Goal: Task Accomplishment & Management: Manage account settings

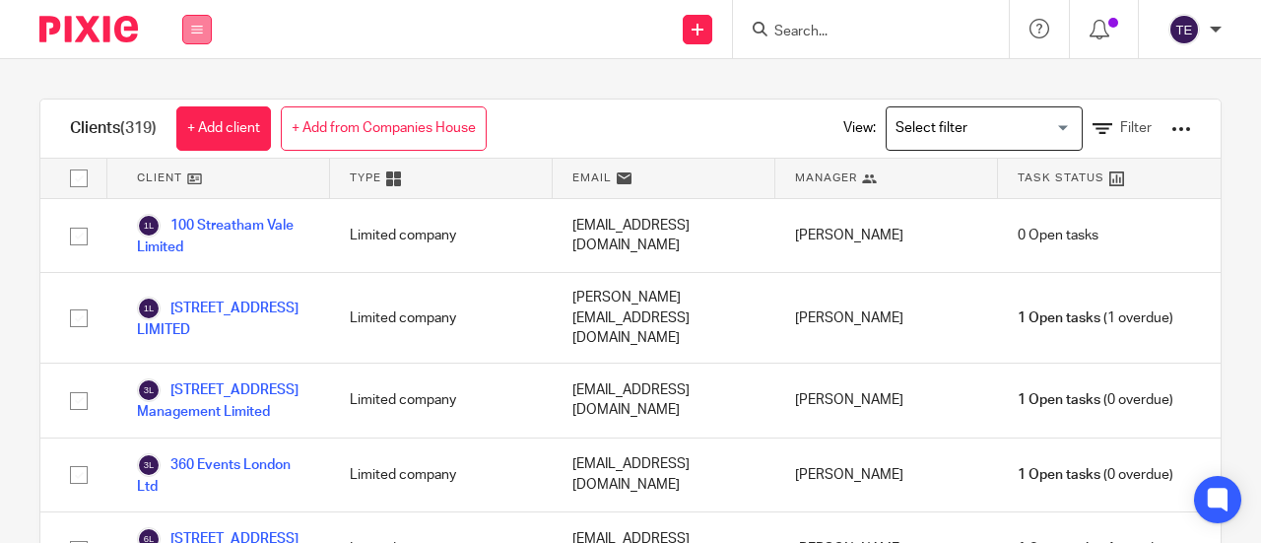
click at [211, 26] on button at bounding box center [197, 30] width 30 height 30
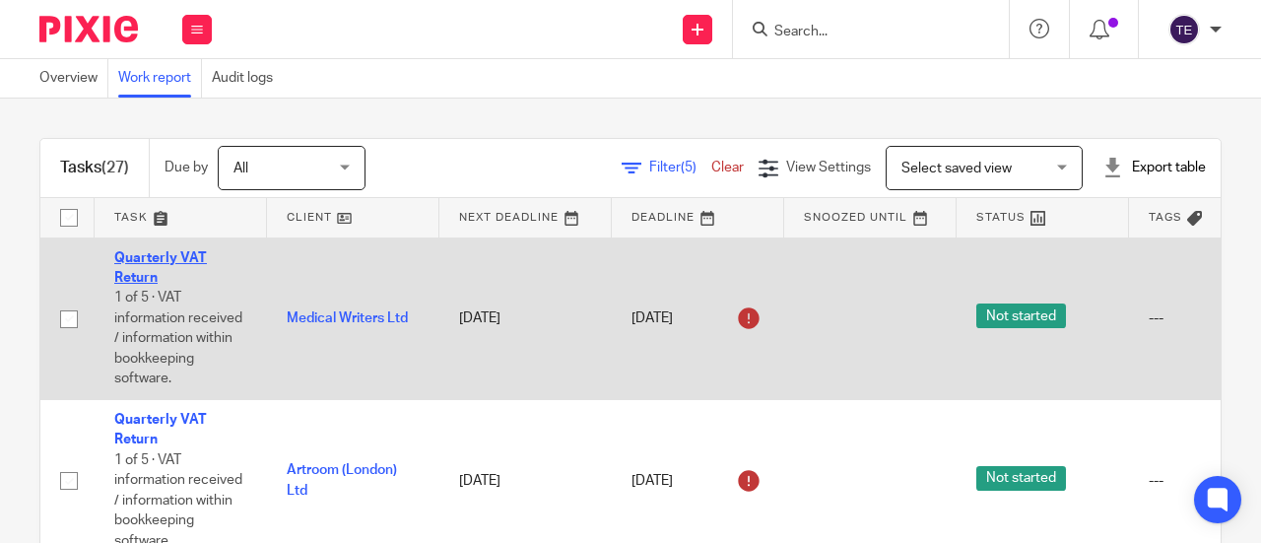
click at [156, 261] on link "Quarterly VAT Return" at bounding box center [160, 268] width 93 height 34
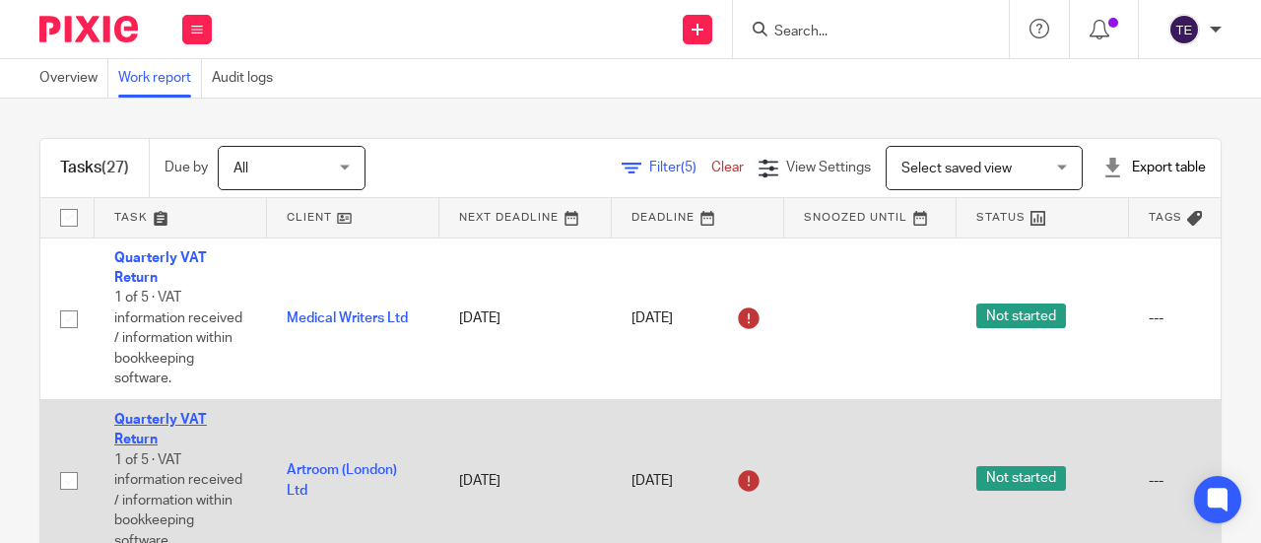
click at [142, 415] on link "Quarterly VAT Return" at bounding box center [160, 430] width 93 height 34
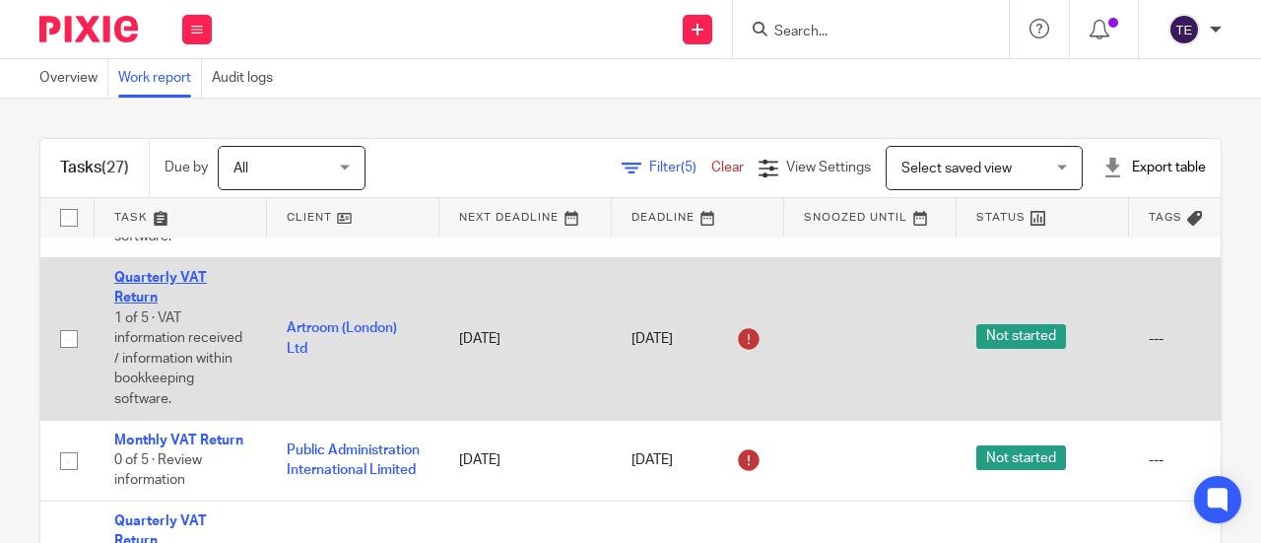
scroll to position [200, 0]
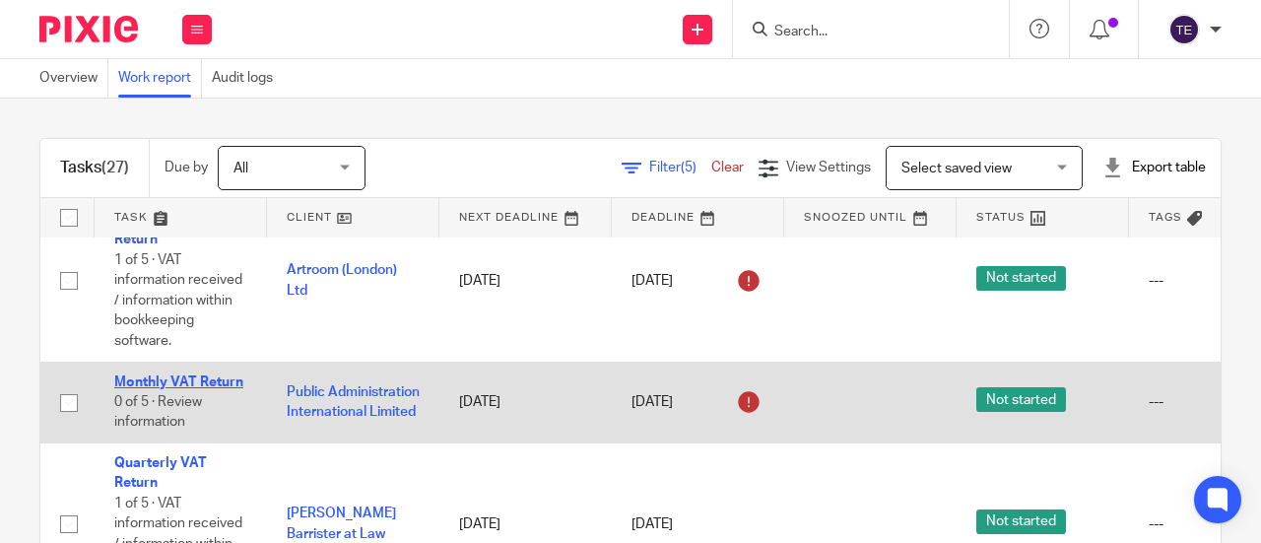
click at [141, 375] on link "Monthly VAT Return" at bounding box center [178, 382] width 129 height 14
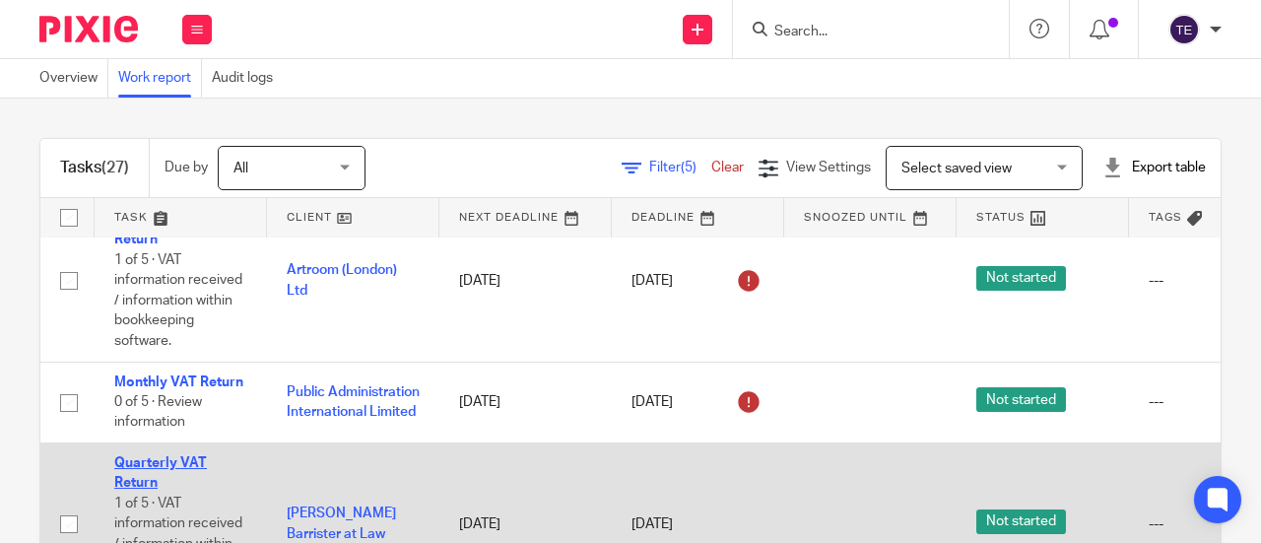
click at [149, 466] on link "Quarterly VAT Return" at bounding box center [160, 473] width 93 height 34
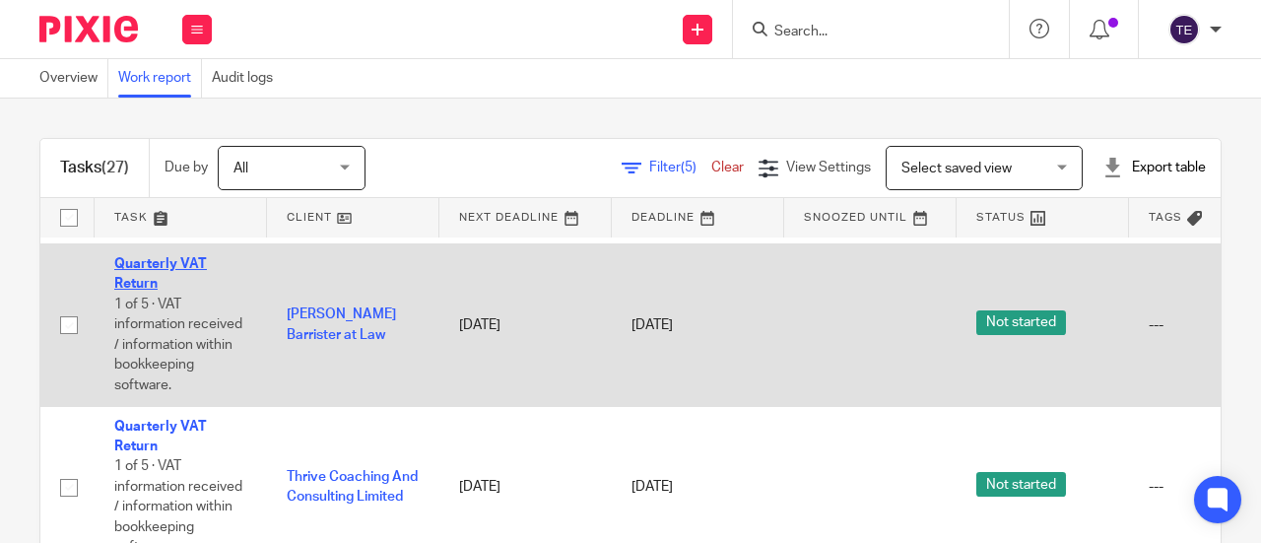
scroll to position [401, 0]
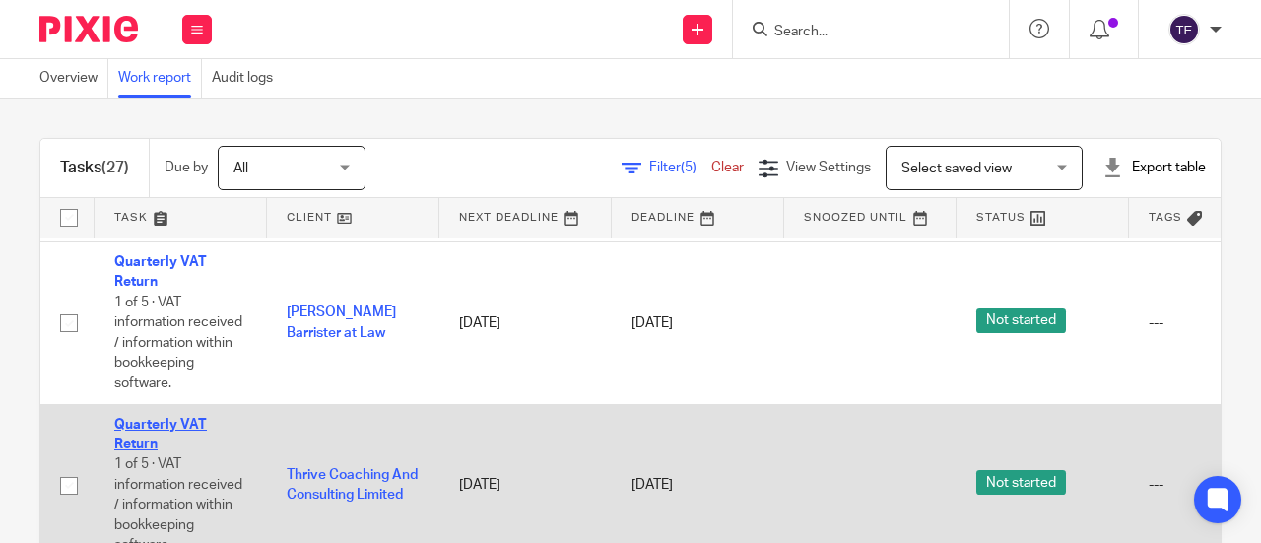
click at [140, 437] on link "Quarterly VAT Return" at bounding box center [160, 435] width 93 height 34
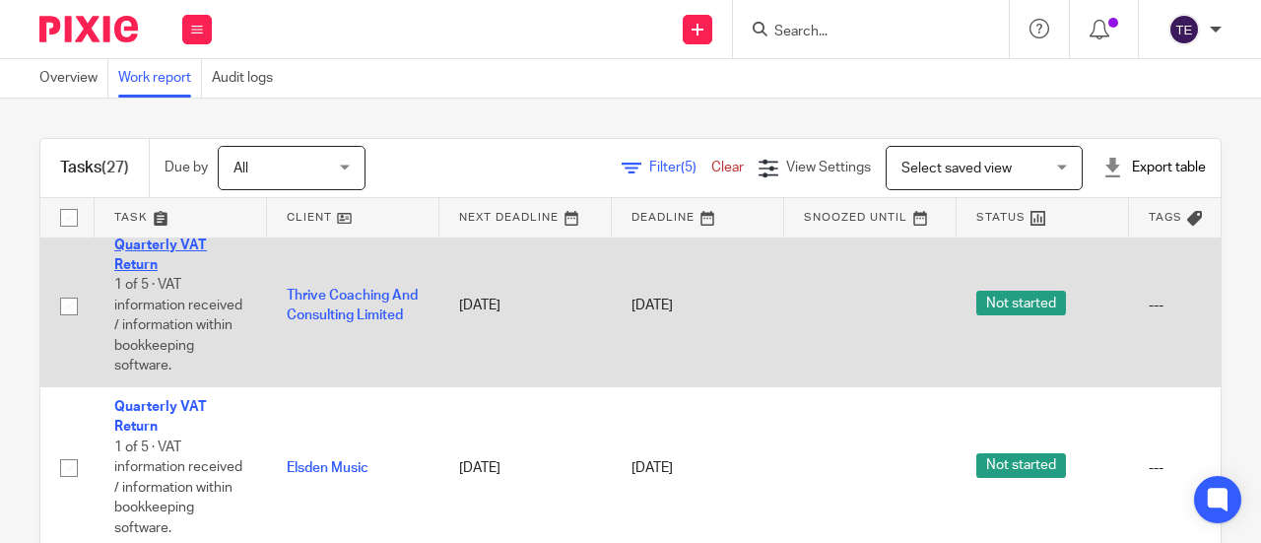
scroll to position [586, 0]
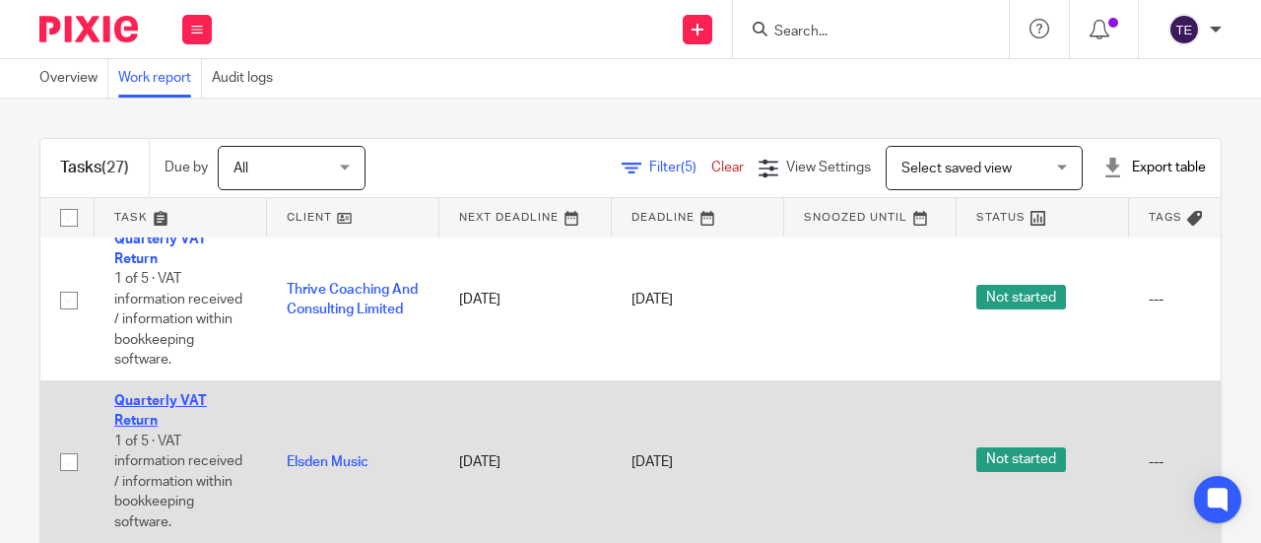
click at [135, 417] on link "Quarterly VAT Return" at bounding box center [160, 411] width 93 height 34
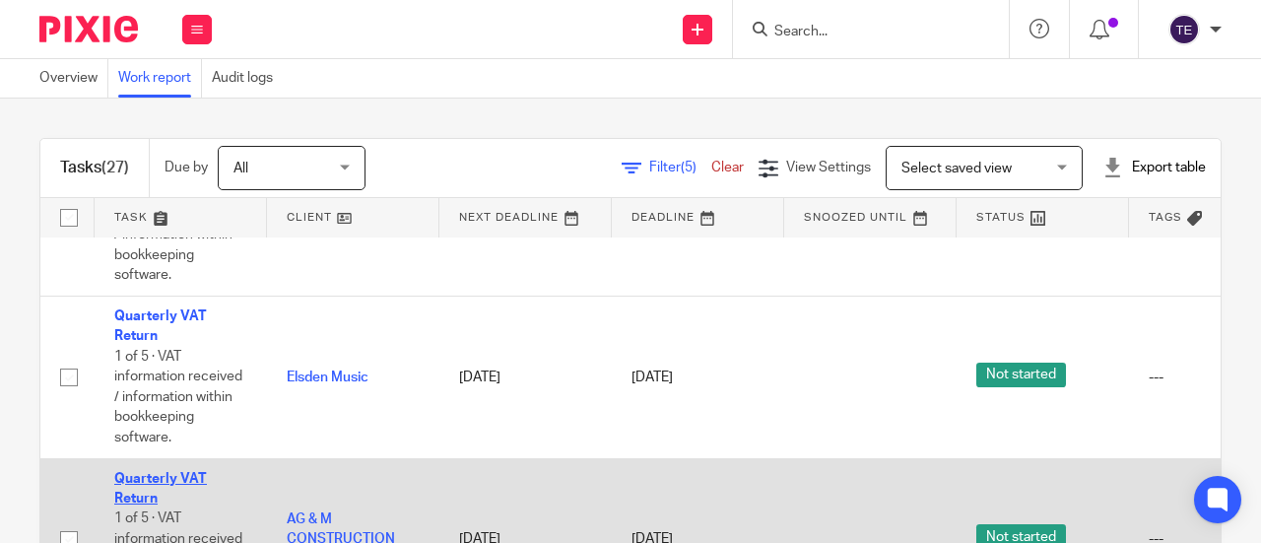
click at [150, 498] on link "Quarterly VAT Return" at bounding box center [160, 489] width 93 height 34
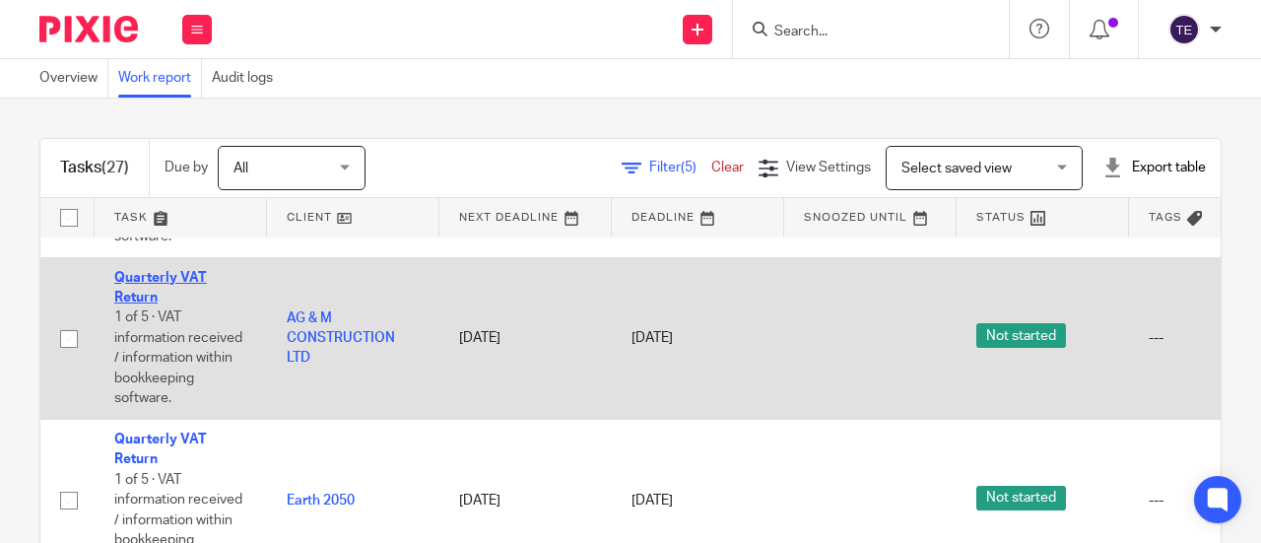
scroll to position [886, 0]
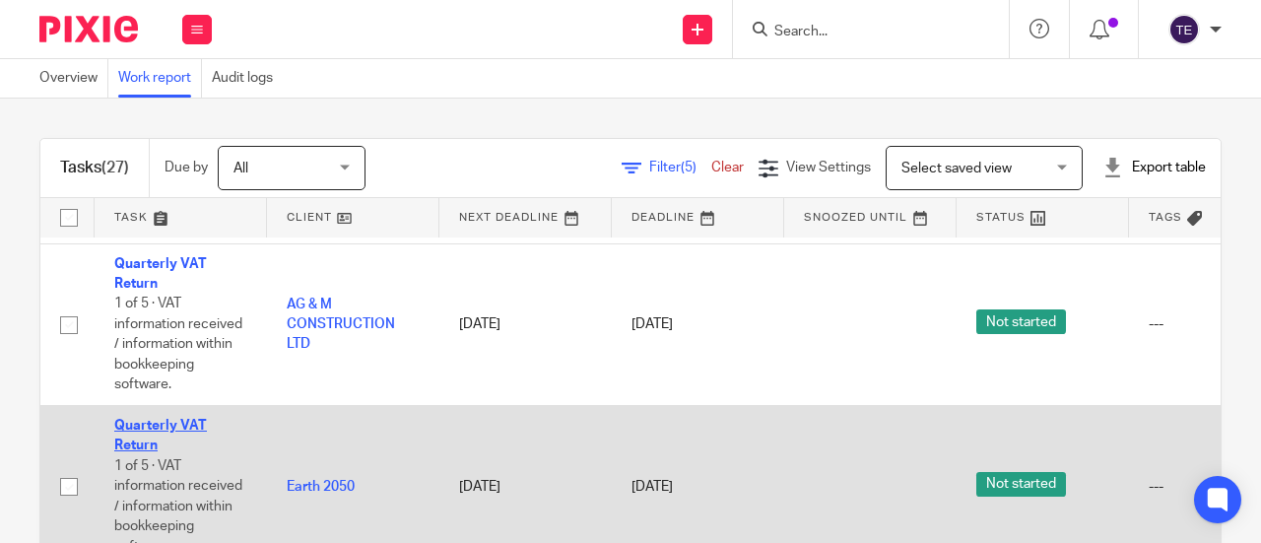
click at [140, 429] on link "Quarterly VAT Return" at bounding box center [160, 436] width 93 height 34
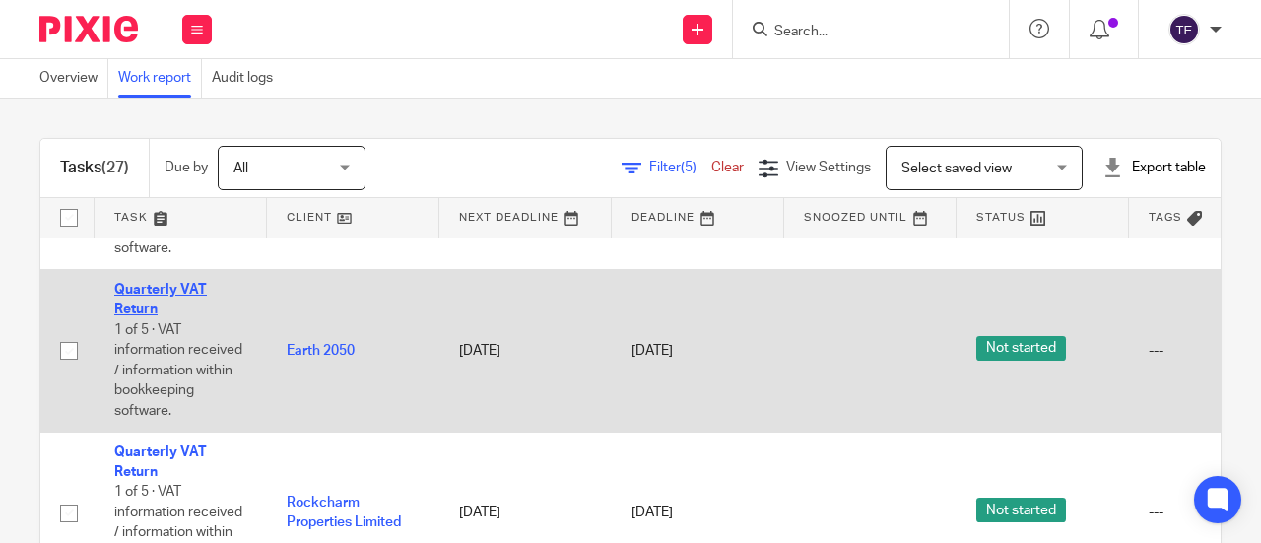
scroll to position [1081, 0]
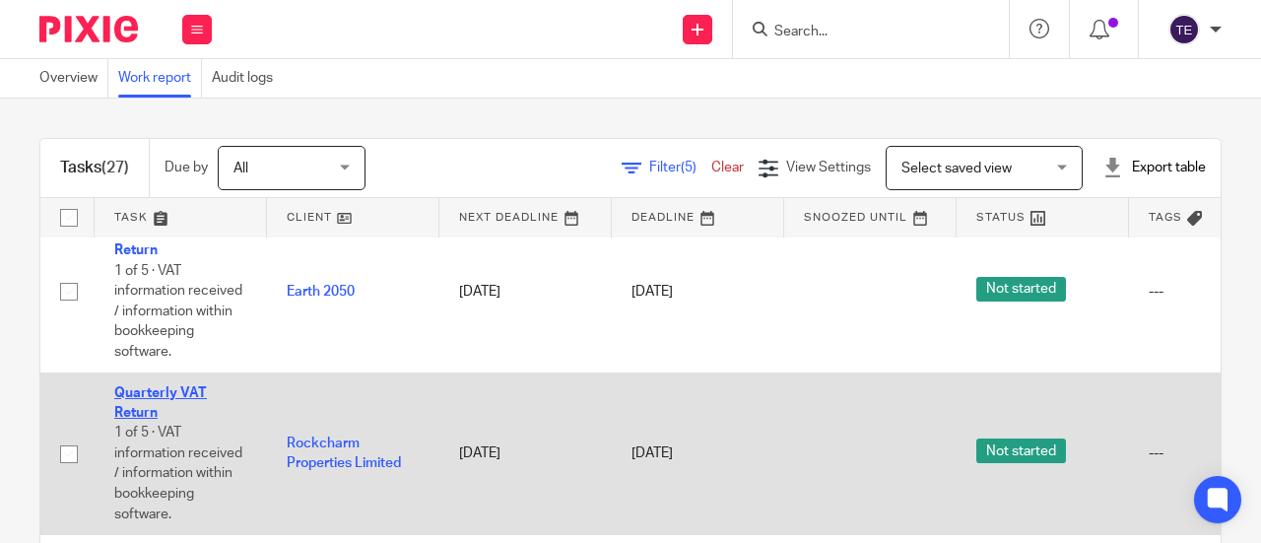
click at [140, 405] on link "Quarterly VAT Return" at bounding box center [160, 403] width 93 height 34
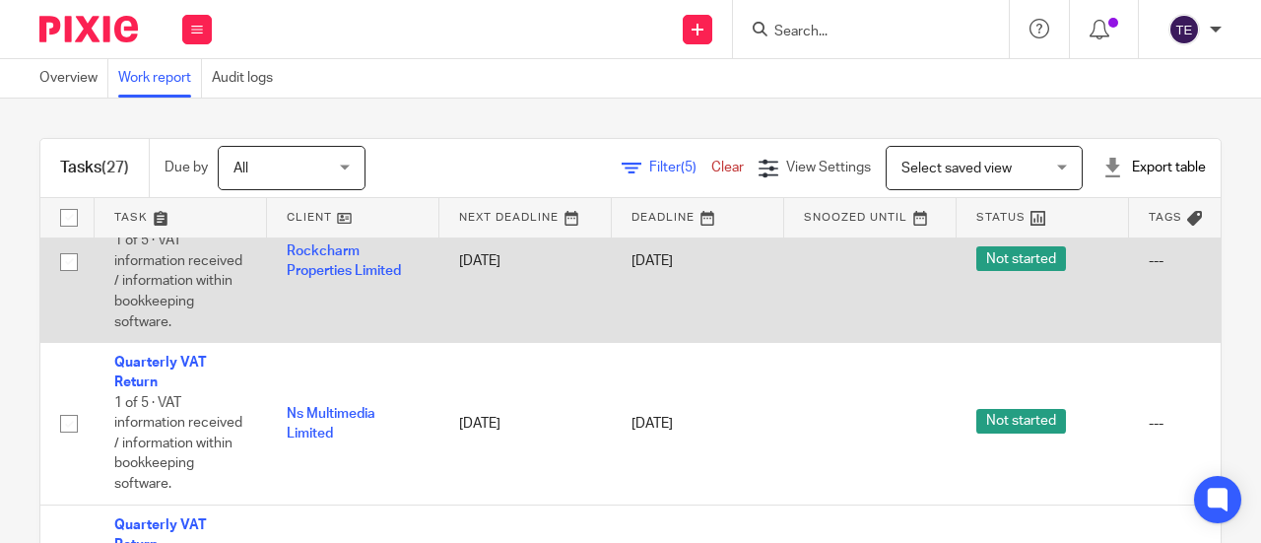
scroll to position [1274, 0]
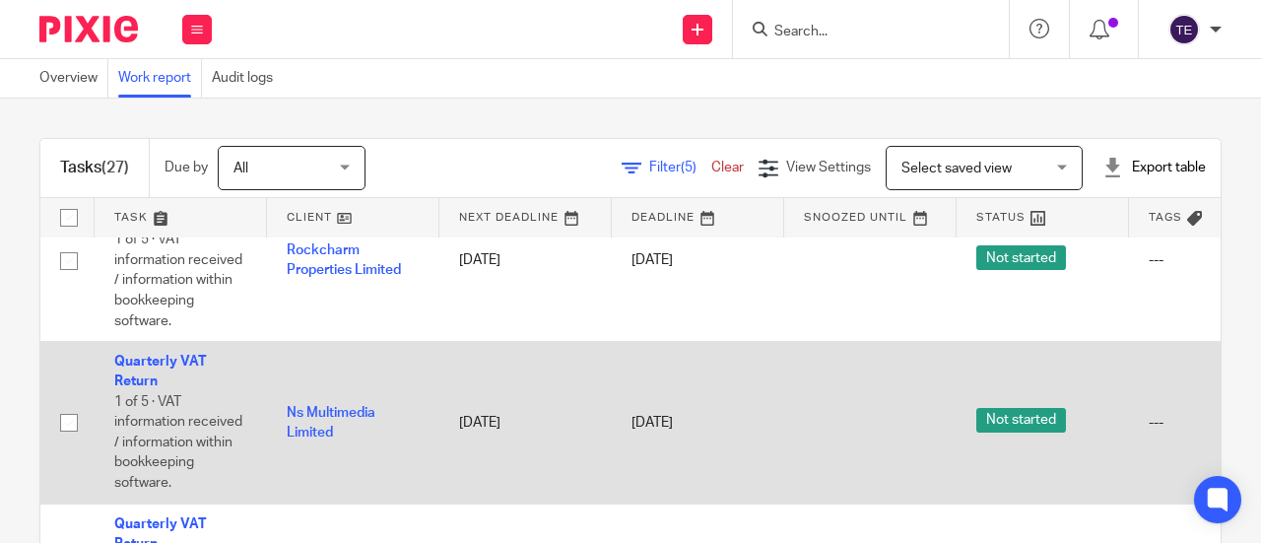
click at [140, 370] on td "Quarterly VAT Return 1 of 5 · VAT information received / information within boo…" at bounding box center [181, 423] width 172 height 163
click at [154, 377] on link "Quarterly VAT Return" at bounding box center [160, 372] width 93 height 34
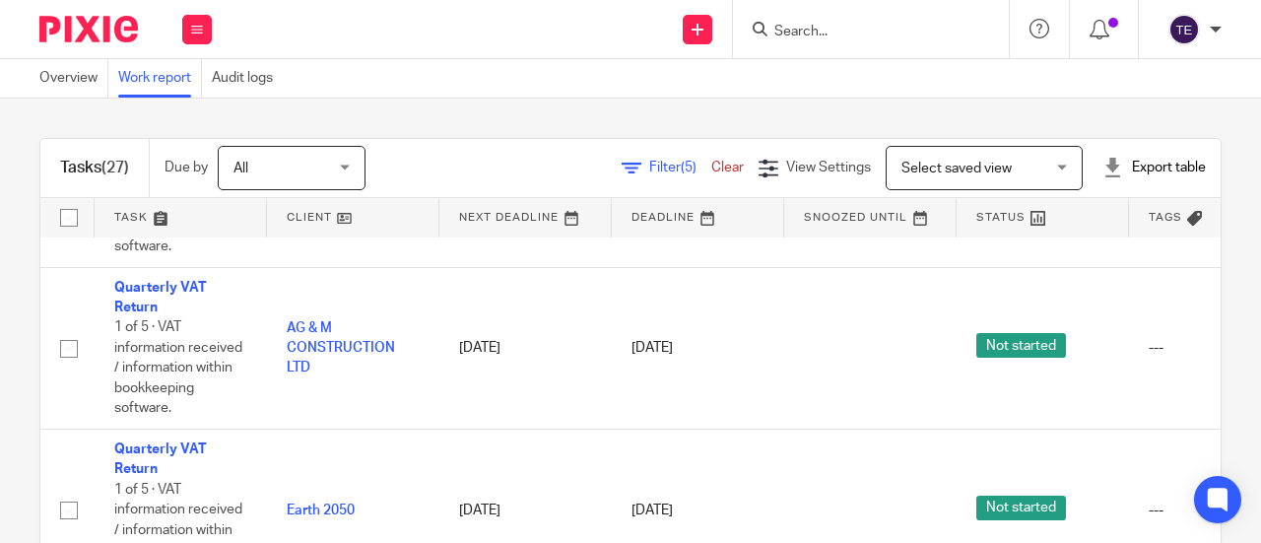
scroll to position [861, 0]
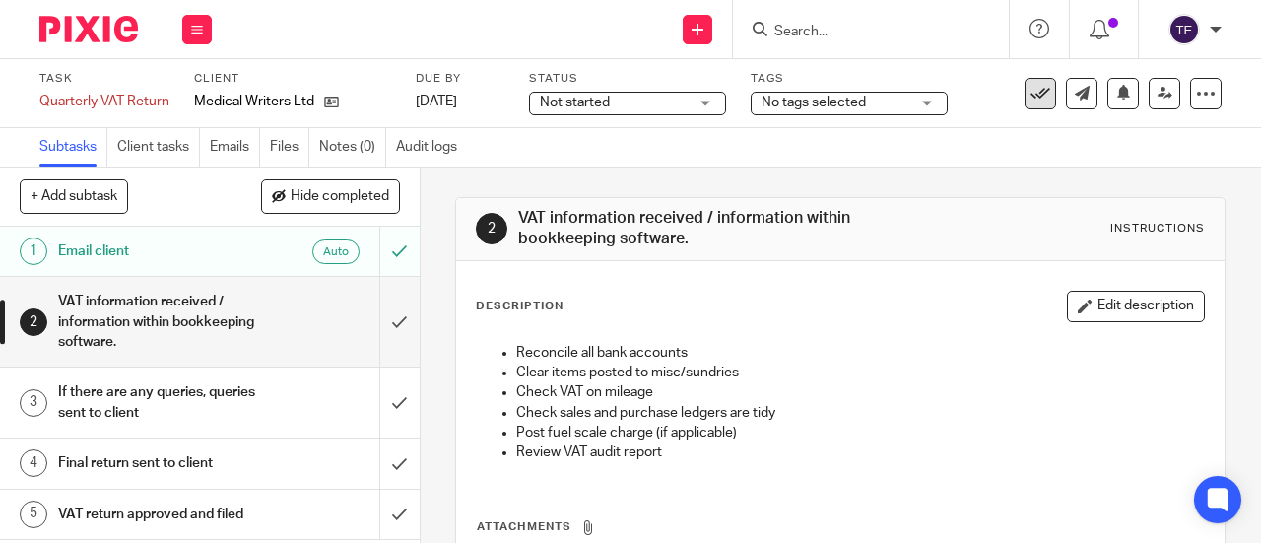
click at [1031, 84] on icon at bounding box center [1041, 94] width 20 height 20
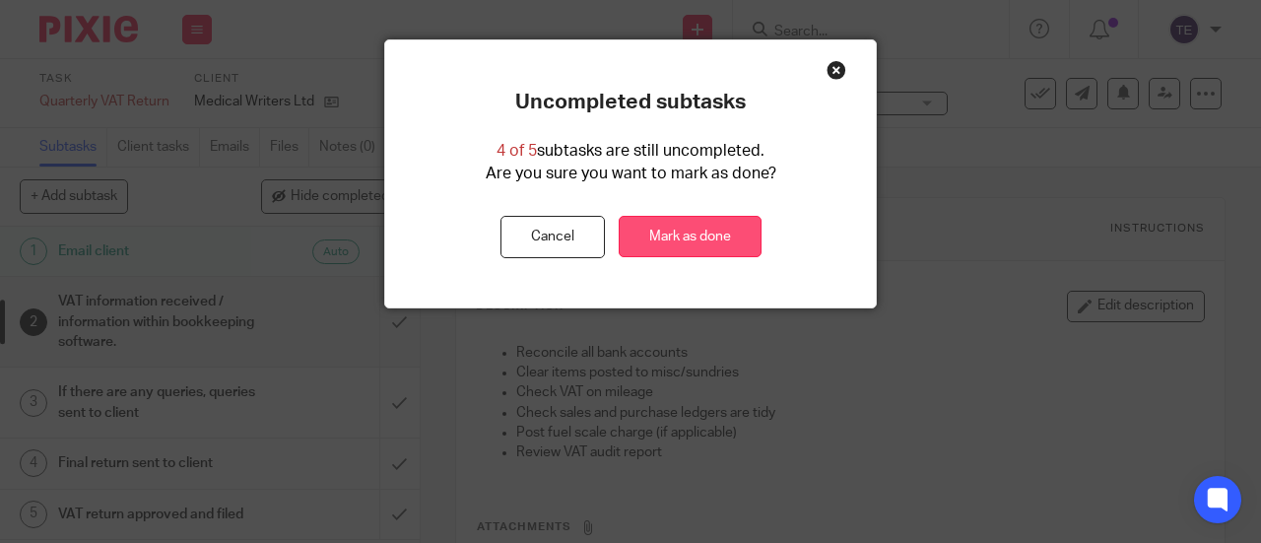
click at [664, 224] on link "Mark as done" at bounding box center [690, 237] width 143 height 42
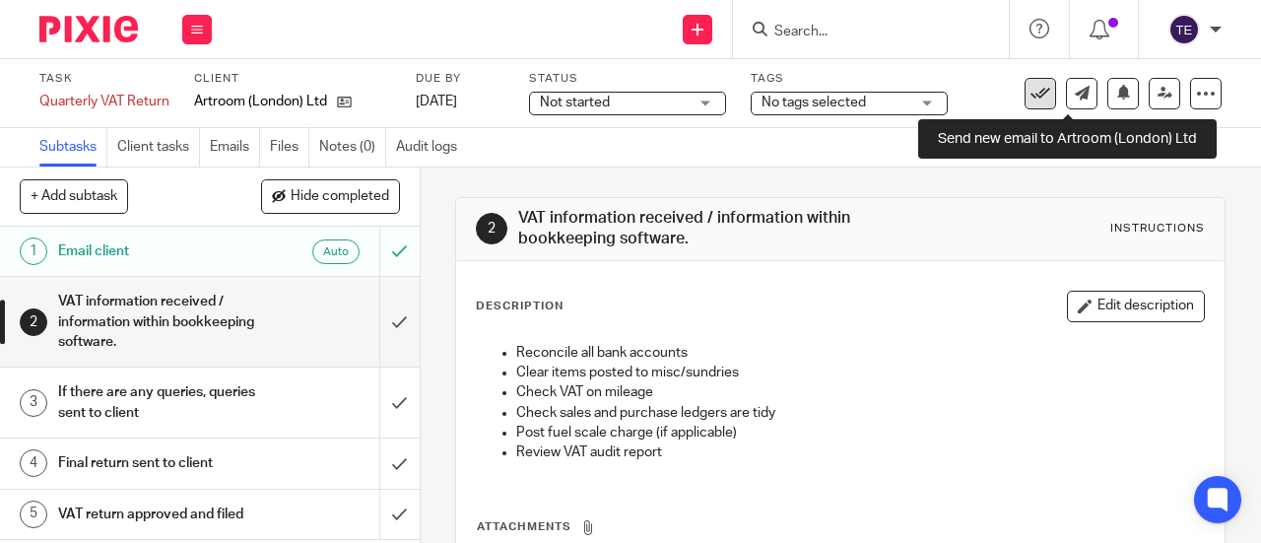
click at [1025, 90] on button at bounding box center [1041, 94] width 32 height 32
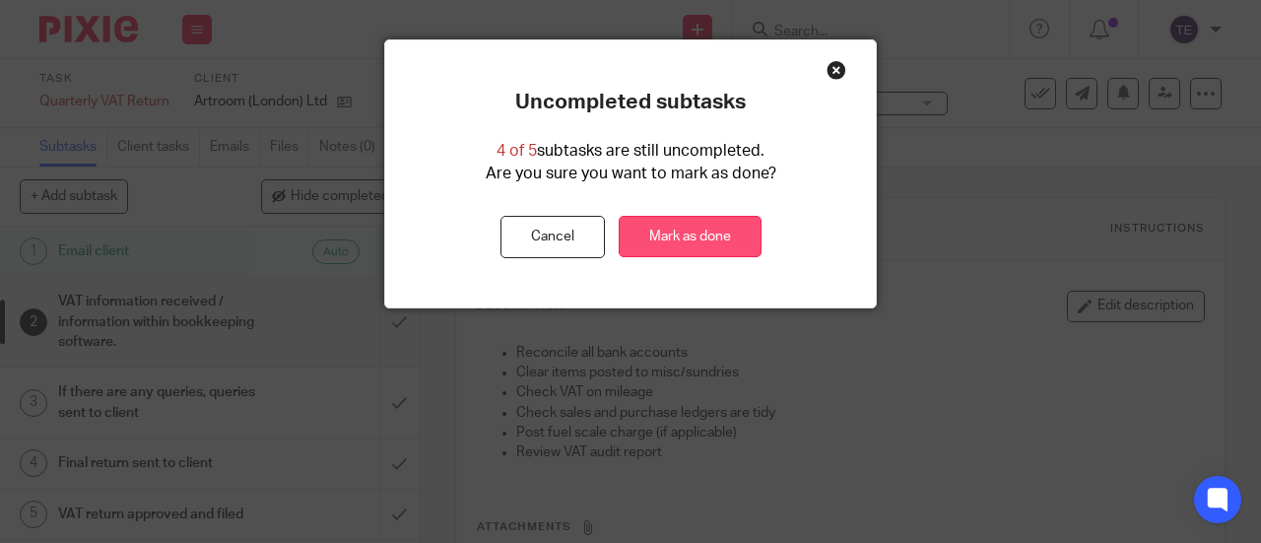
click at [686, 233] on link "Mark as done" at bounding box center [690, 237] width 143 height 42
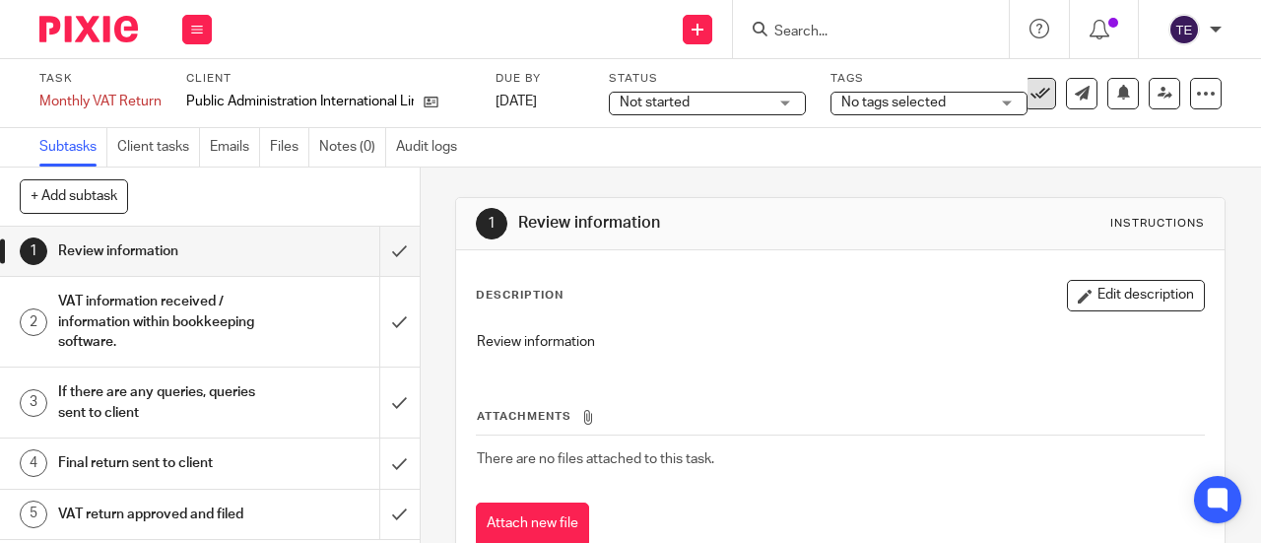
click at [1034, 91] on icon at bounding box center [1041, 94] width 20 height 20
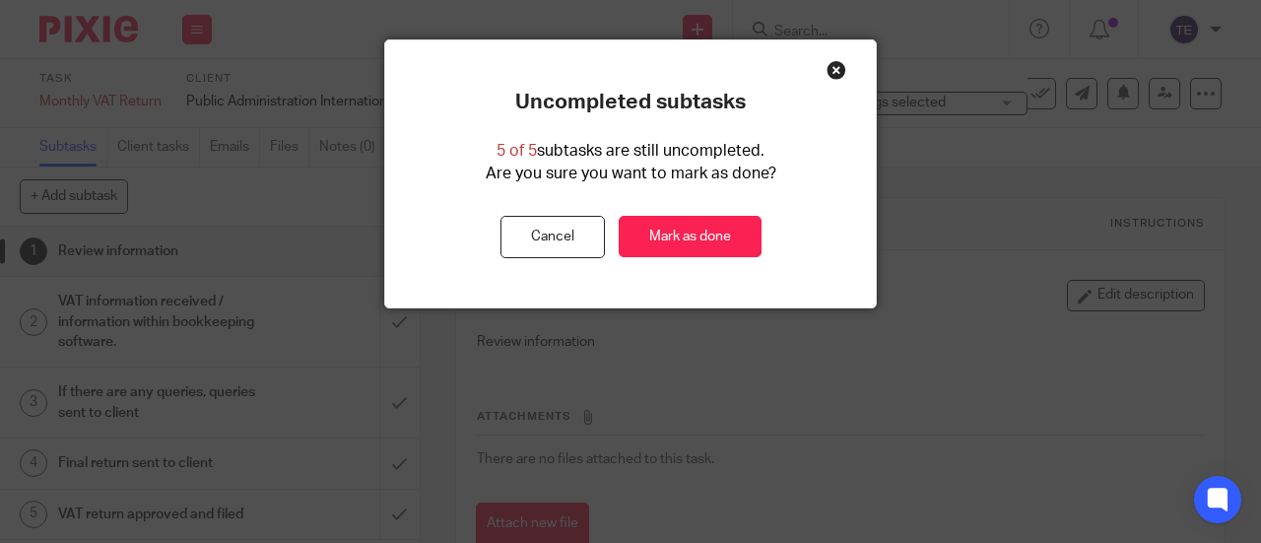
click at [704, 210] on div "Uncompleted subtasks 5 of 5 subtasks are still uncompleted. Are you sure you wa…" at bounding box center [630, 174] width 491 height 169
click at [660, 232] on link "Mark as done" at bounding box center [690, 237] width 143 height 42
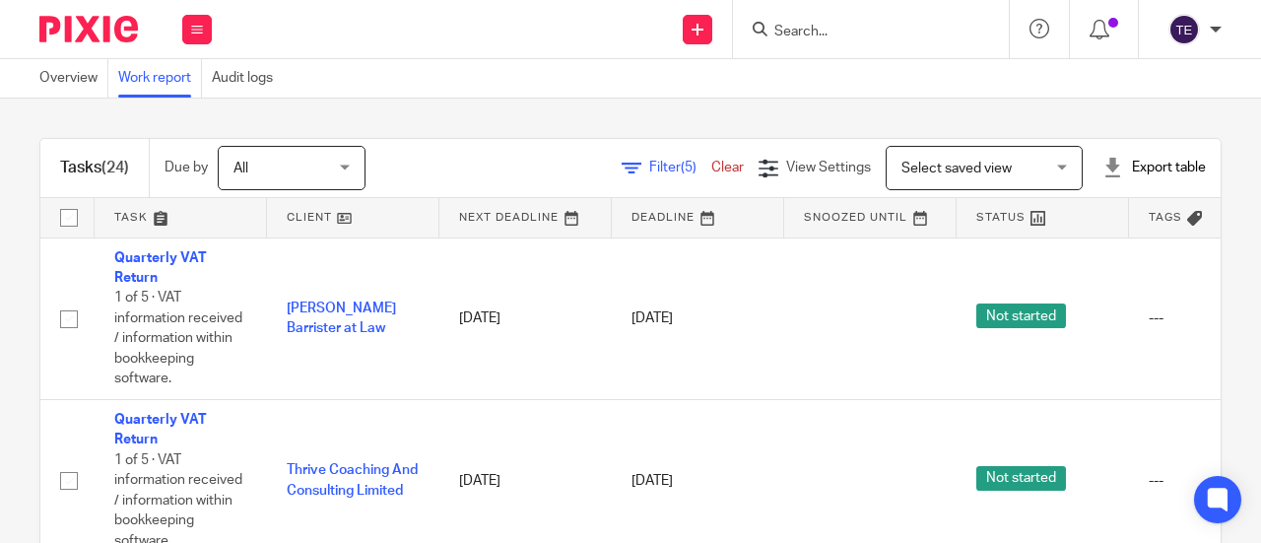
click at [1170, 164] on div "Export table" at bounding box center [1154, 168] width 103 height 20
click at [1110, 232] on li "Excel spreadsheet" at bounding box center [1105, 241] width 114 height 29
click at [1098, 237] on link "Excel spreadsheet" at bounding box center [1105, 241] width 114 height 14
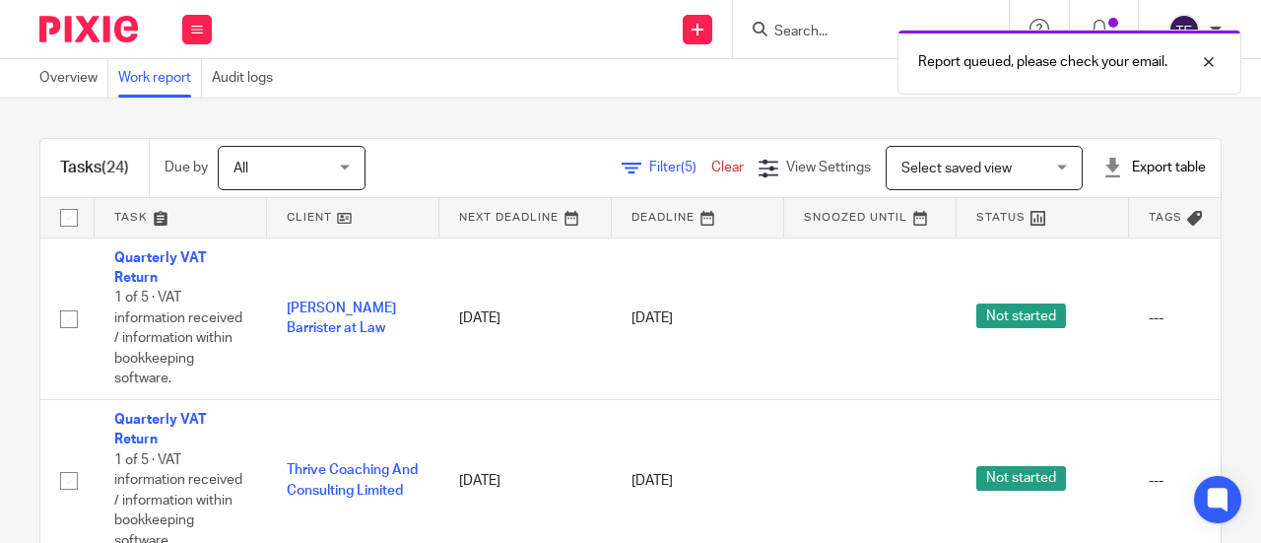
click at [649, 169] on span "Filter (5)" at bounding box center [680, 168] width 62 height 14
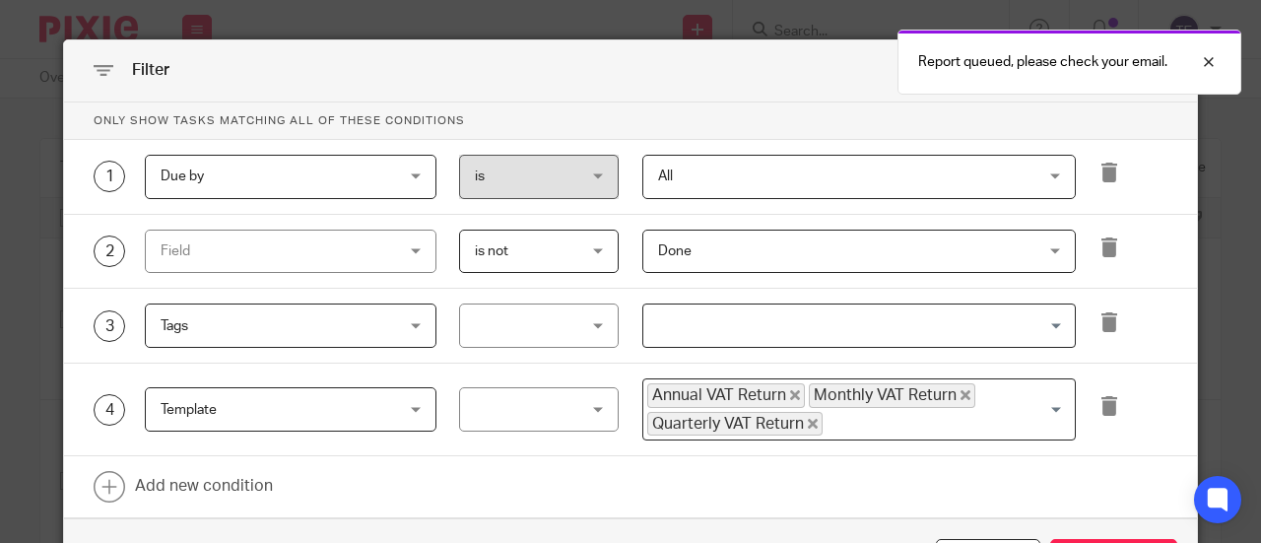
click at [790, 394] on icon "Deselect Annual VAT Return" at bounding box center [795, 395] width 10 height 10
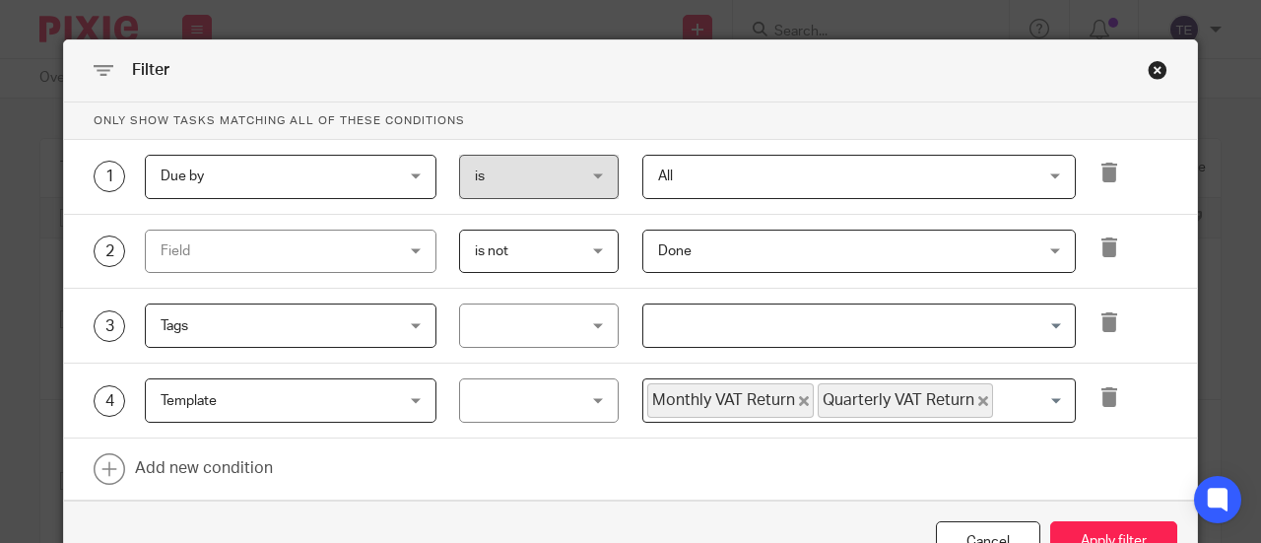
click at [799, 399] on icon "Deselect Monthly VAT Return" at bounding box center [804, 401] width 10 height 10
click at [808, 398] on icon "Deselect Quarterly VAT Return" at bounding box center [813, 401] width 10 height 10
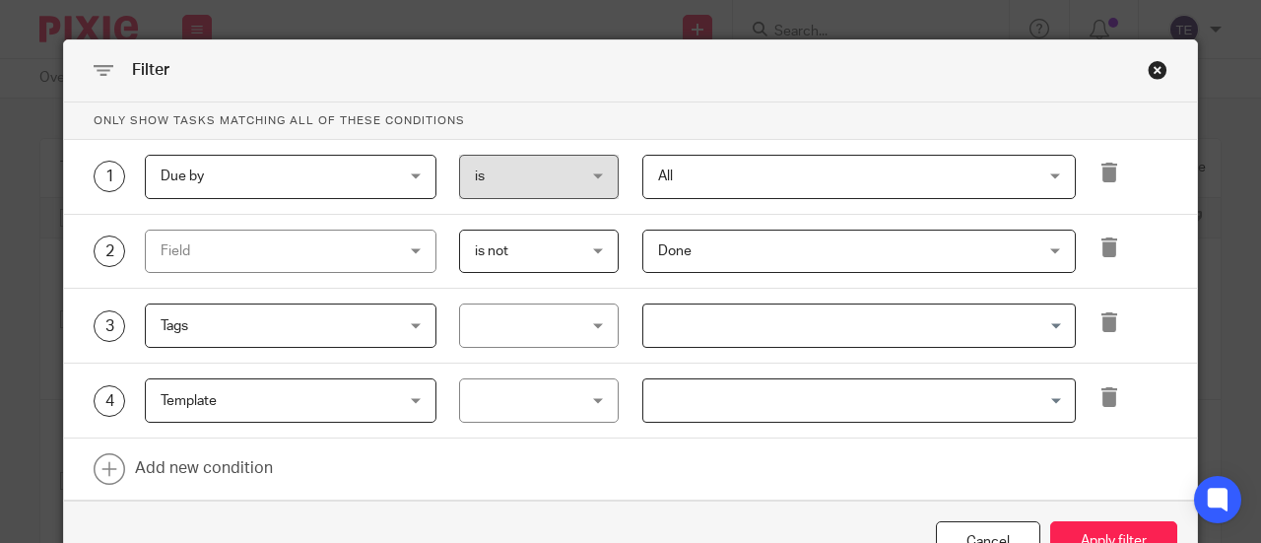
click at [770, 396] on input "Search for option" at bounding box center [854, 400] width 419 height 34
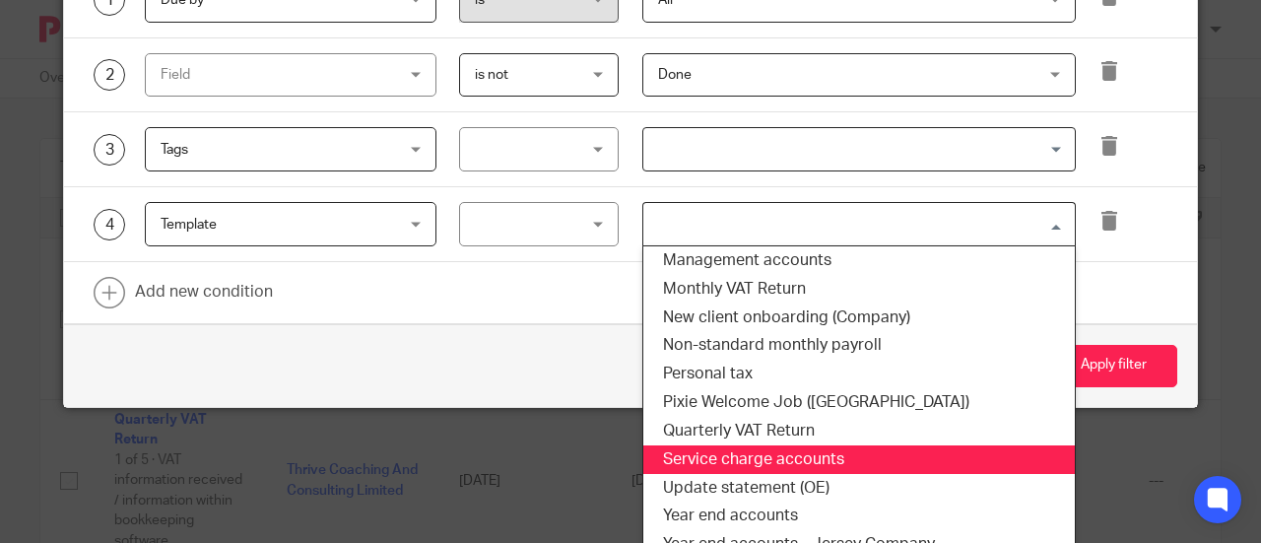
scroll to position [206, 0]
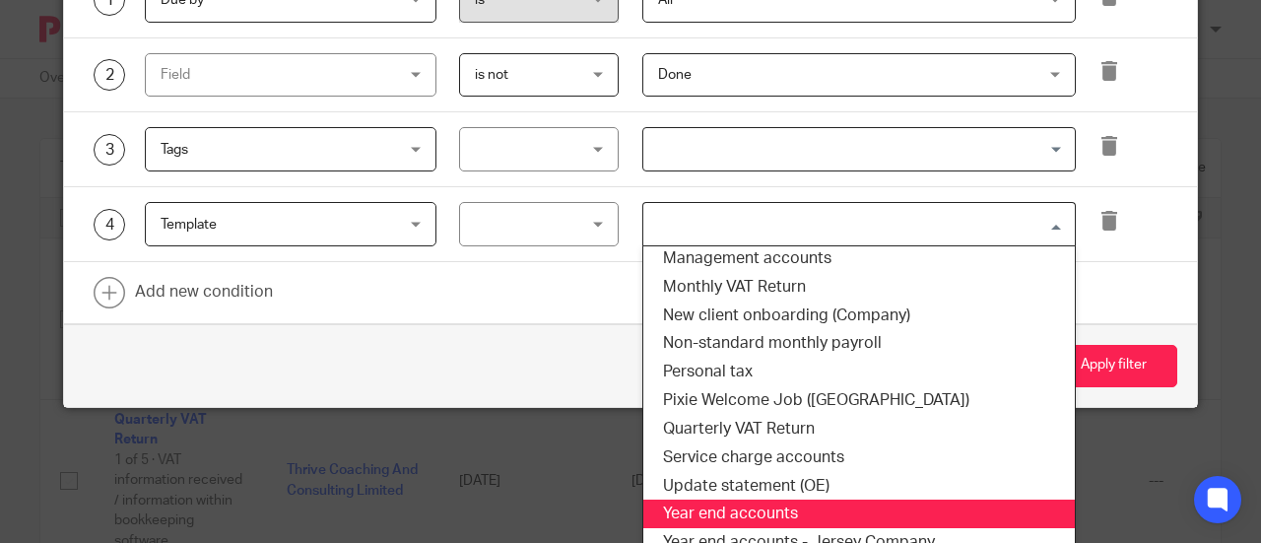
click at [763, 506] on li "Year end accounts" at bounding box center [859, 514] width 432 height 29
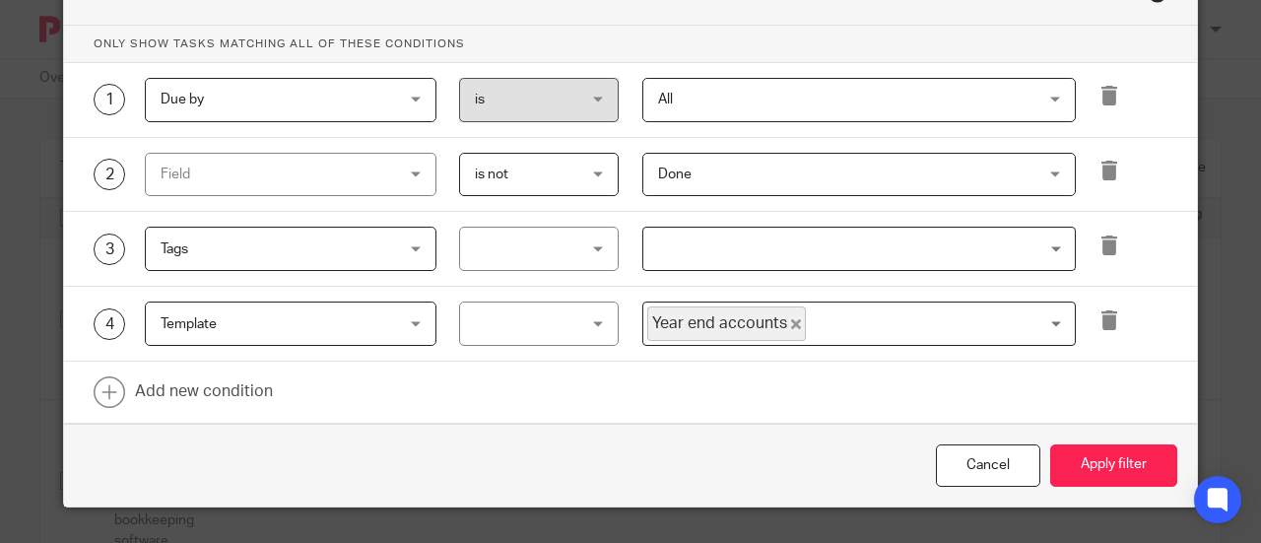
click at [826, 318] on div "Year end accounts Loading..." at bounding box center [860, 324] width 434 height 44
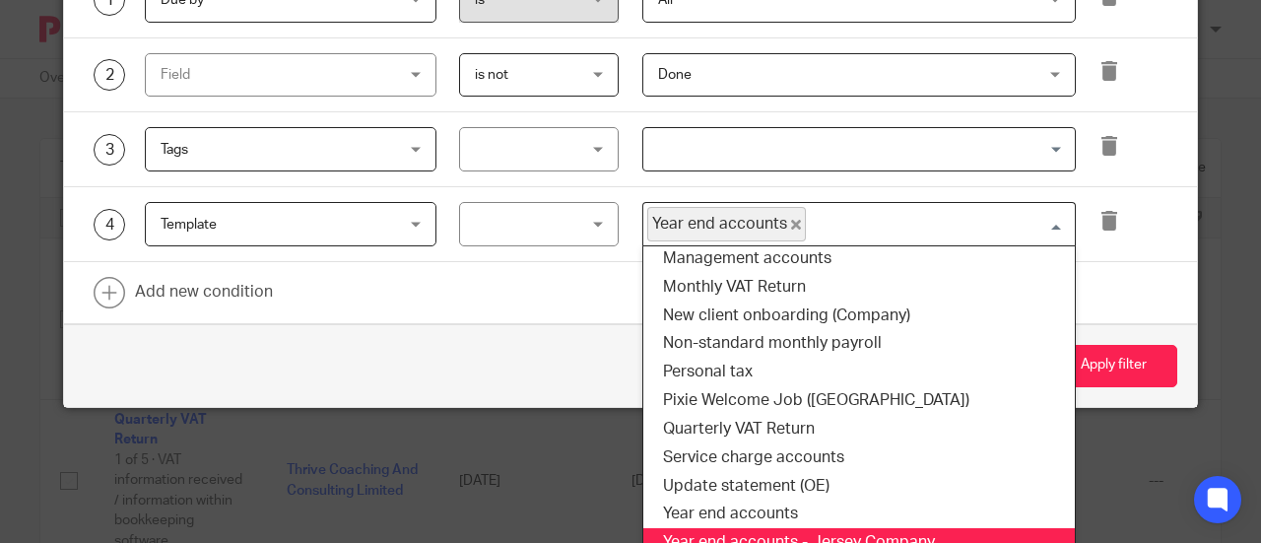
click at [808, 531] on li "Year end accounts - Jersey Company" at bounding box center [859, 542] width 432 height 29
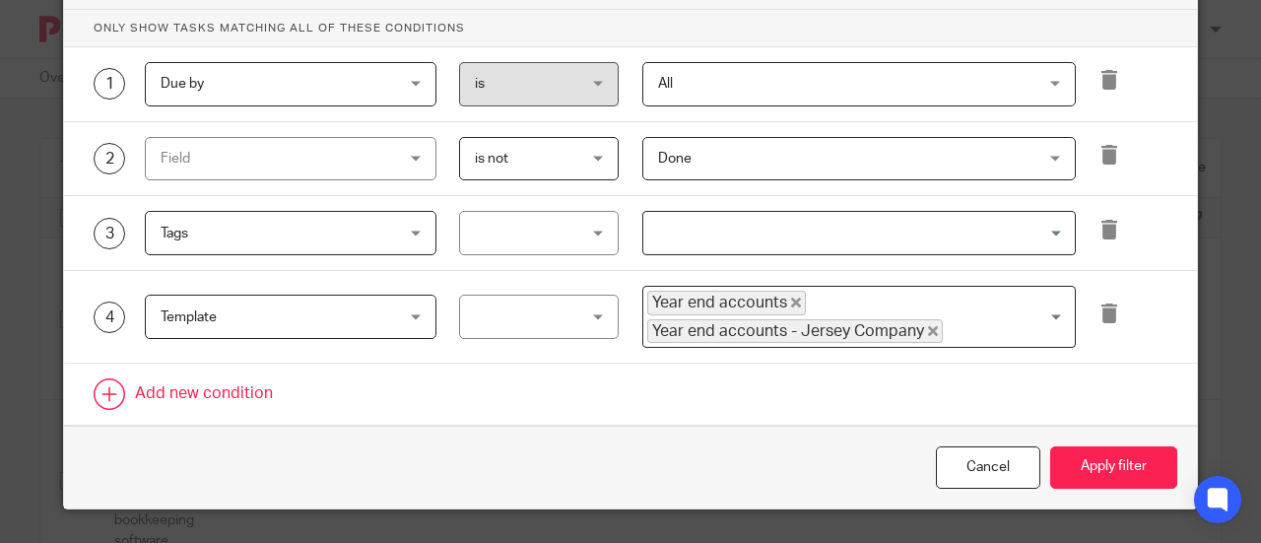
click at [940, 322] on div "Year end accounts Year end accounts - Jersey Company Loading..." at bounding box center [860, 317] width 434 height 62
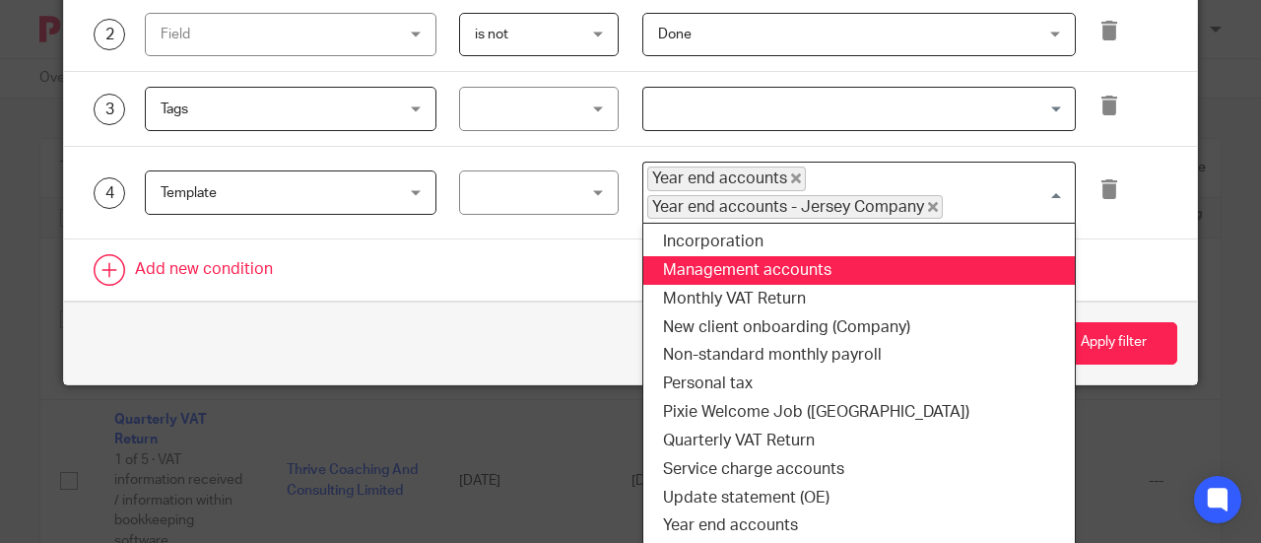
scroll to position [237, 0]
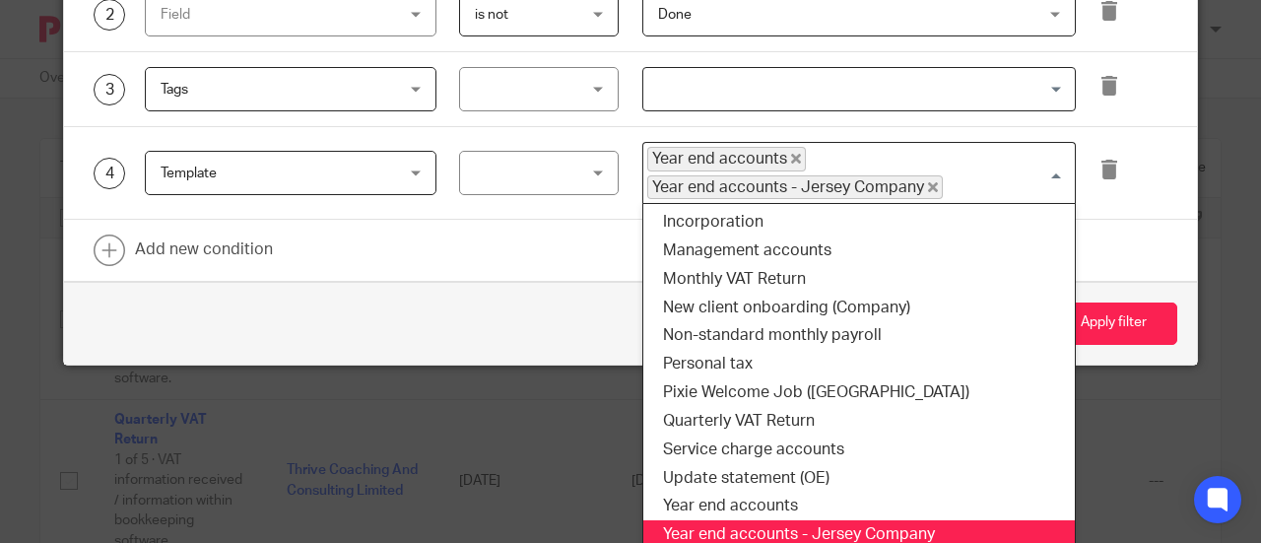
click at [756, 524] on li "Year end accounts - Jersey Company" at bounding box center [859, 534] width 432 height 29
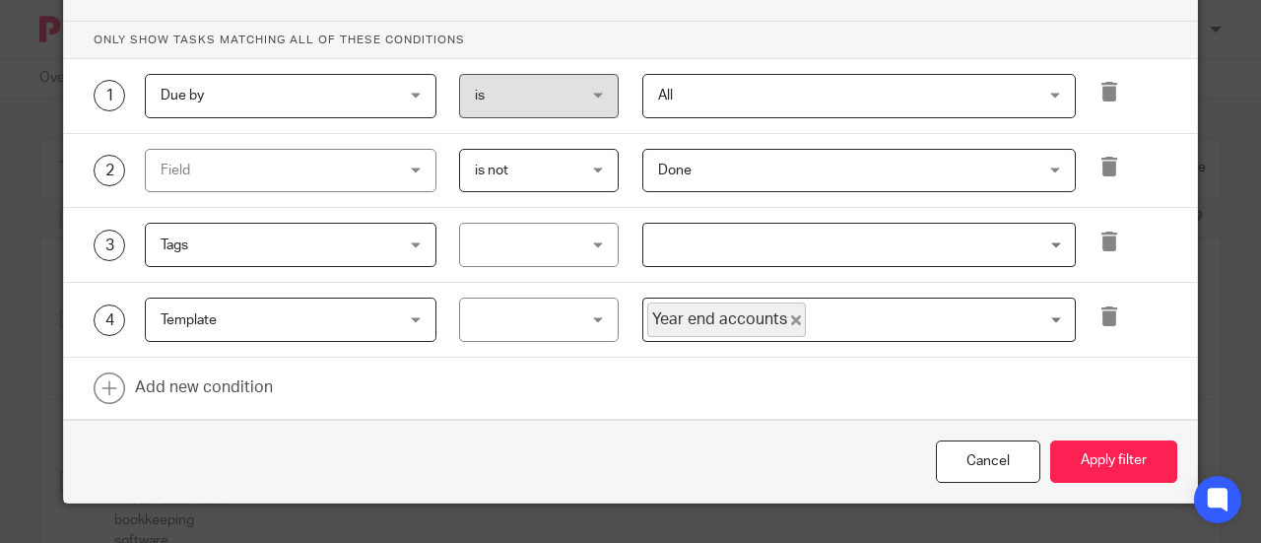
scroll to position [77, 0]
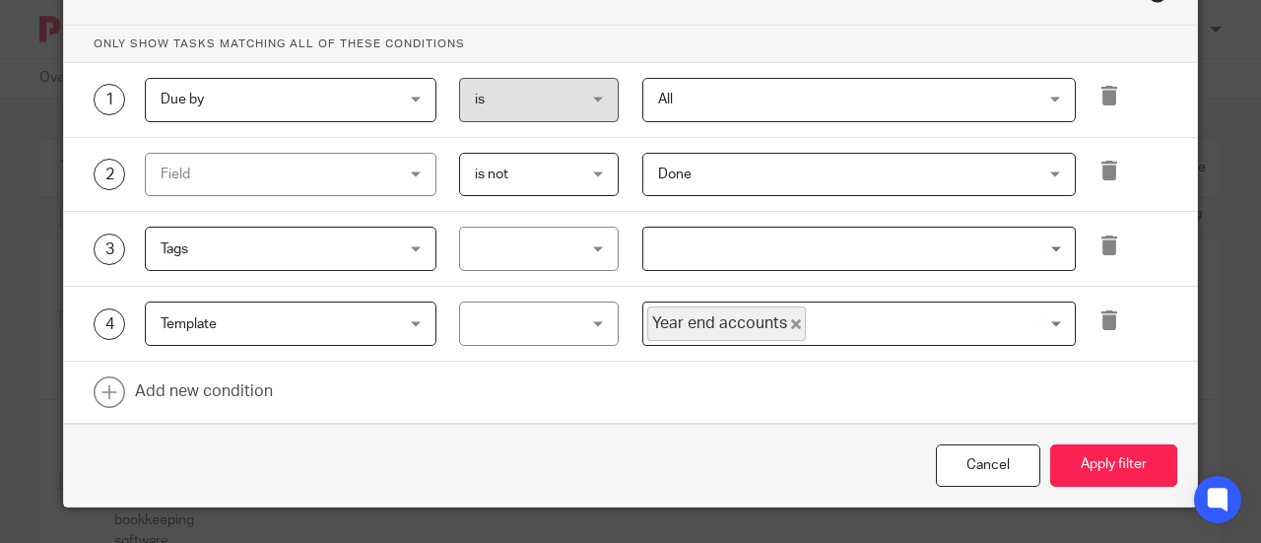
click at [841, 323] on div "Year end accounts Loading..." at bounding box center [860, 324] width 434 height 44
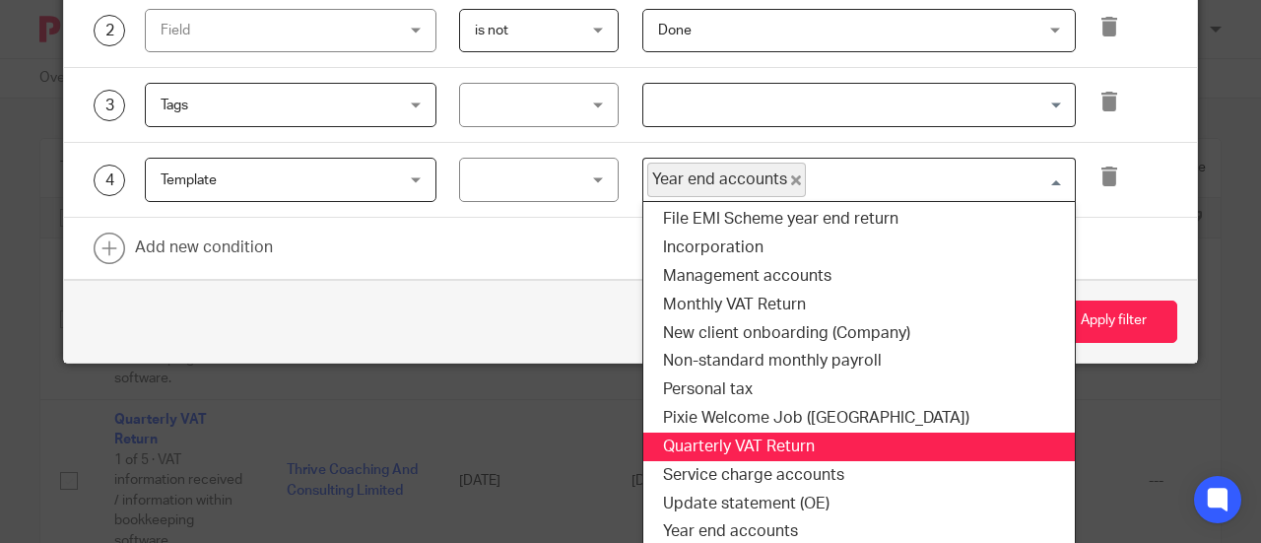
scroll to position [206, 0]
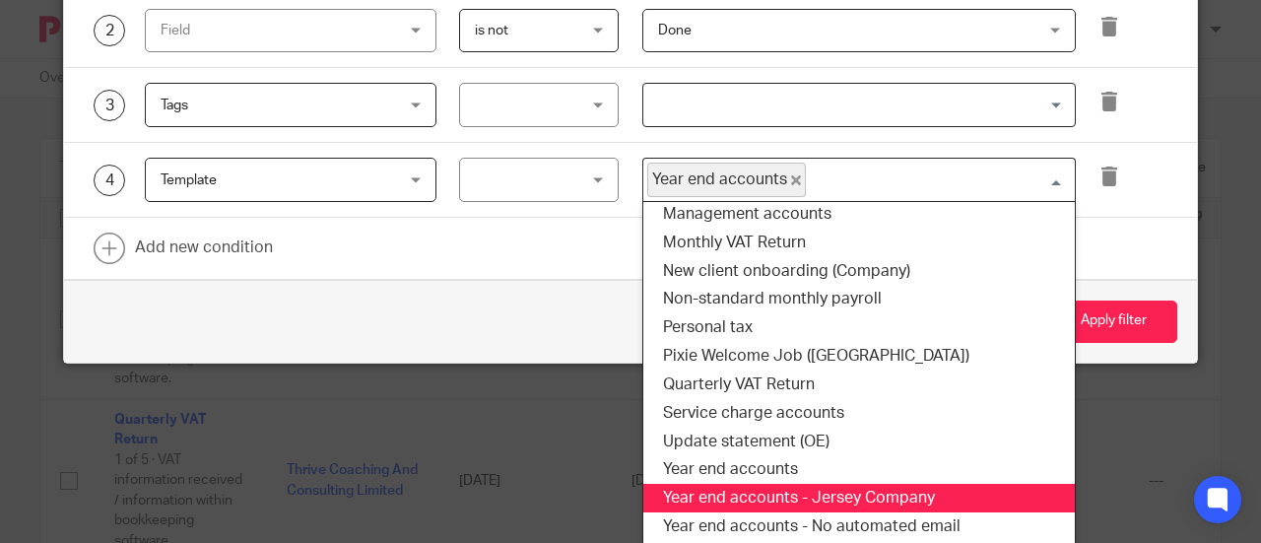
click at [814, 504] on li "Year end accounts - Jersey Company" at bounding box center [859, 498] width 432 height 29
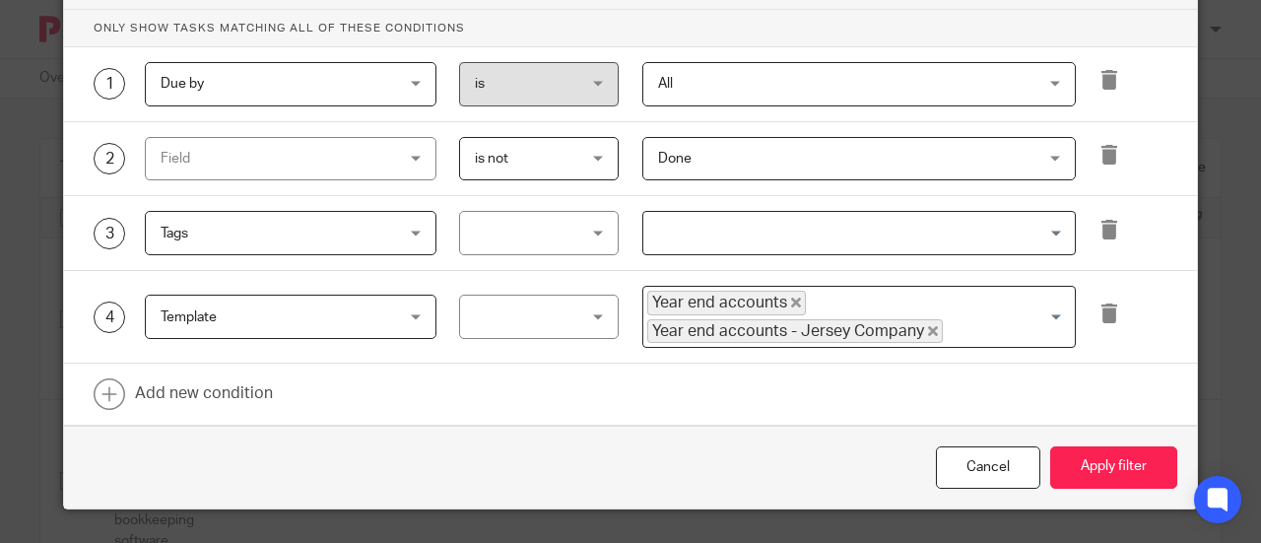
click at [972, 298] on div "Year end accounts Year end accounts - Jersey Company Loading..." at bounding box center [860, 317] width 434 height 62
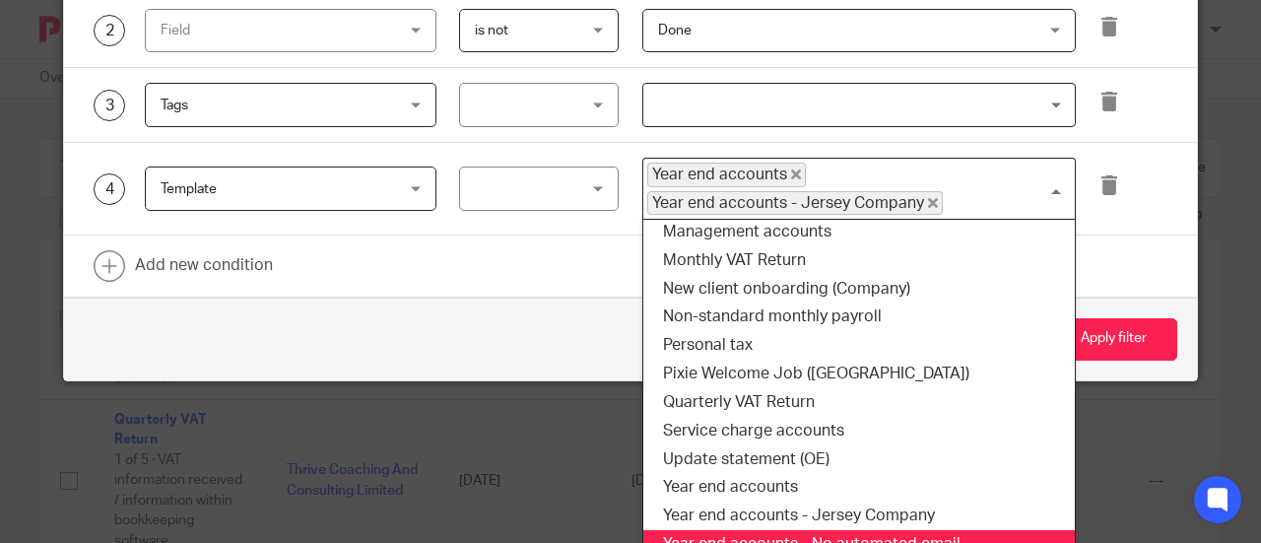
click at [885, 530] on li "Year end accounts - No automated email" at bounding box center [859, 544] width 432 height 29
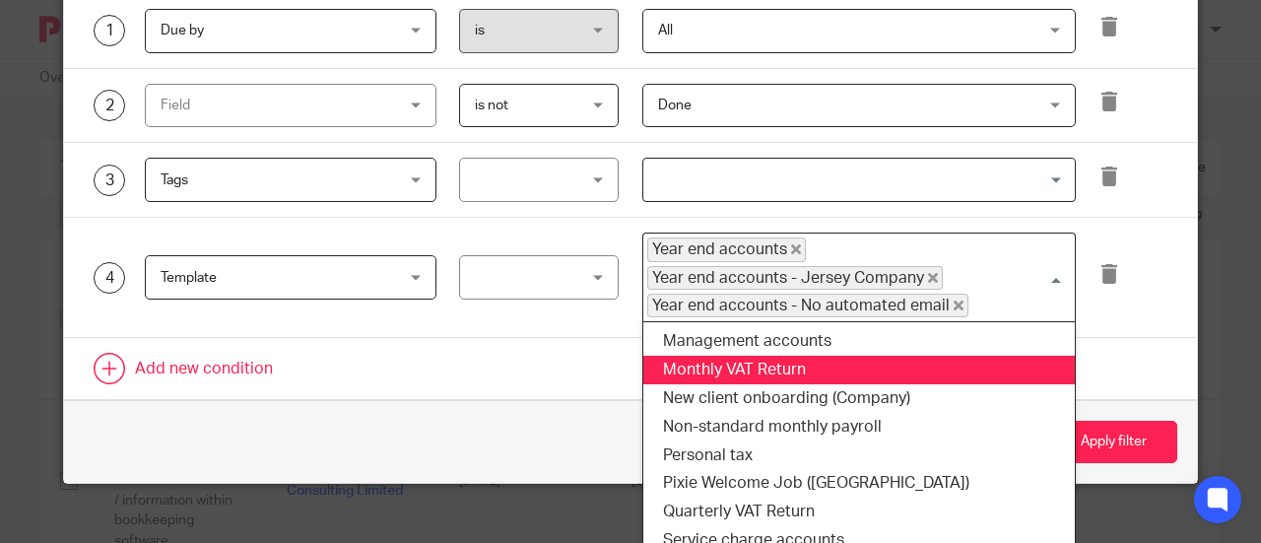
scroll to position [41, 0]
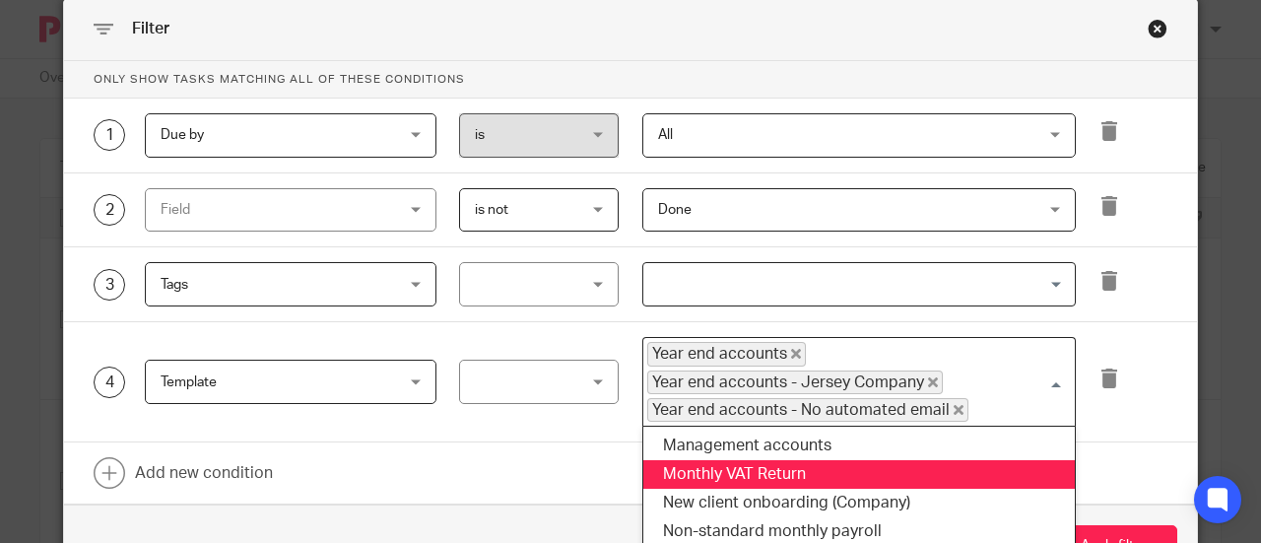
click at [974, 121] on span "All" at bounding box center [825, 134] width 334 height 41
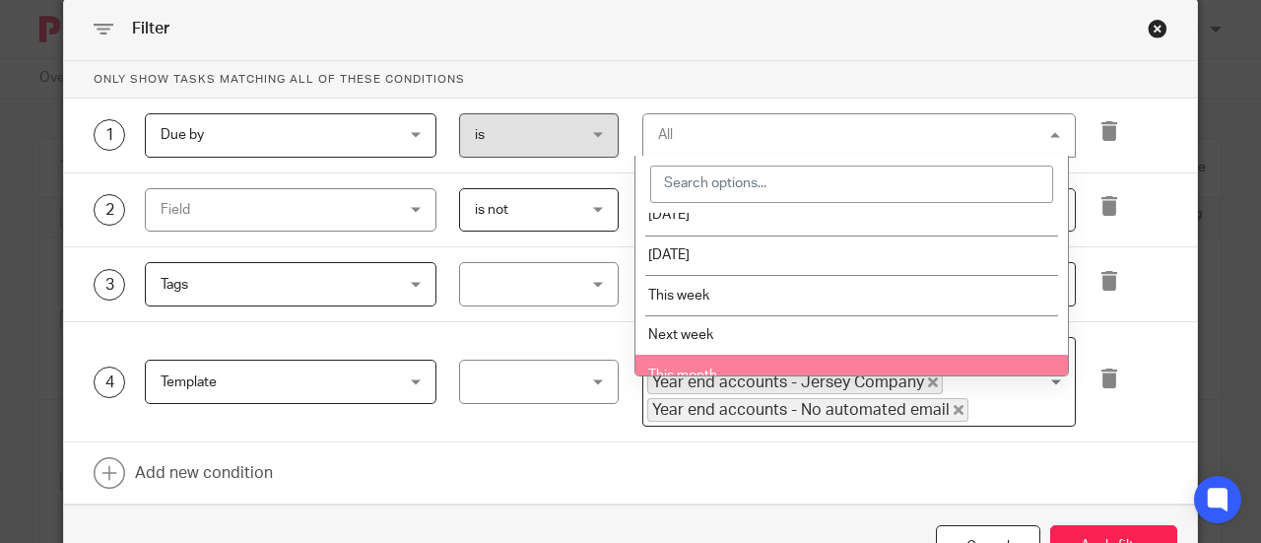
scroll to position [16, 0]
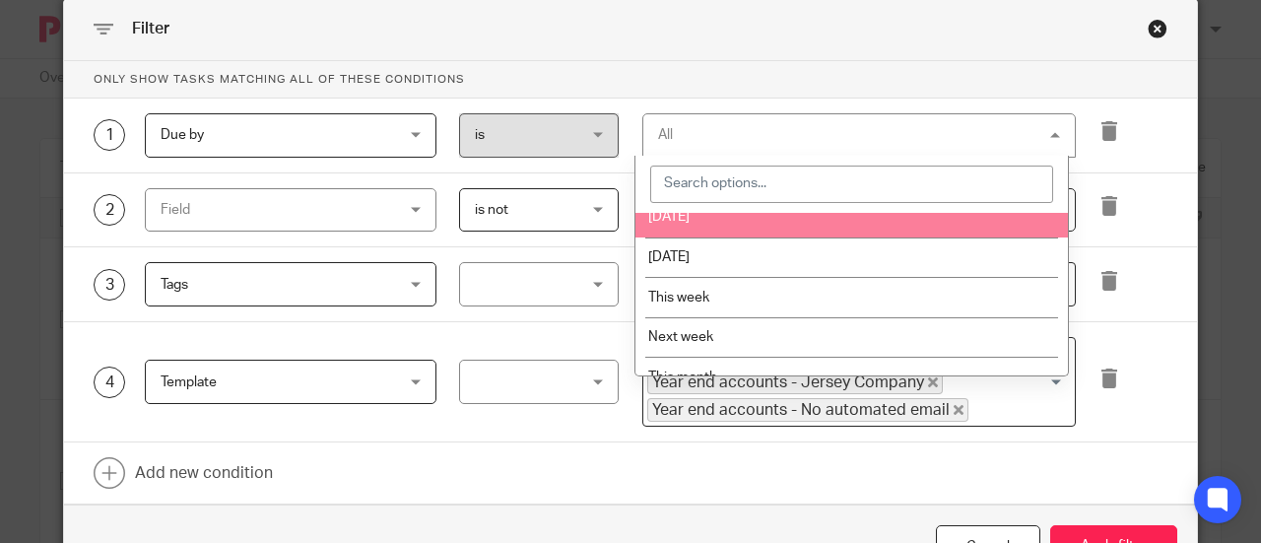
click at [551, 137] on span "is" at bounding box center [532, 134] width 114 height 41
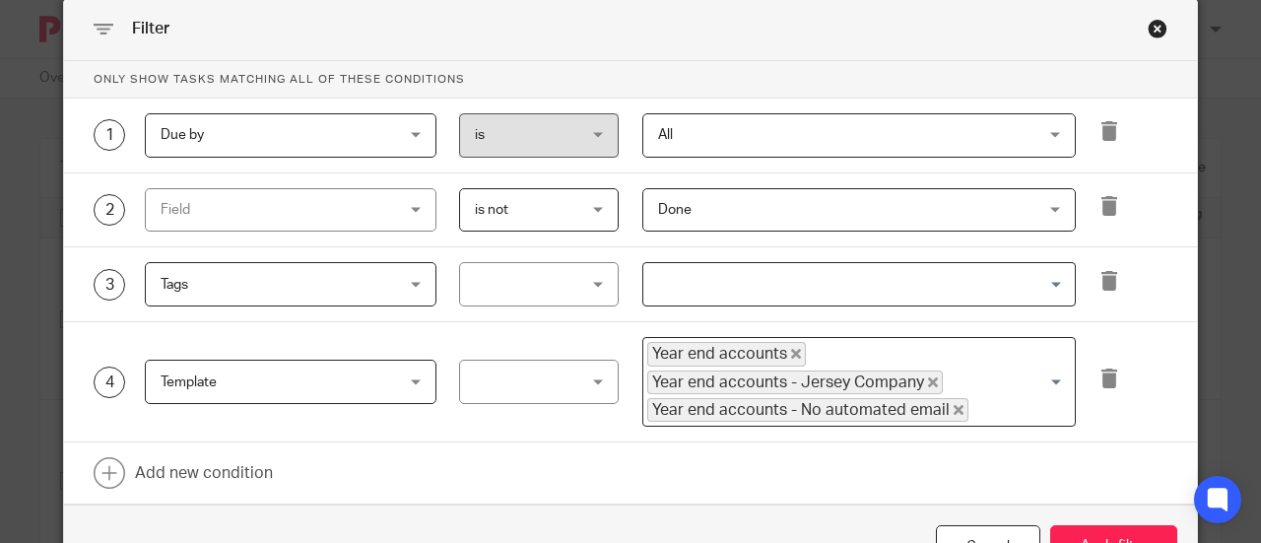
click at [341, 123] on span "Due by" at bounding box center [271, 134] width 220 height 41
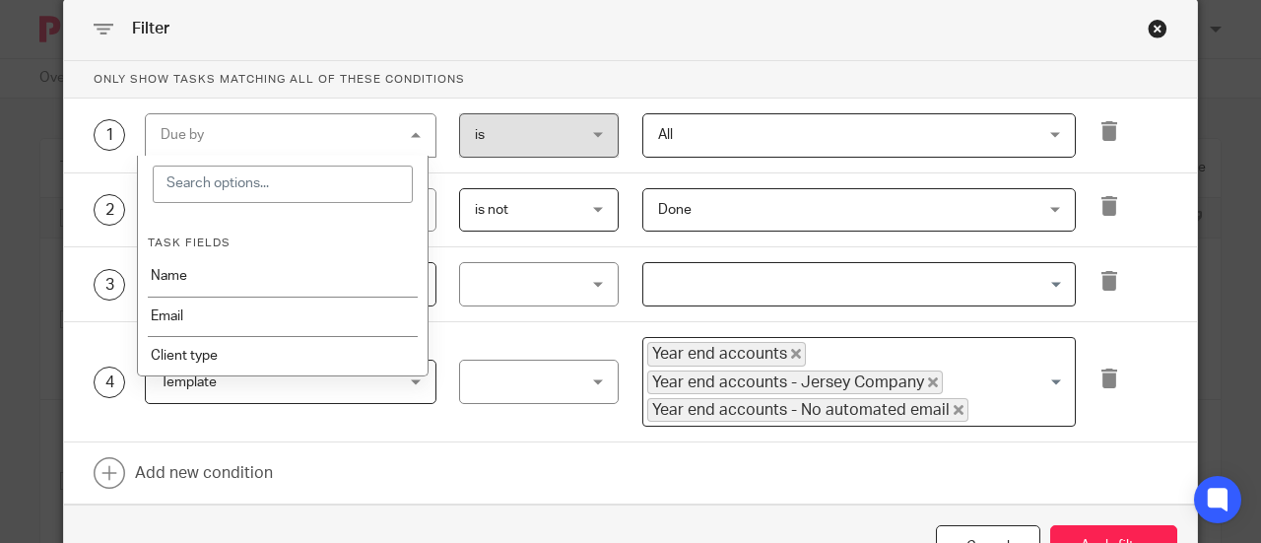
click at [516, 135] on span "is" at bounding box center [532, 134] width 114 height 41
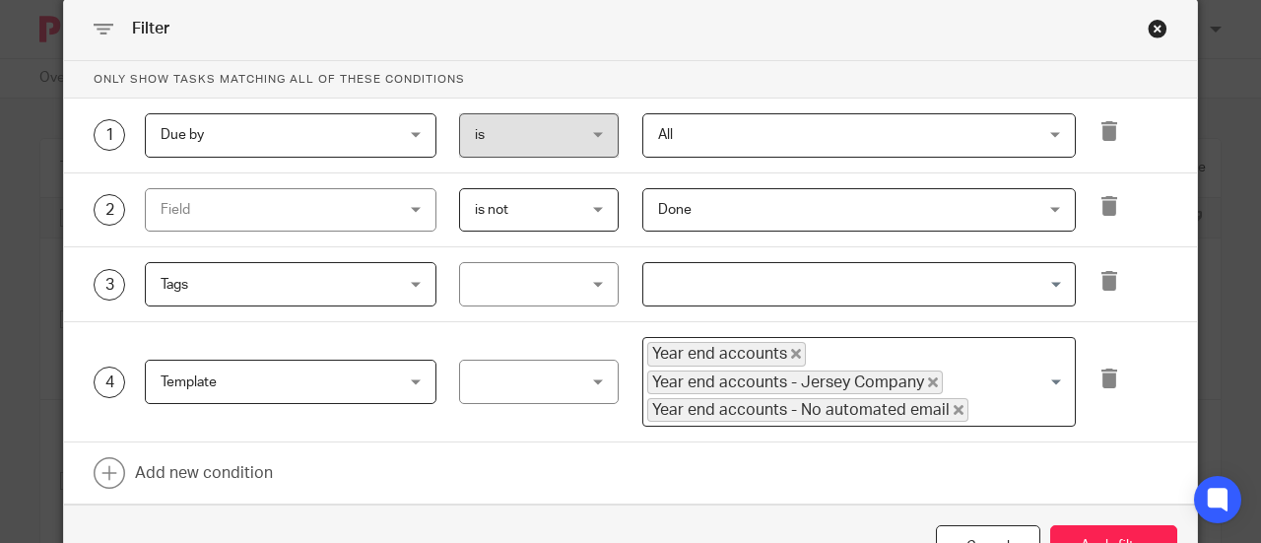
click at [564, 132] on span "is" at bounding box center [532, 134] width 114 height 41
click at [574, 494] on link at bounding box center [630, 472] width 1133 height 61
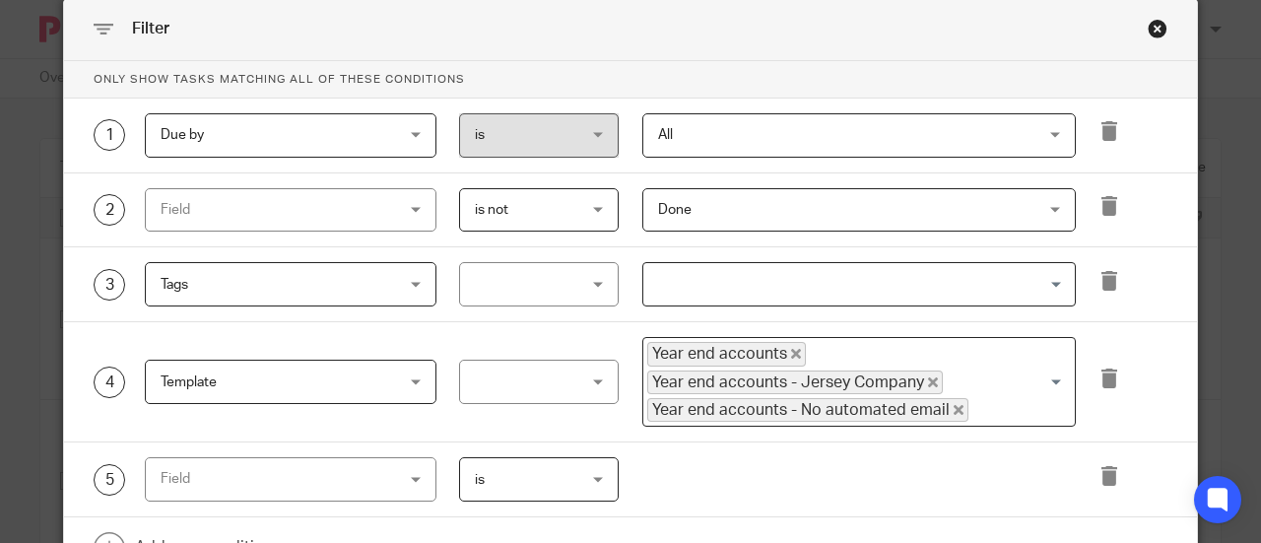
click at [290, 287] on span "Tags" at bounding box center [271, 283] width 220 height 41
click at [1111, 289] on icon at bounding box center [1110, 281] width 20 height 20
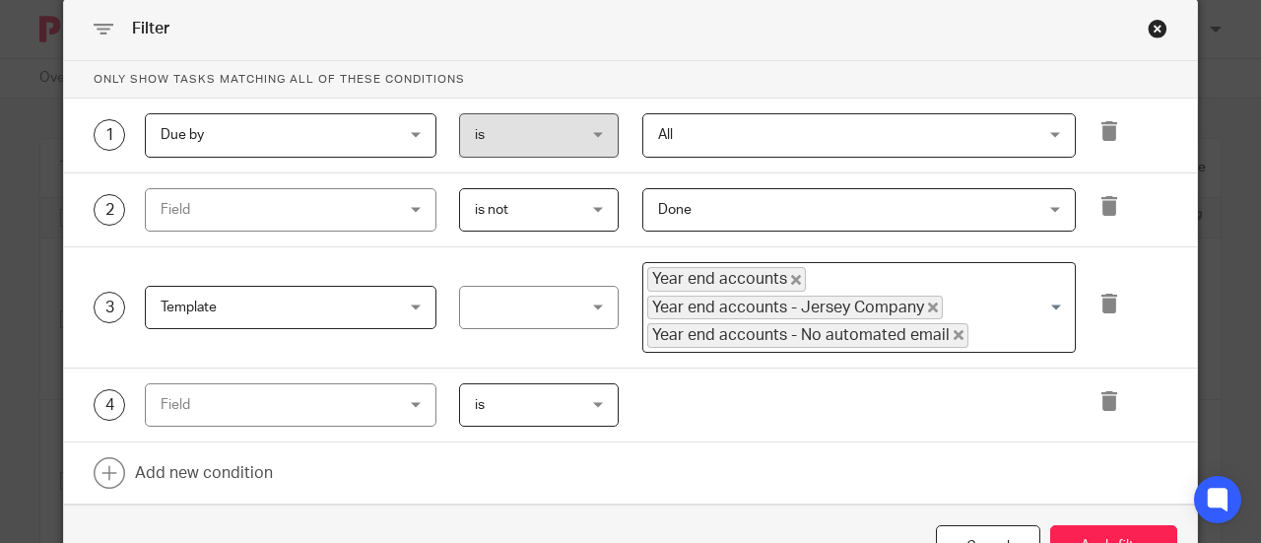
click at [258, 399] on div "Field" at bounding box center [271, 404] width 220 height 41
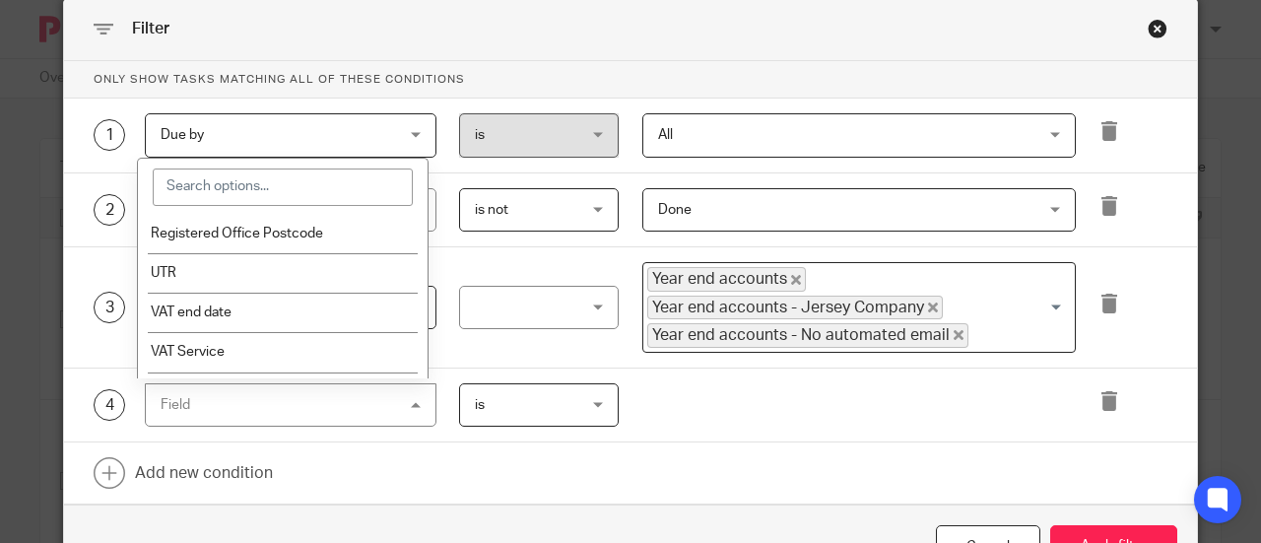
scroll to position [1394, 0]
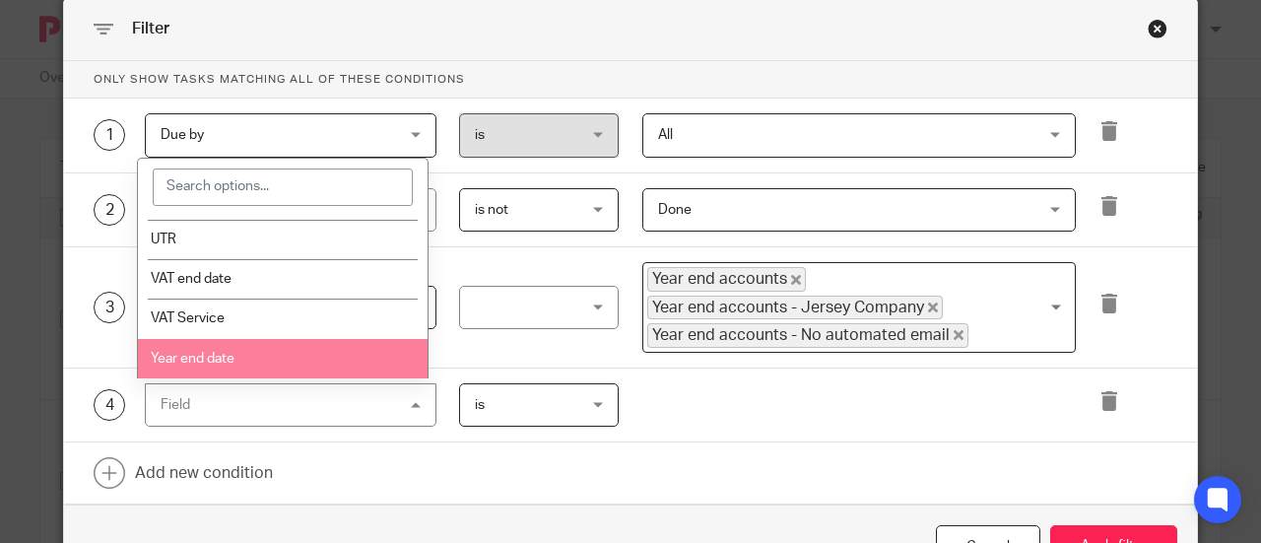
click at [631, 129] on div "All All Today Tomorrow This week Next week This month Next month All all" at bounding box center [847, 135] width 457 height 44
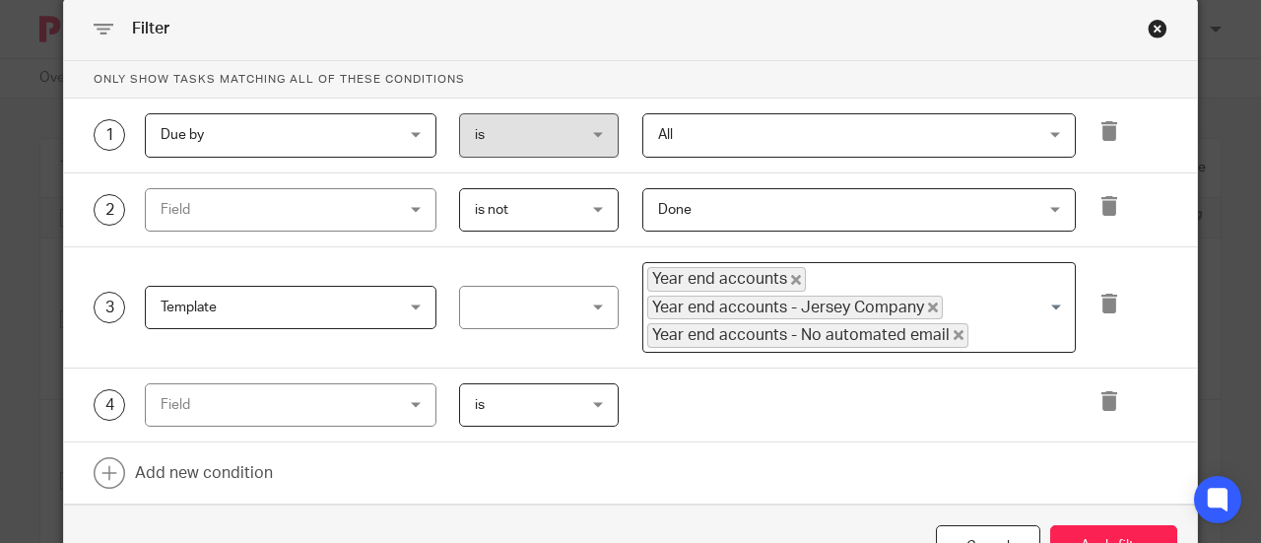
click at [568, 135] on span "is" at bounding box center [532, 134] width 114 height 41
click at [1110, 121] on icon at bounding box center [1110, 131] width 20 height 20
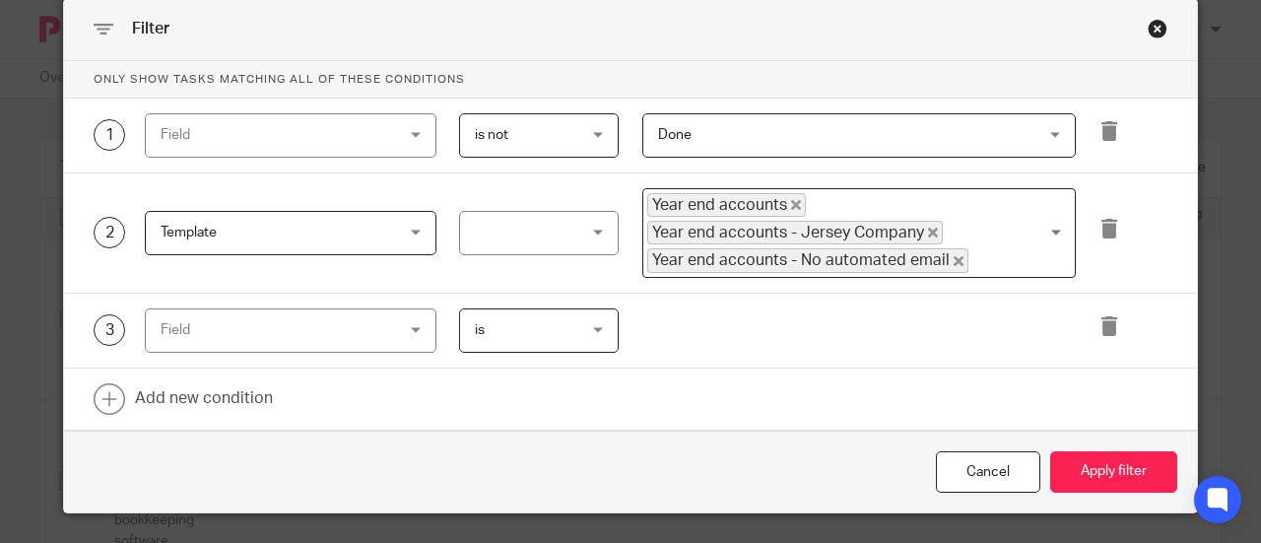
click at [290, 330] on div "Field" at bounding box center [271, 329] width 220 height 41
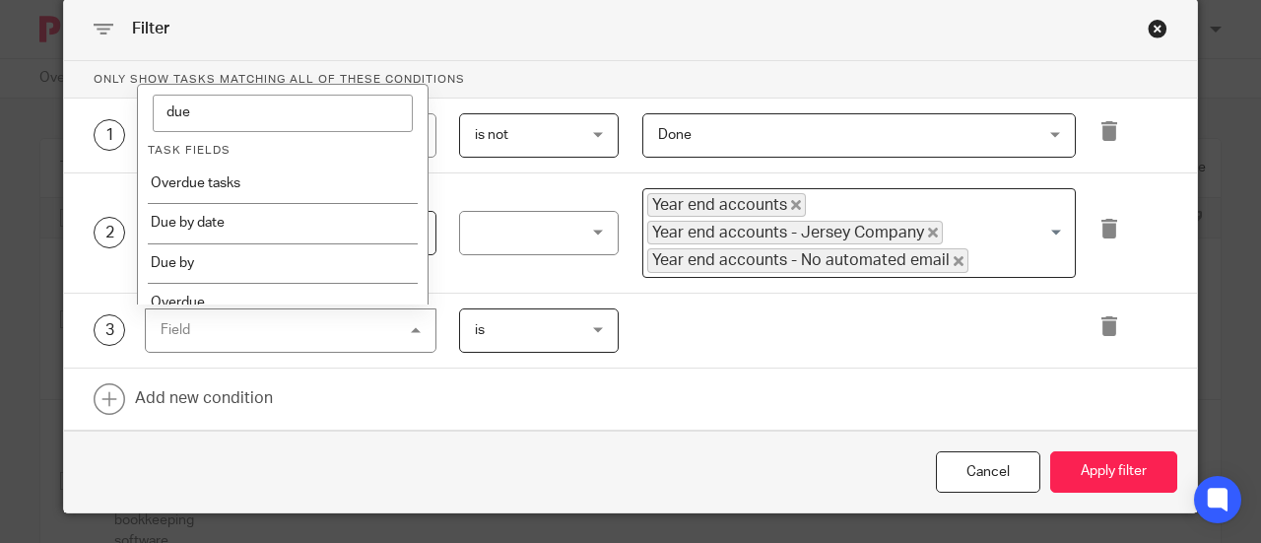
scroll to position [23, 0]
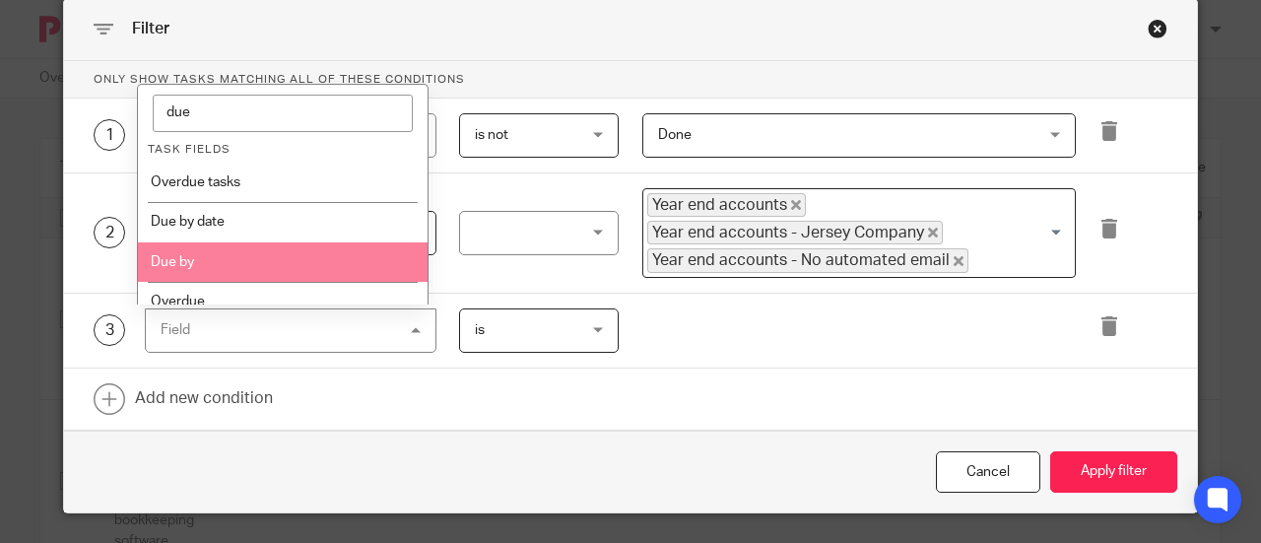
type input "due"
click at [197, 243] on li "Due by" at bounding box center [283, 261] width 290 height 39
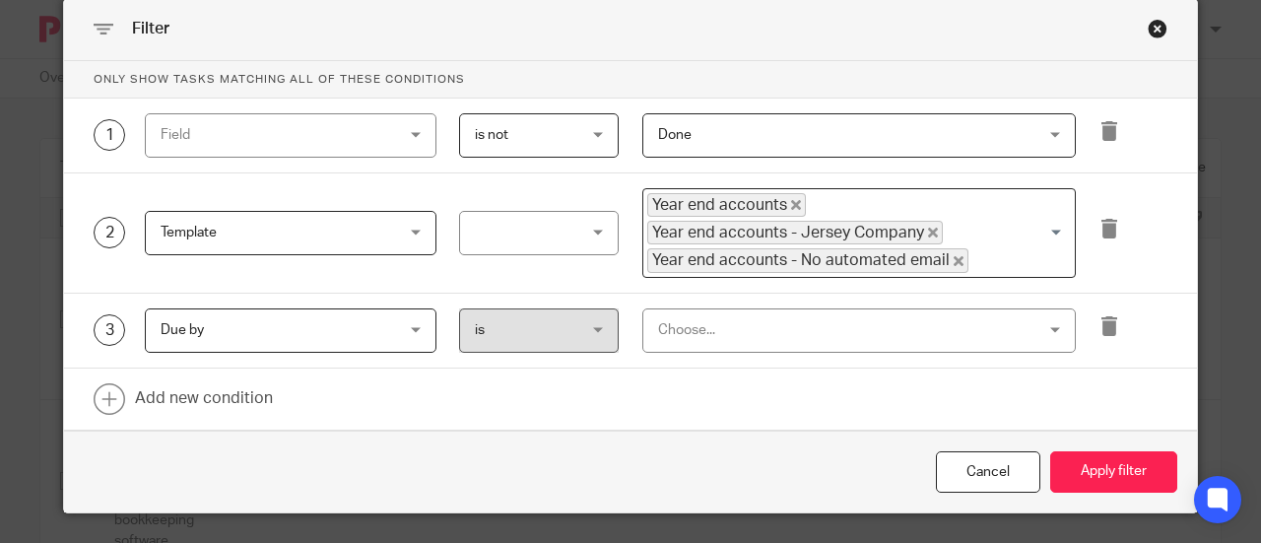
click at [670, 322] on div "Choose..." at bounding box center [825, 329] width 334 height 41
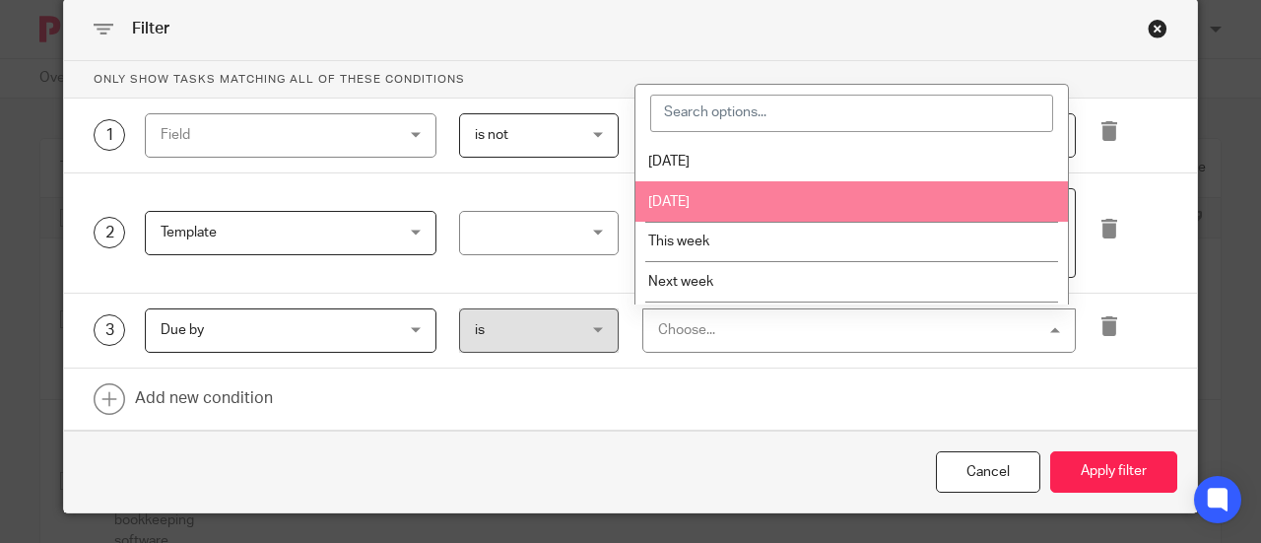
scroll to position [116, 0]
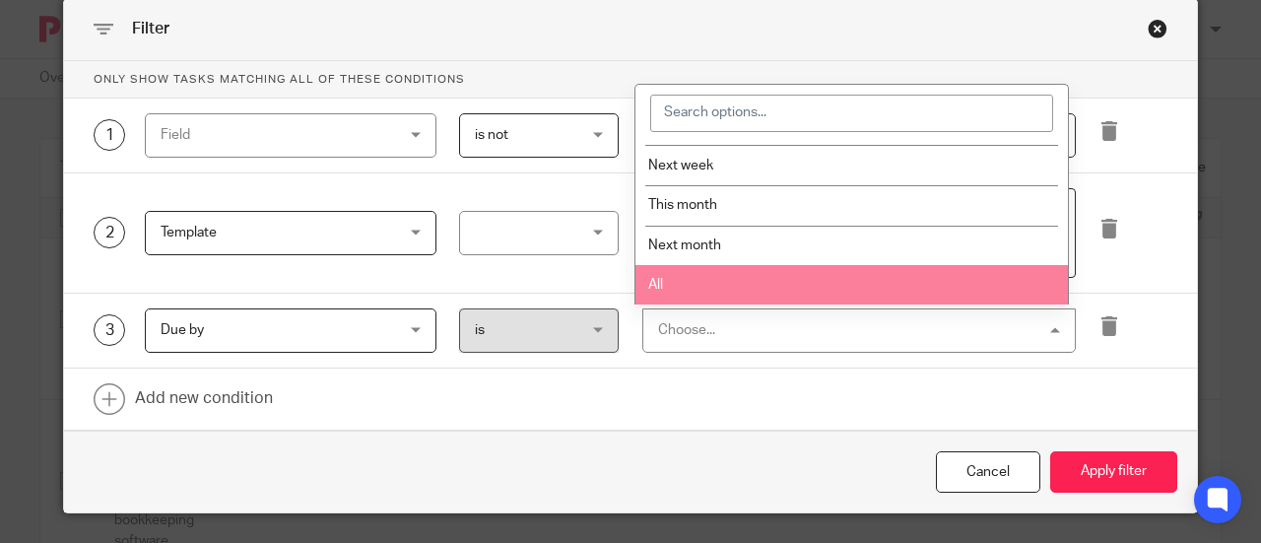
click at [699, 279] on li "All" at bounding box center [852, 285] width 433 height 40
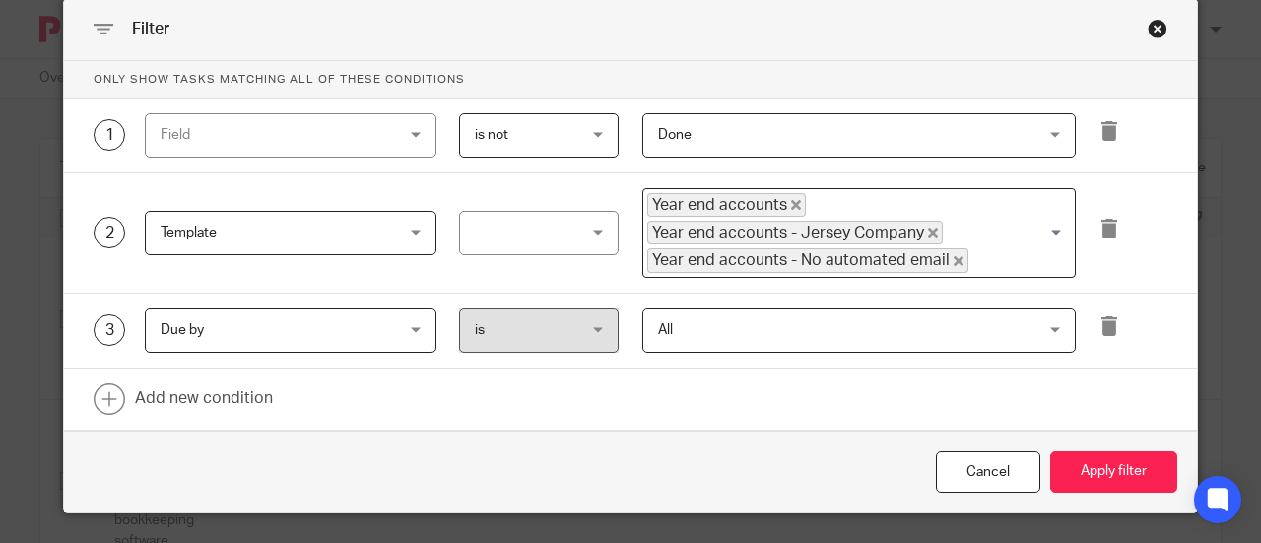
click at [696, 328] on span "All" at bounding box center [825, 329] width 334 height 41
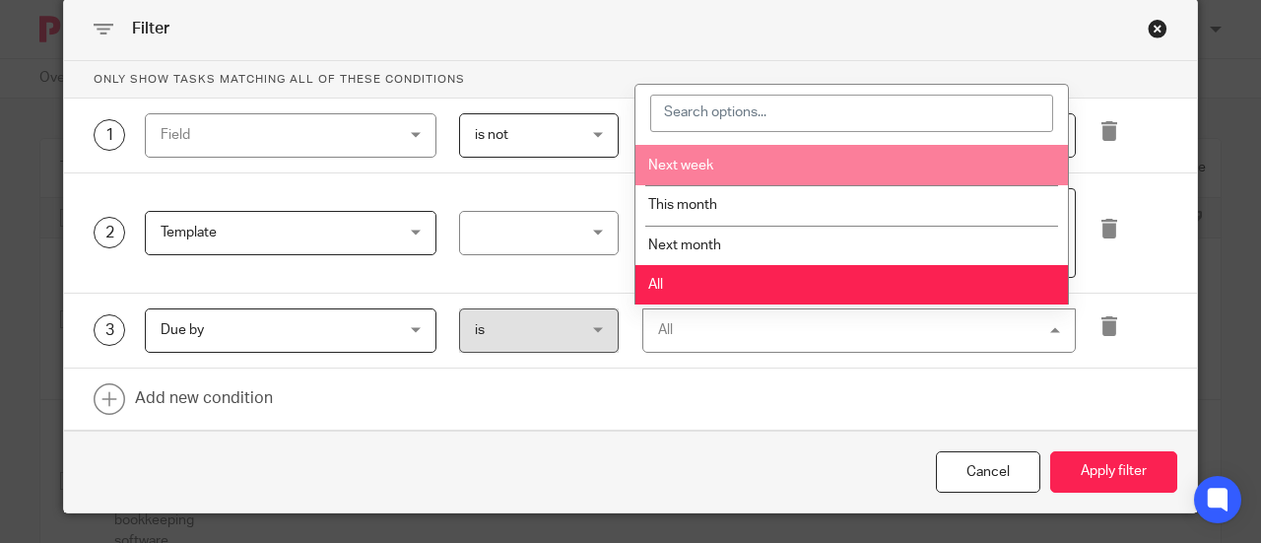
scroll to position [0, 0]
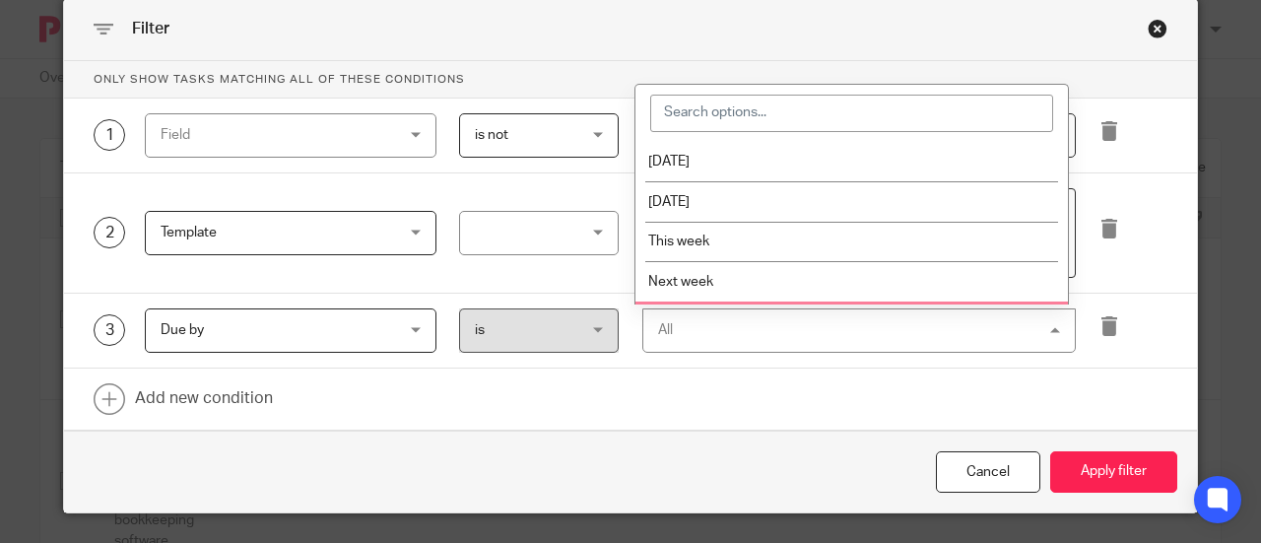
click at [698, 340] on div "All All" at bounding box center [860, 330] width 435 height 44
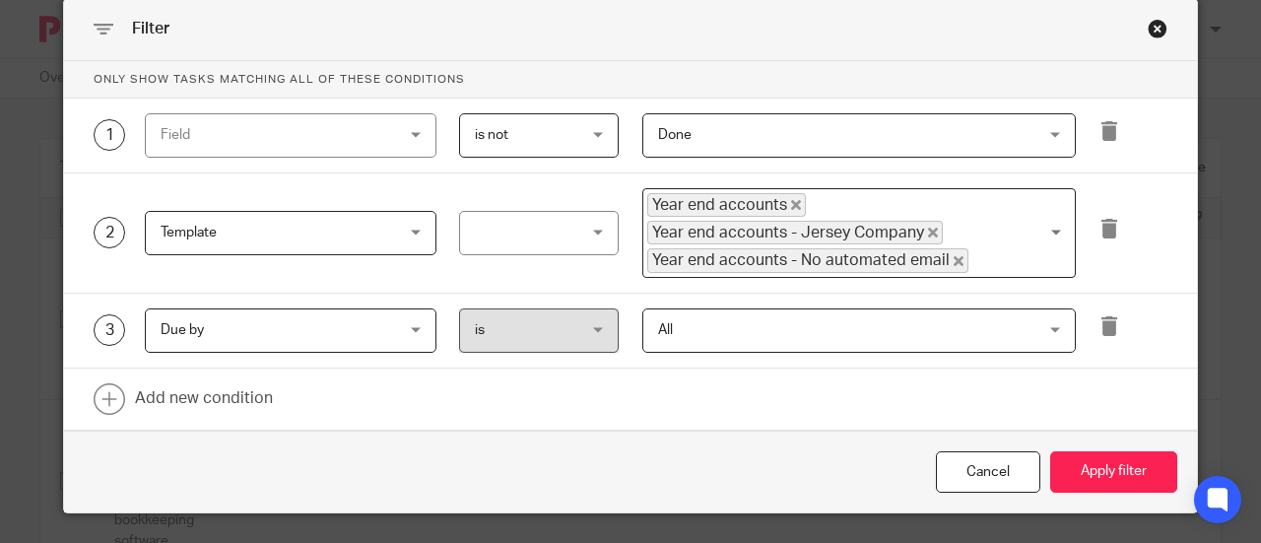
click at [1111, 340] on div at bounding box center [1122, 330] width 92 height 44
click at [1100, 318] on icon at bounding box center [1110, 326] width 20 height 20
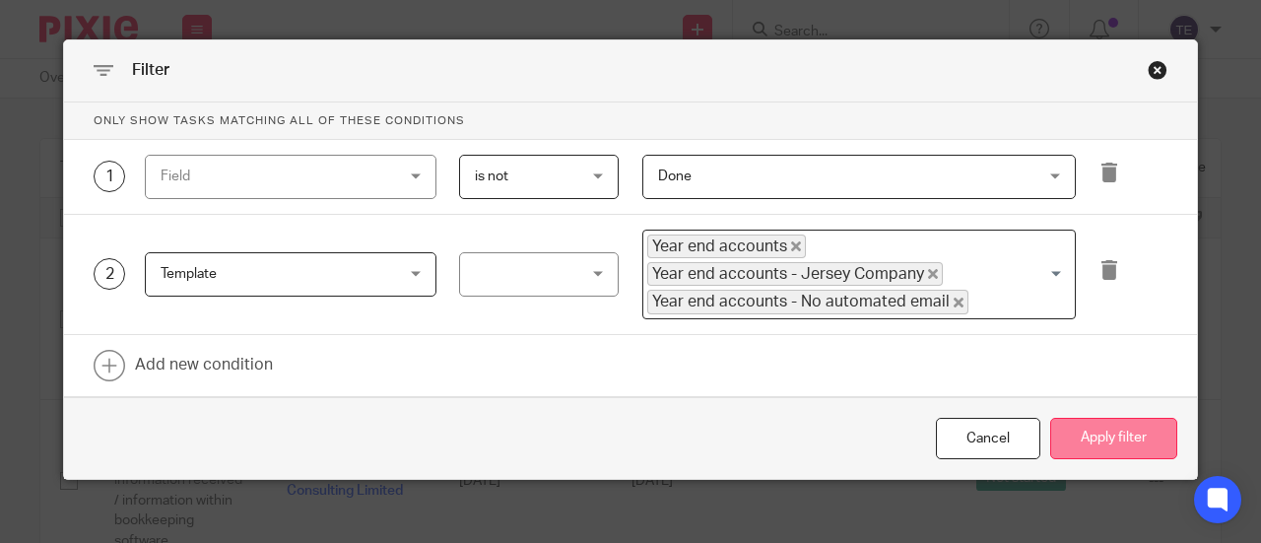
click at [1100, 437] on button "Apply filter" at bounding box center [1113, 439] width 127 height 42
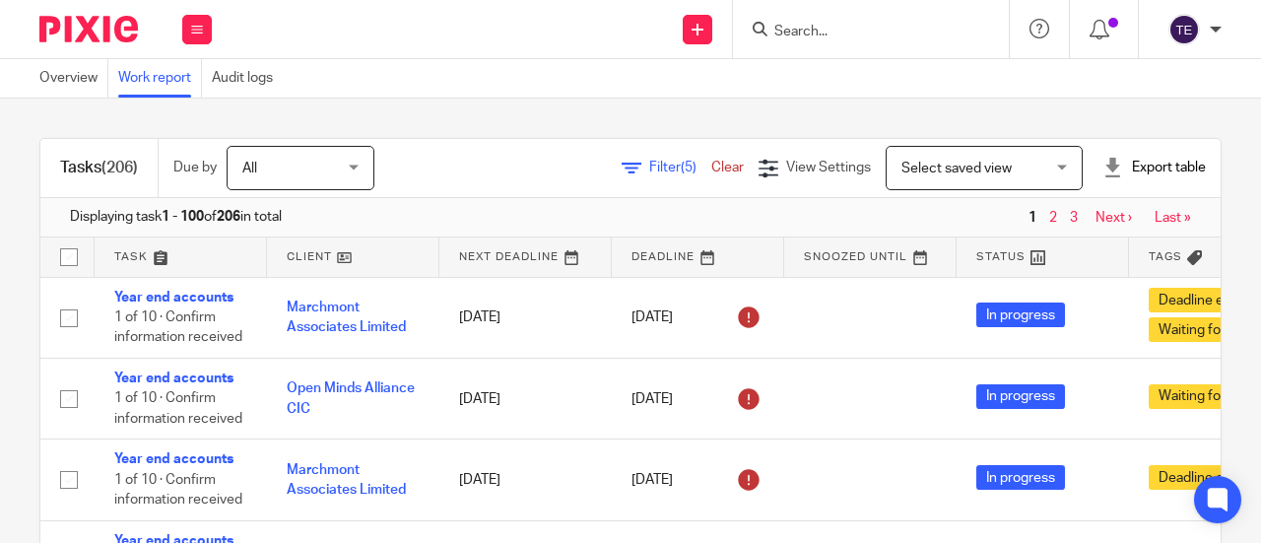
click at [1141, 163] on div "Export table" at bounding box center [1154, 168] width 103 height 20
click at [1099, 241] on link "Excel spreadsheet" at bounding box center [1105, 241] width 114 height 14
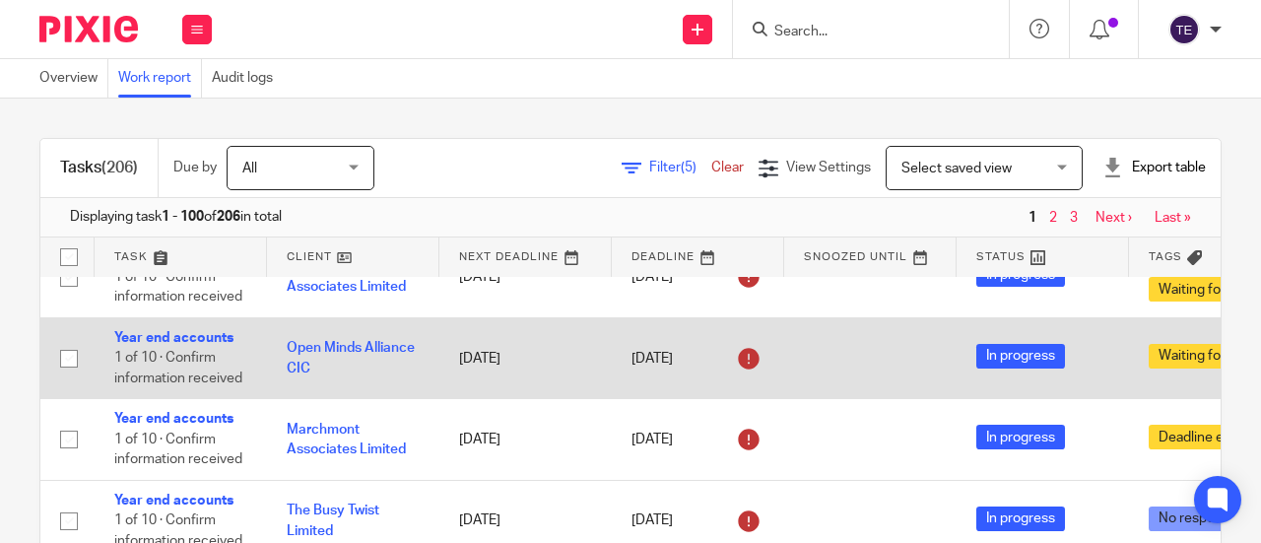
scroll to position [41, 0]
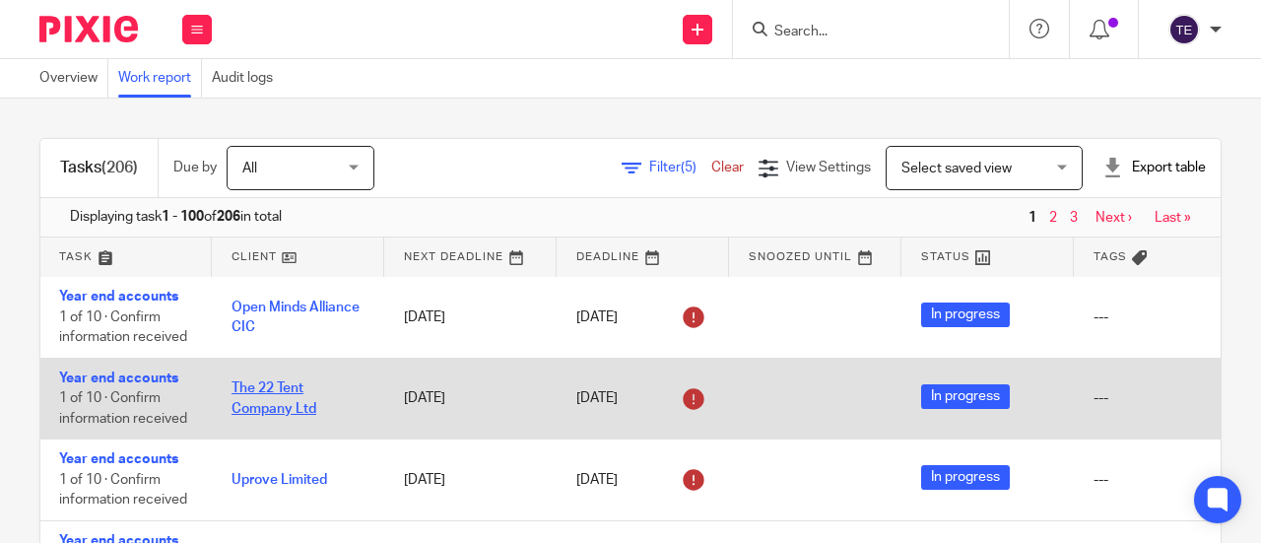
scroll to position [488, 0]
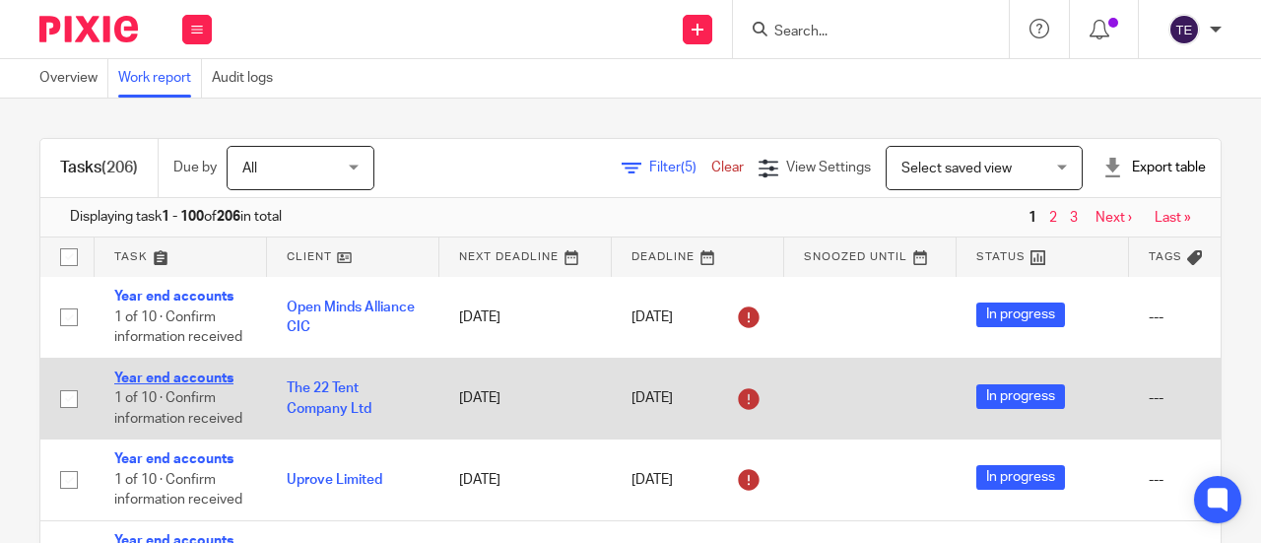
click at [177, 372] on link "Year end accounts" at bounding box center [173, 379] width 119 height 14
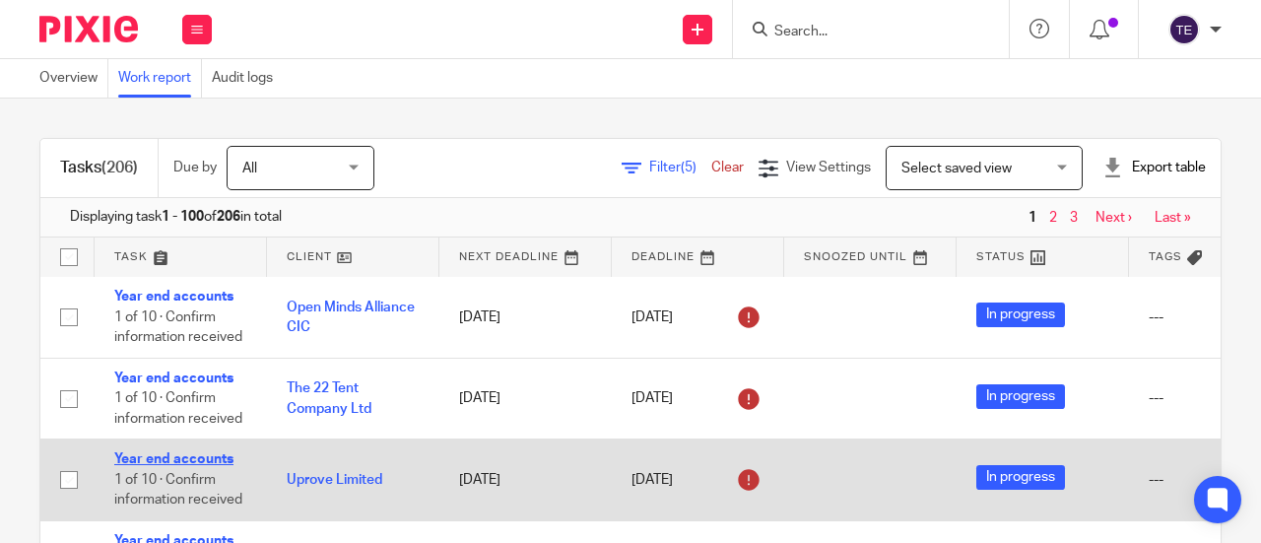
click at [194, 452] on link "Year end accounts" at bounding box center [173, 459] width 119 height 14
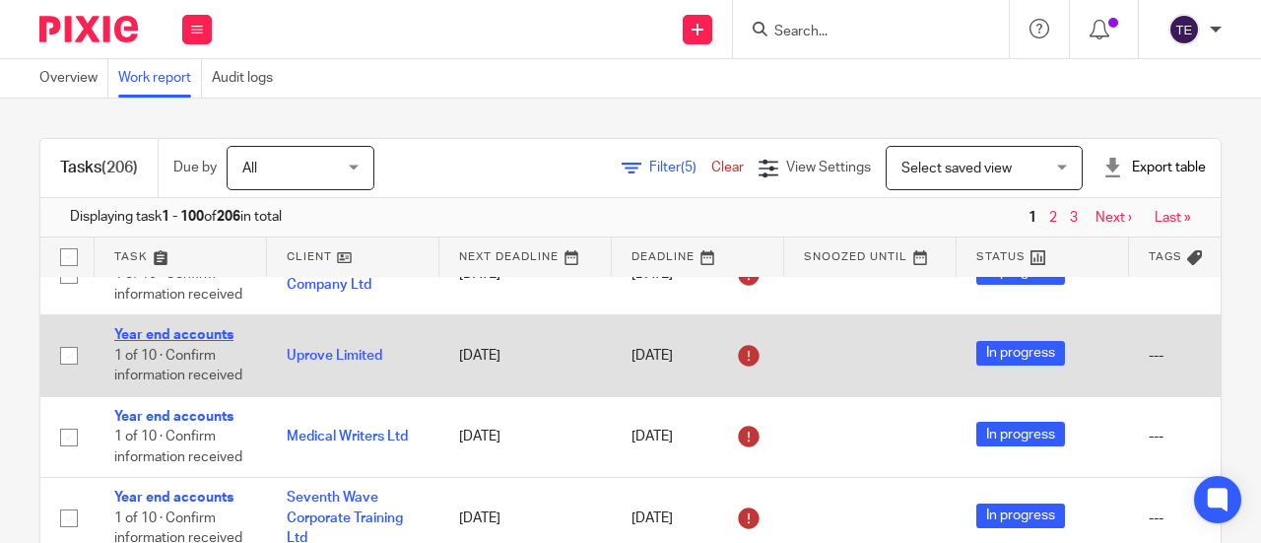
scroll to position [613, 0]
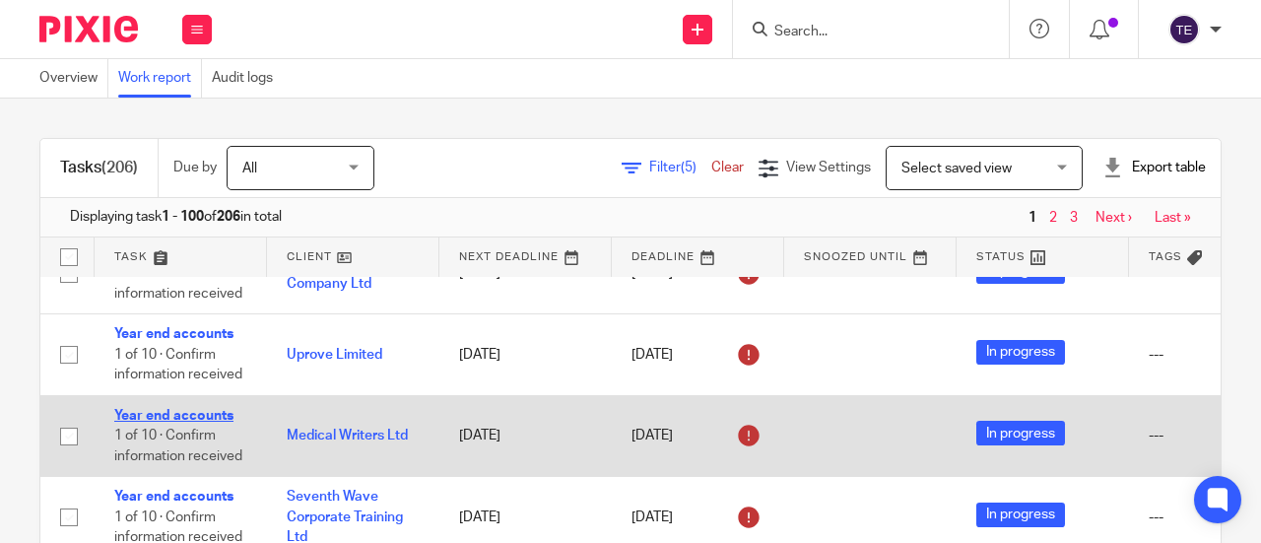
click at [179, 413] on link "Year end accounts" at bounding box center [173, 416] width 119 height 14
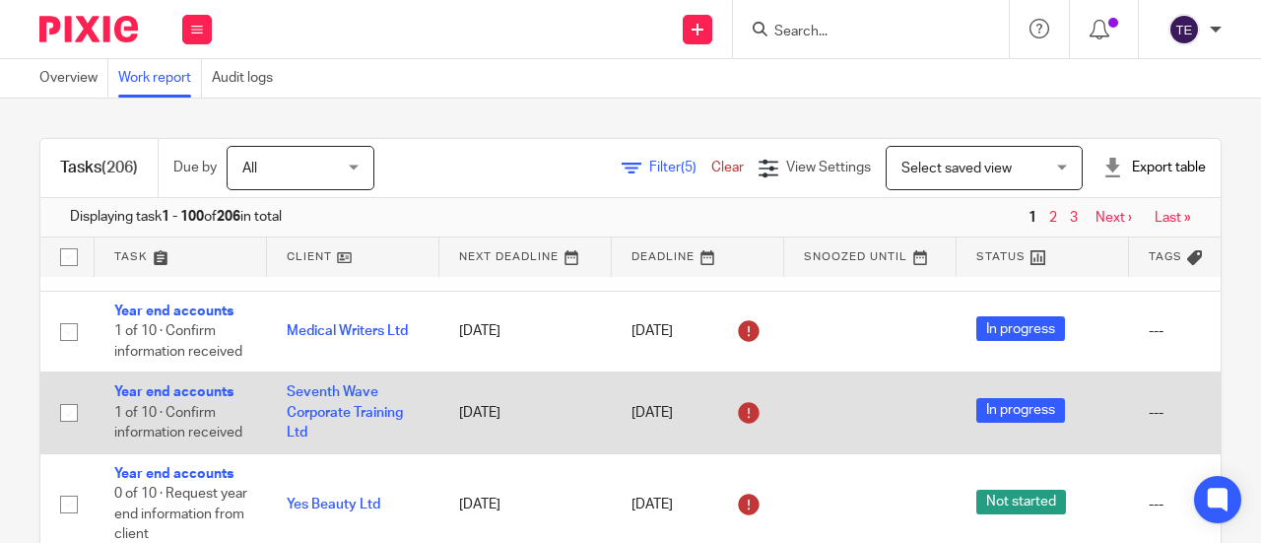
scroll to position [721, 0]
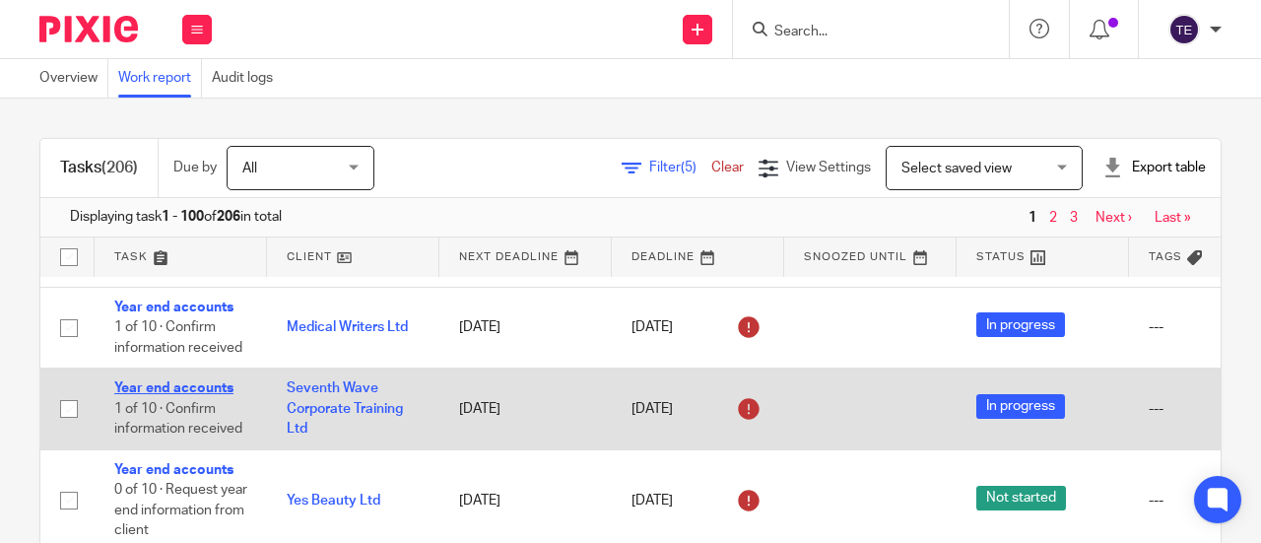
click at [162, 383] on link "Year end accounts" at bounding box center [173, 388] width 119 height 14
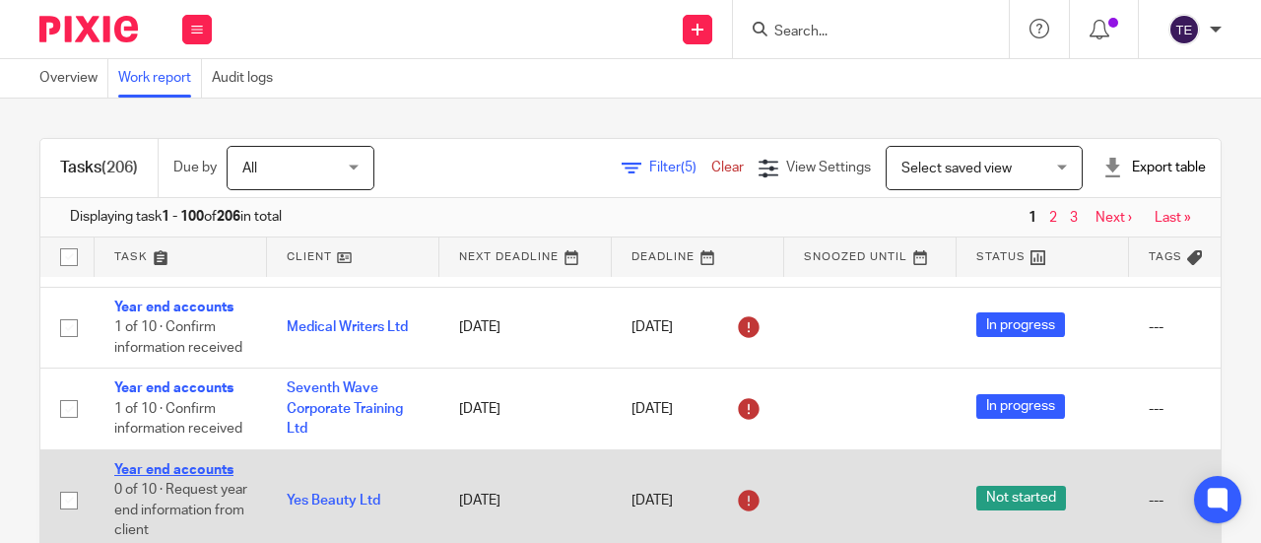
click at [164, 464] on link "Year end accounts" at bounding box center [173, 470] width 119 height 14
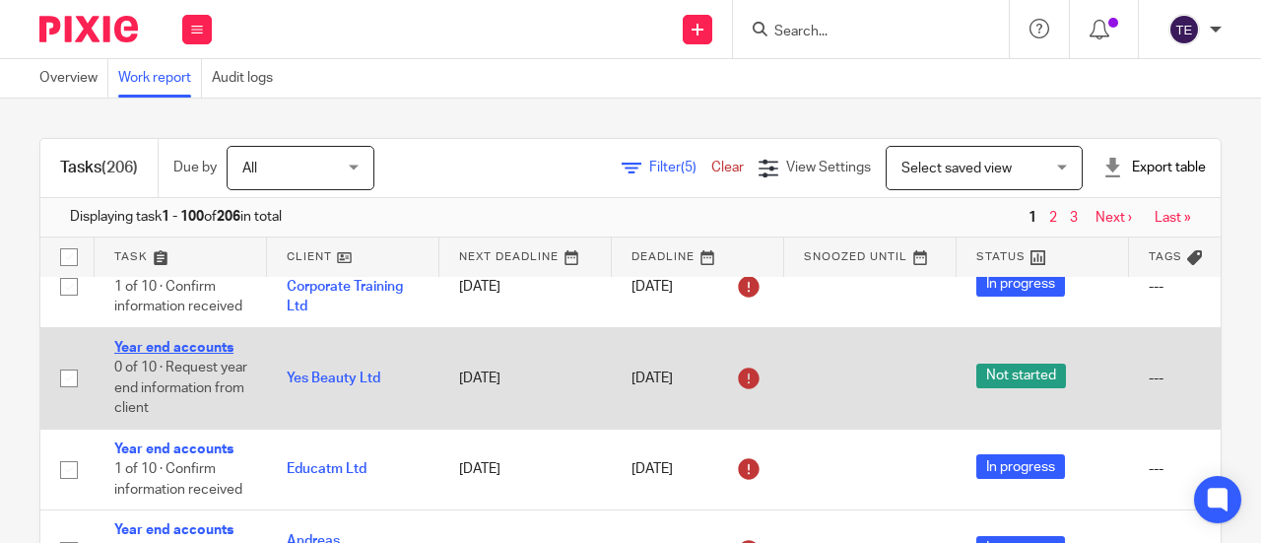
scroll to position [845, 0]
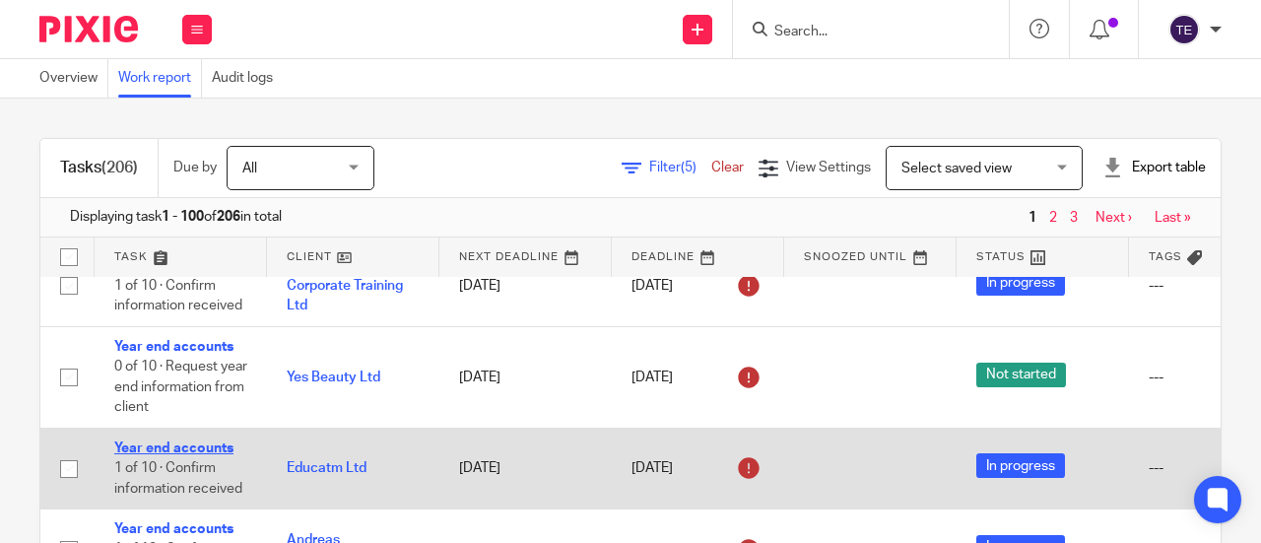
click at [161, 445] on link "Year end accounts" at bounding box center [173, 448] width 119 height 14
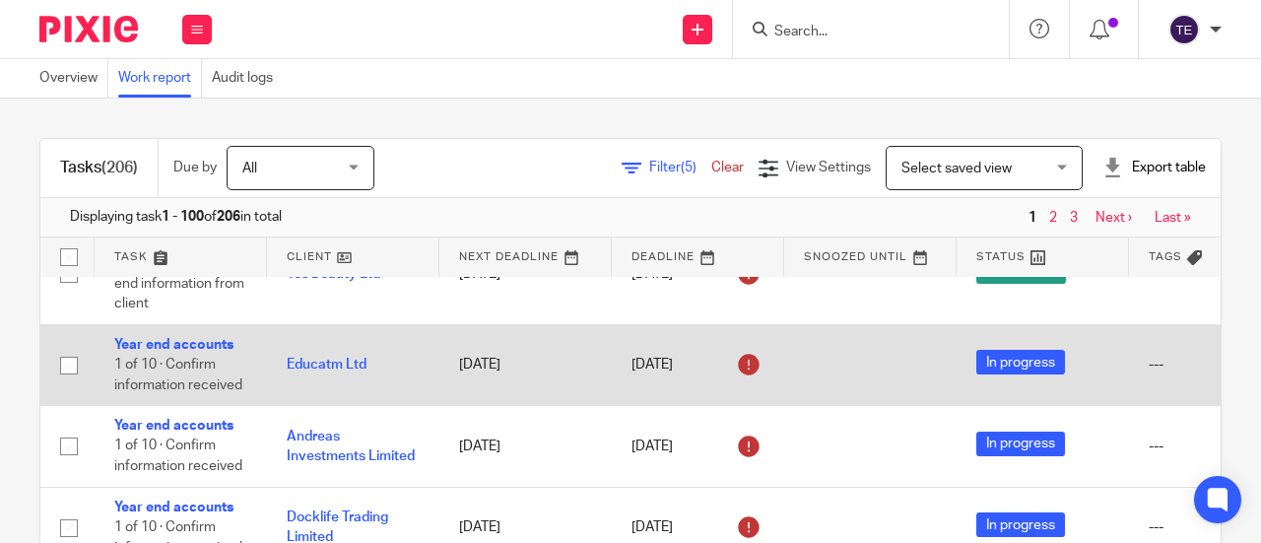
scroll to position [949, 0]
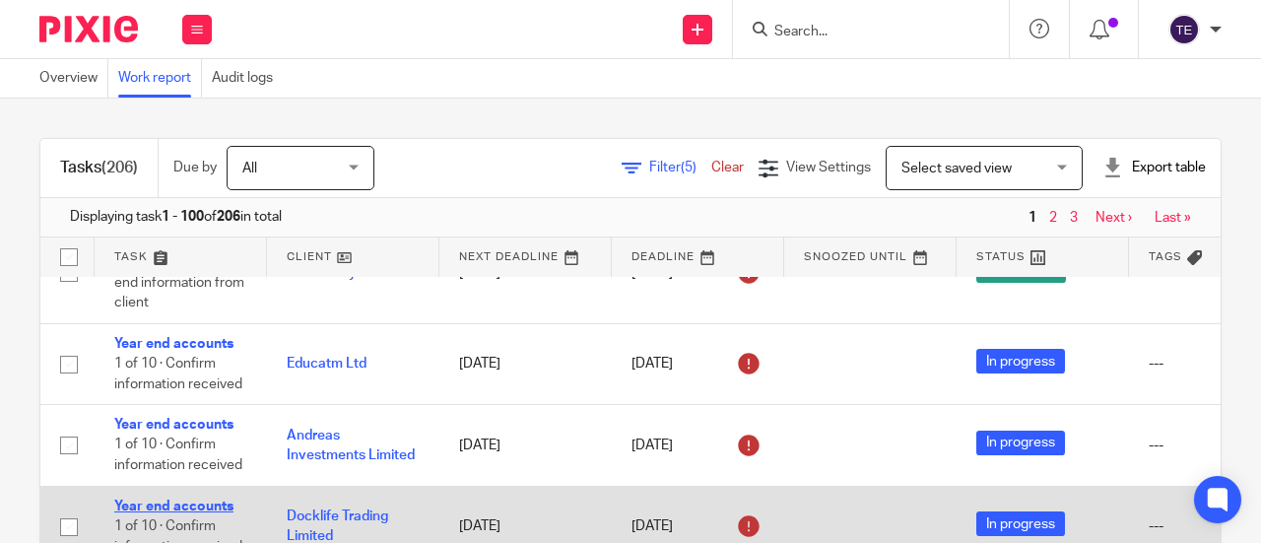
click at [166, 500] on link "Year end accounts" at bounding box center [173, 507] width 119 height 14
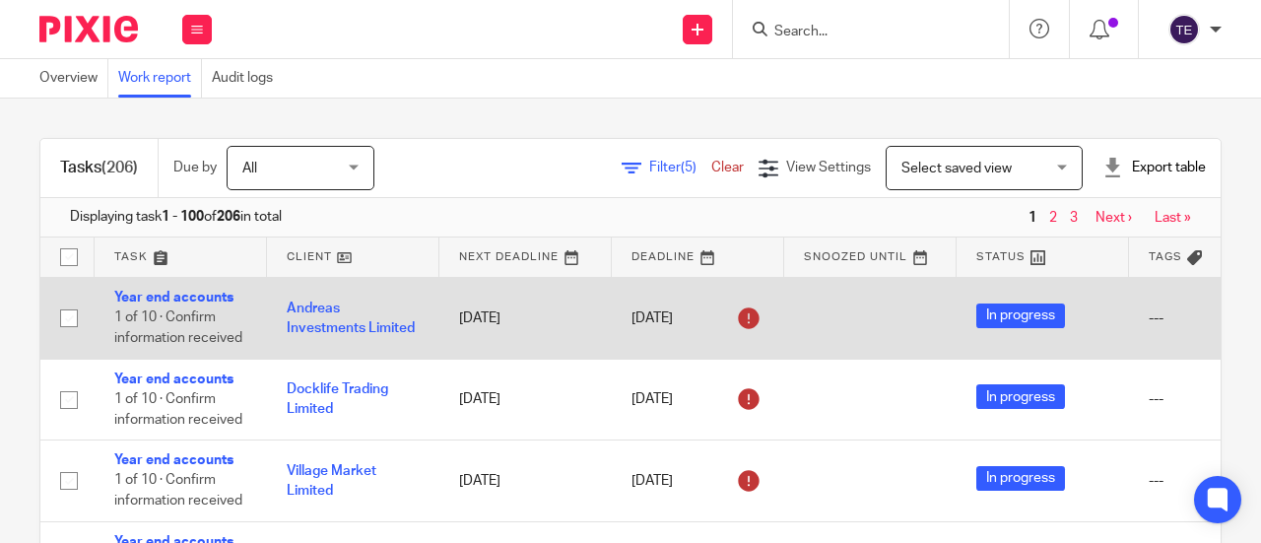
scroll to position [1077, 0]
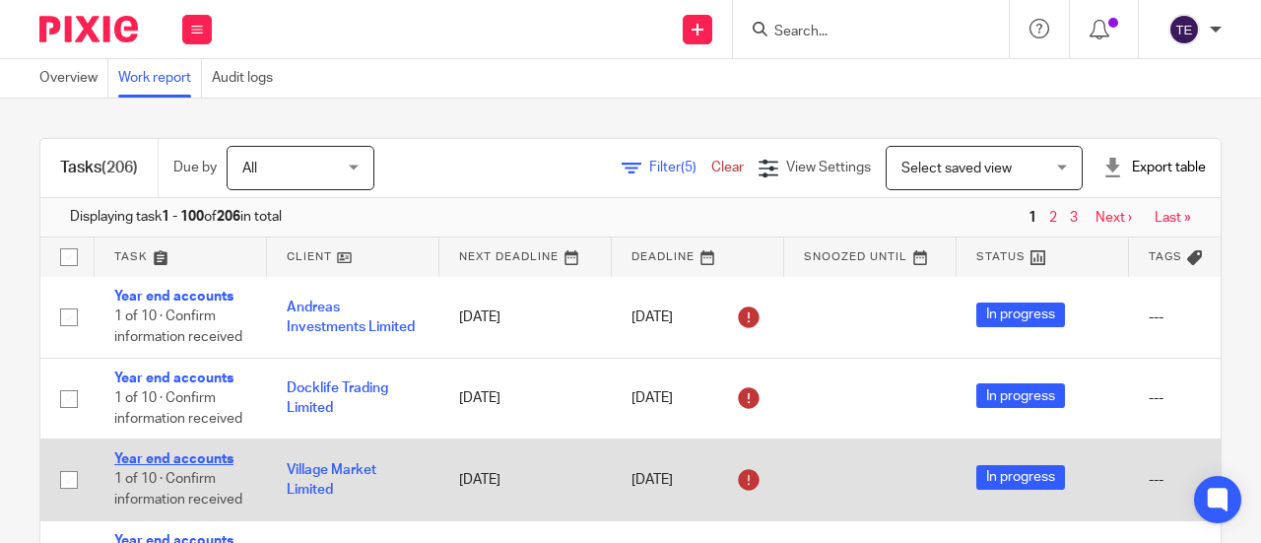
click at [182, 453] on link "Year end accounts" at bounding box center [173, 459] width 119 height 14
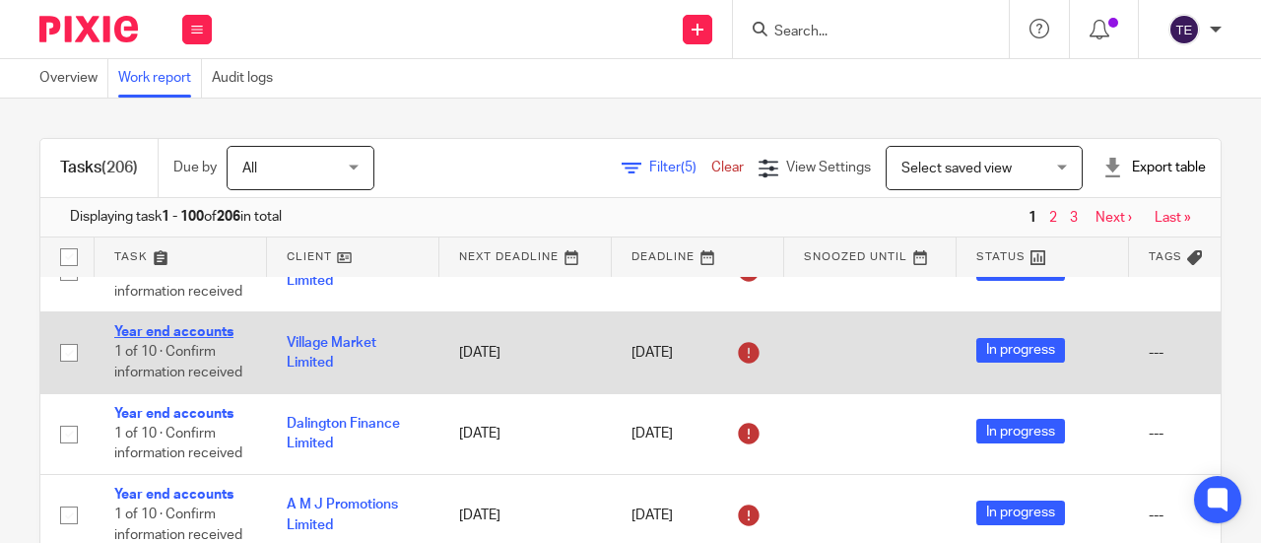
scroll to position [1205, 0]
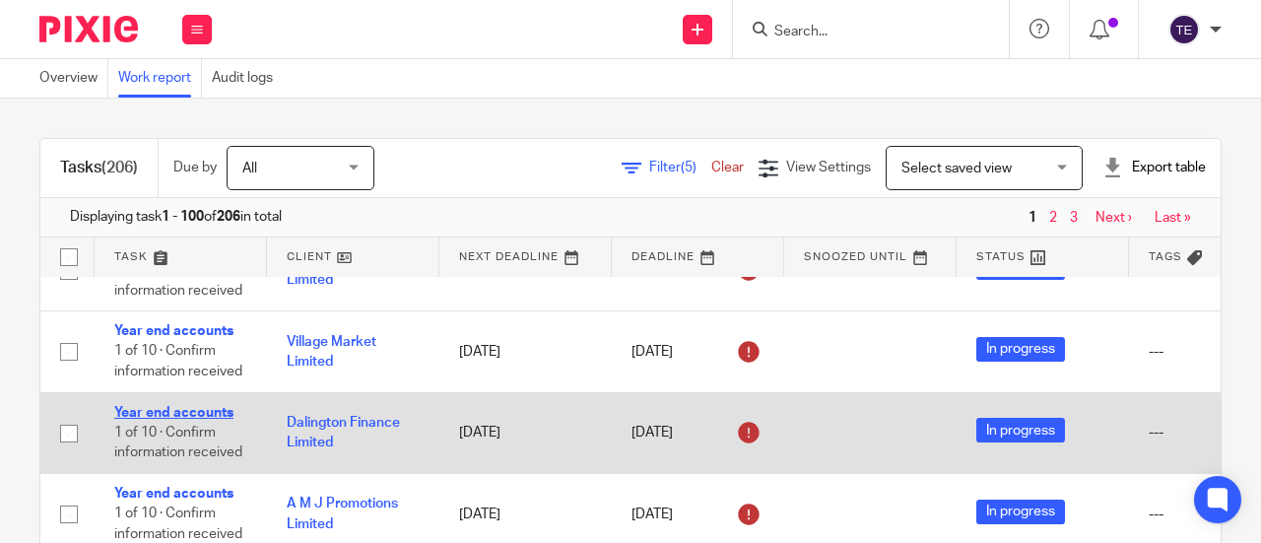
click at [187, 406] on link "Year end accounts" at bounding box center [173, 413] width 119 height 14
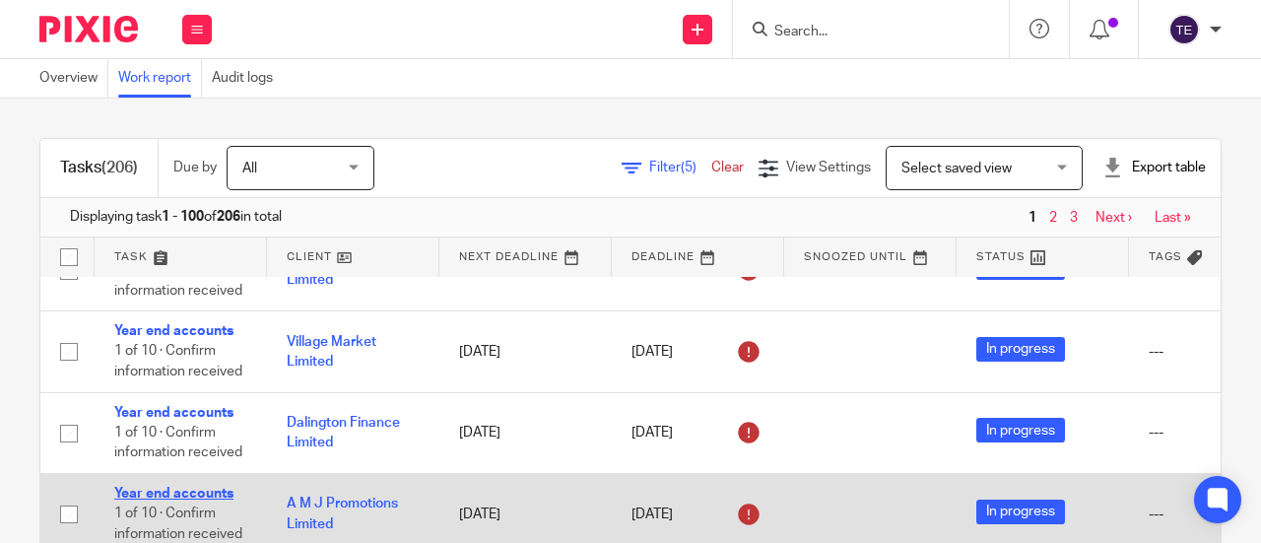
click at [190, 487] on link "Year end accounts" at bounding box center [173, 494] width 119 height 14
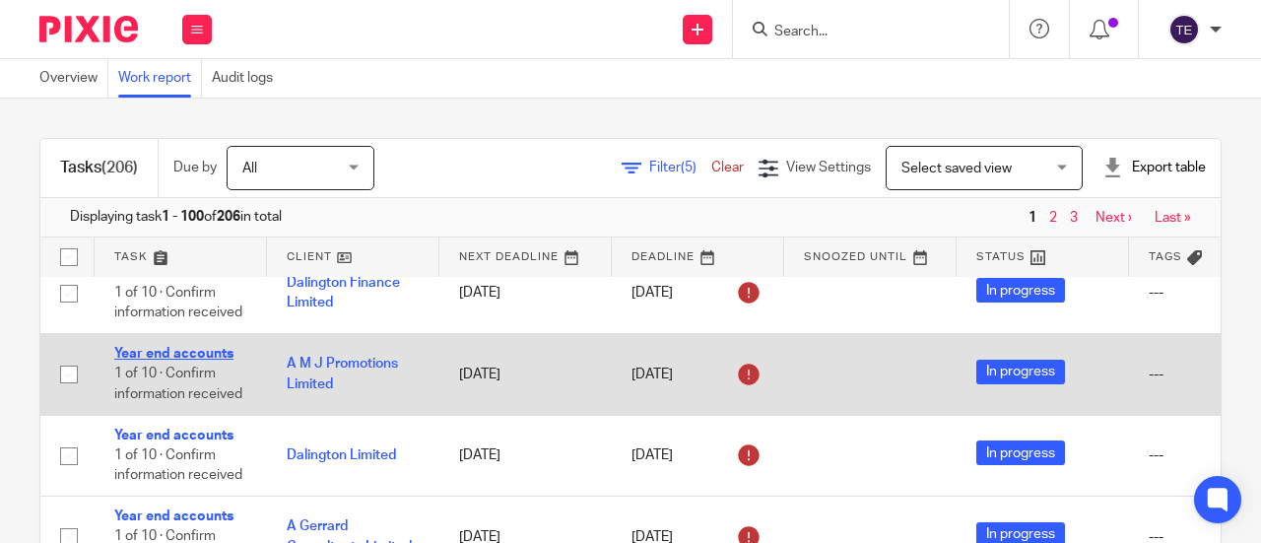
scroll to position [1394, 0]
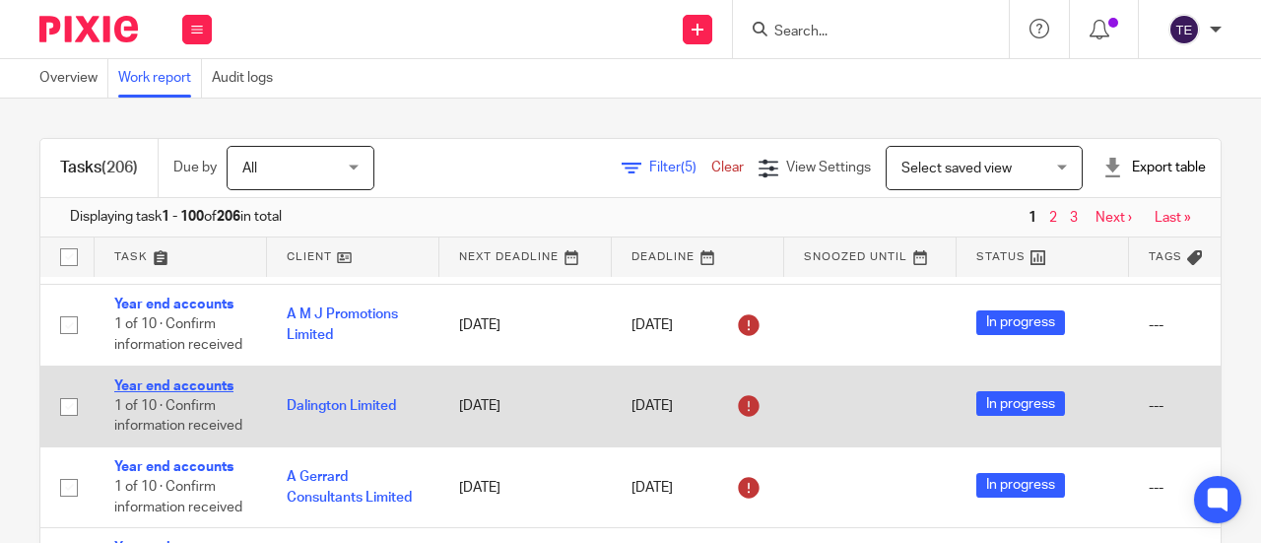
click at [188, 379] on link "Year end accounts" at bounding box center [173, 386] width 119 height 14
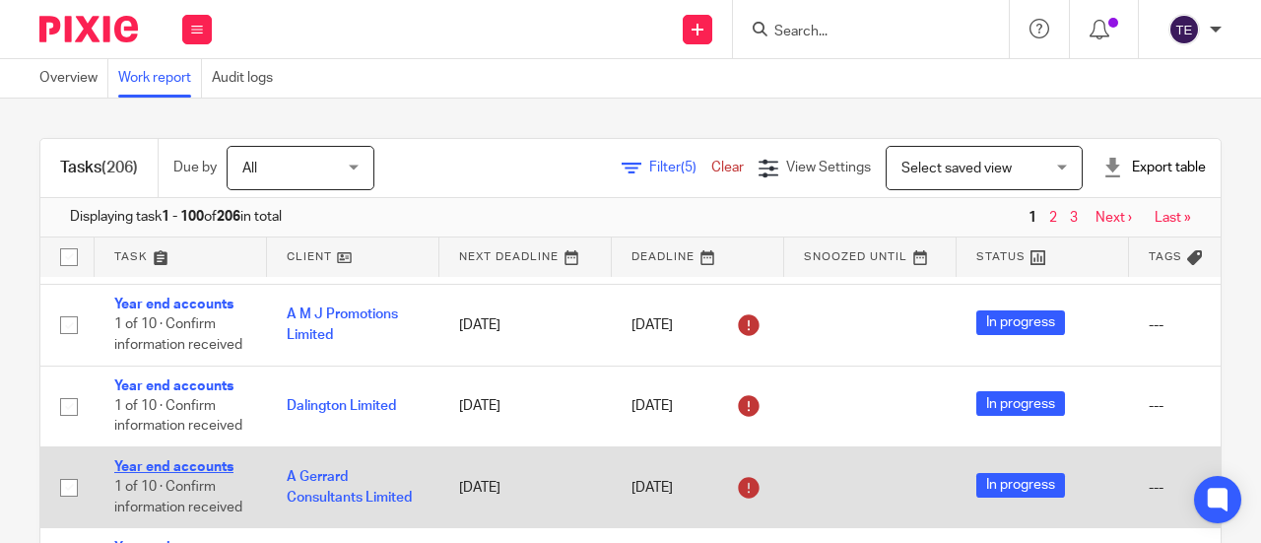
click at [193, 460] on link "Year end accounts" at bounding box center [173, 467] width 119 height 14
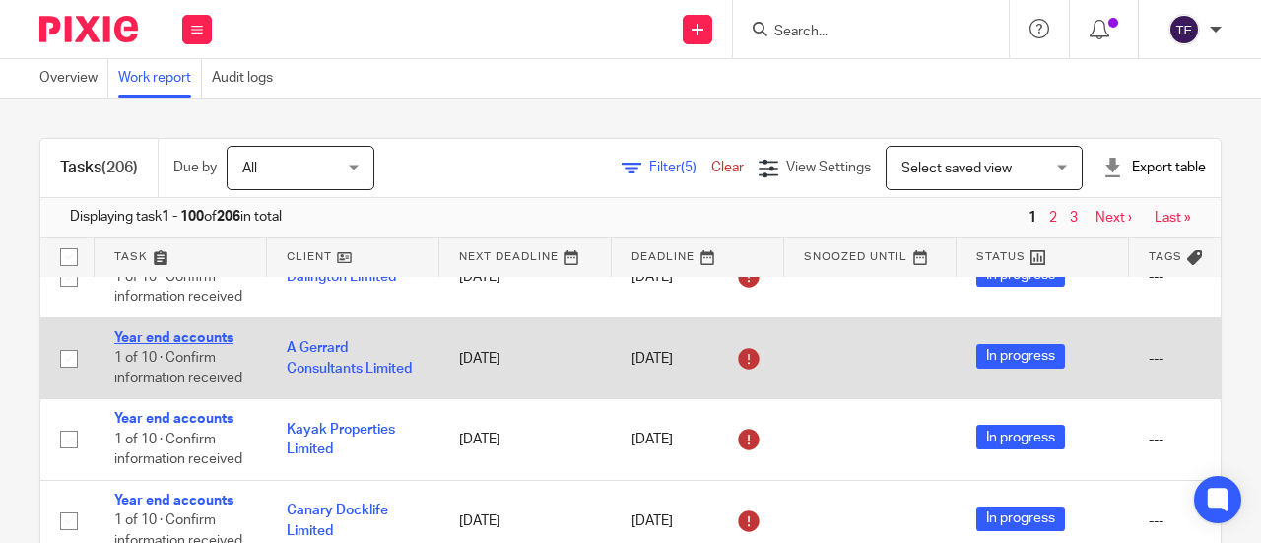
scroll to position [1562, 0]
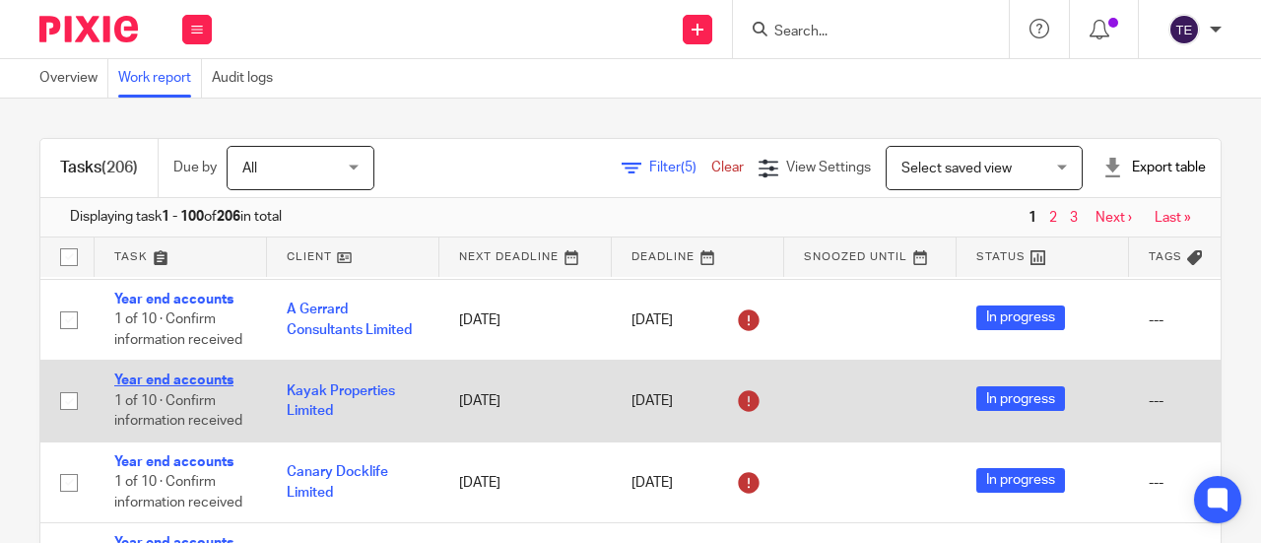
click at [175, 373] on link "Year end accounts" at bounding box center [173, 380] width 119 height 14
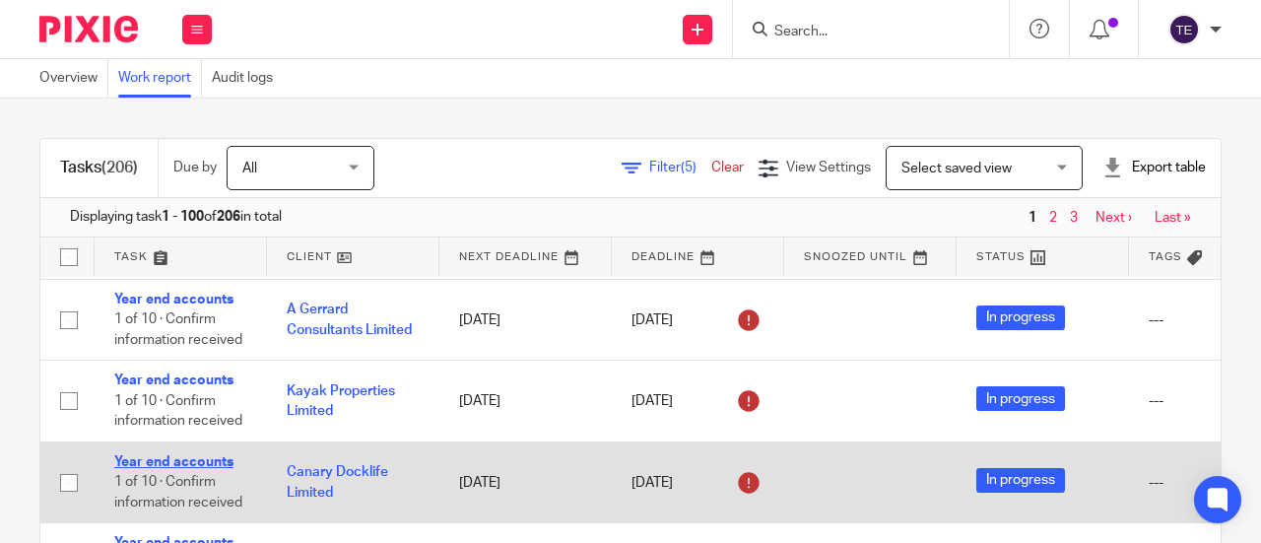
click at [177, 455] on link "Year end accounts" at bounding box center [173, 462] width 119 height 14
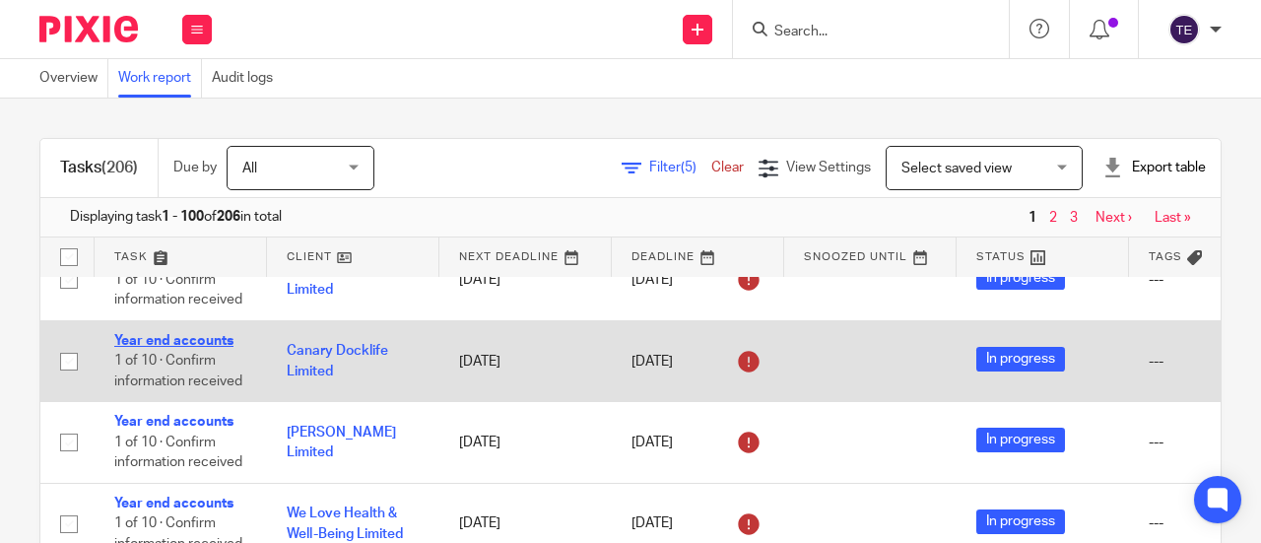
scroll to position [1684, 0]
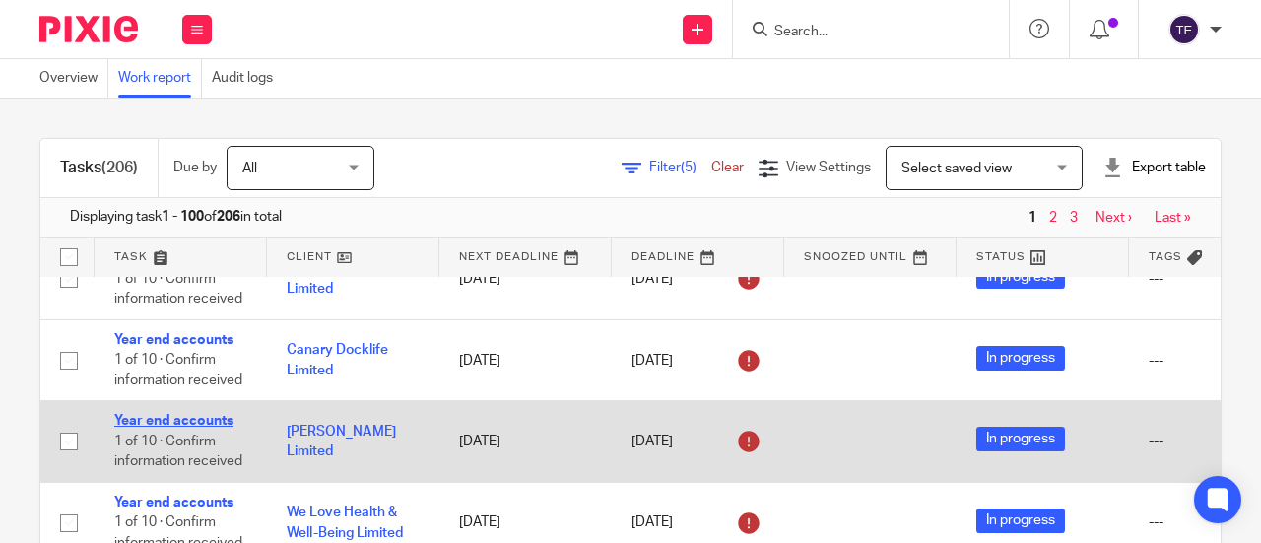
click at [181, 414] on link "Year end accounts" at bounding box center [173, 421] width 119 height 14
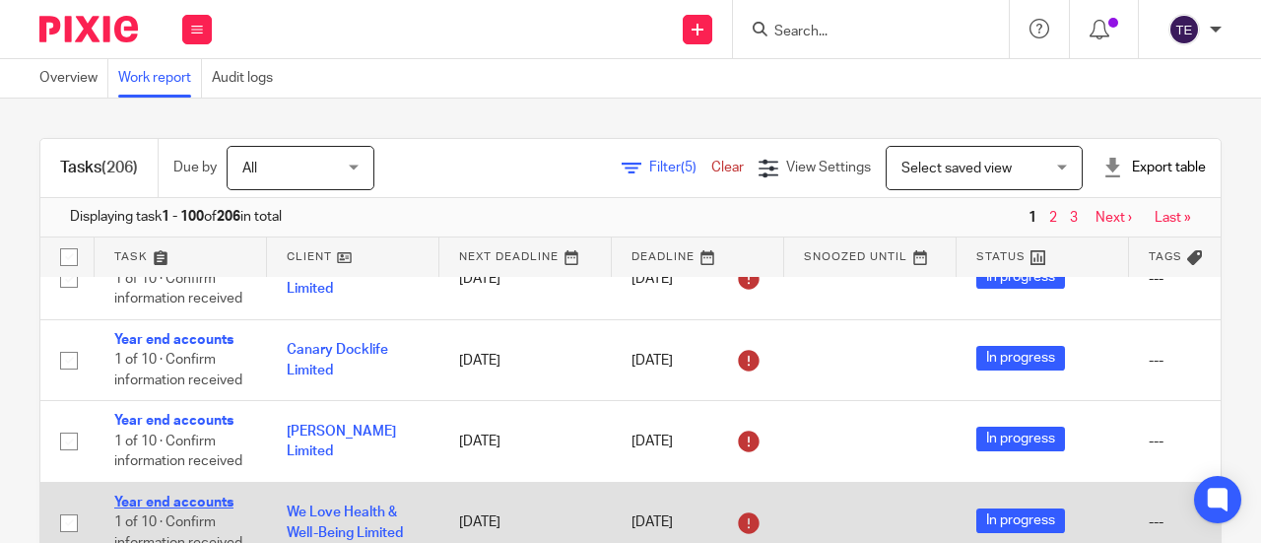
click at [184, 496] on link "Year end accounts" at bounding box center [173, 503] width 119 height 14
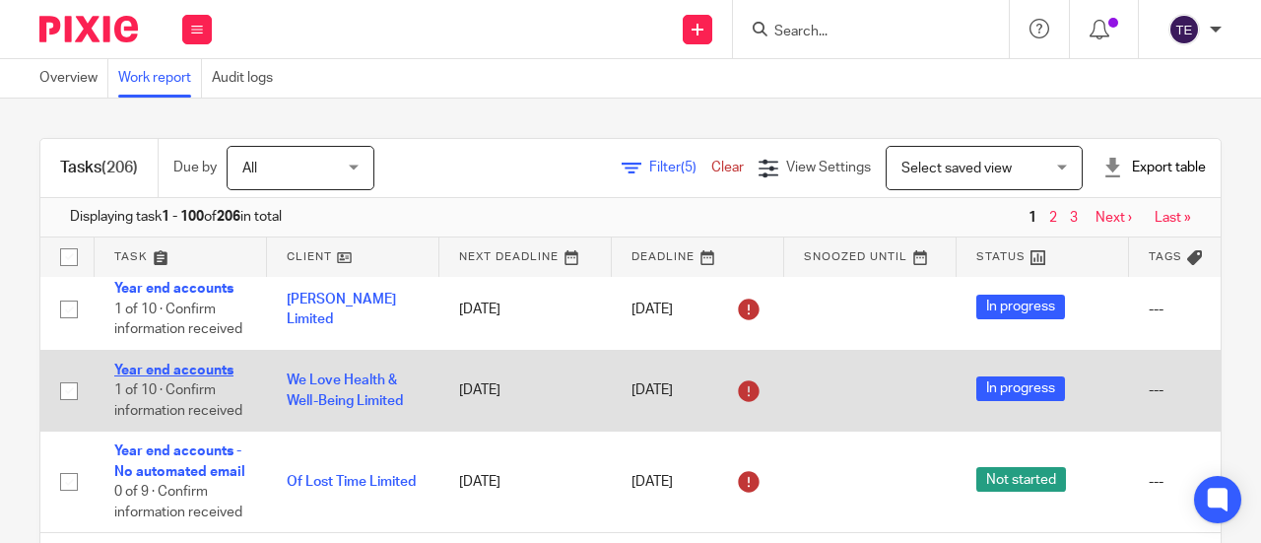
scroll to position [1870, 0]
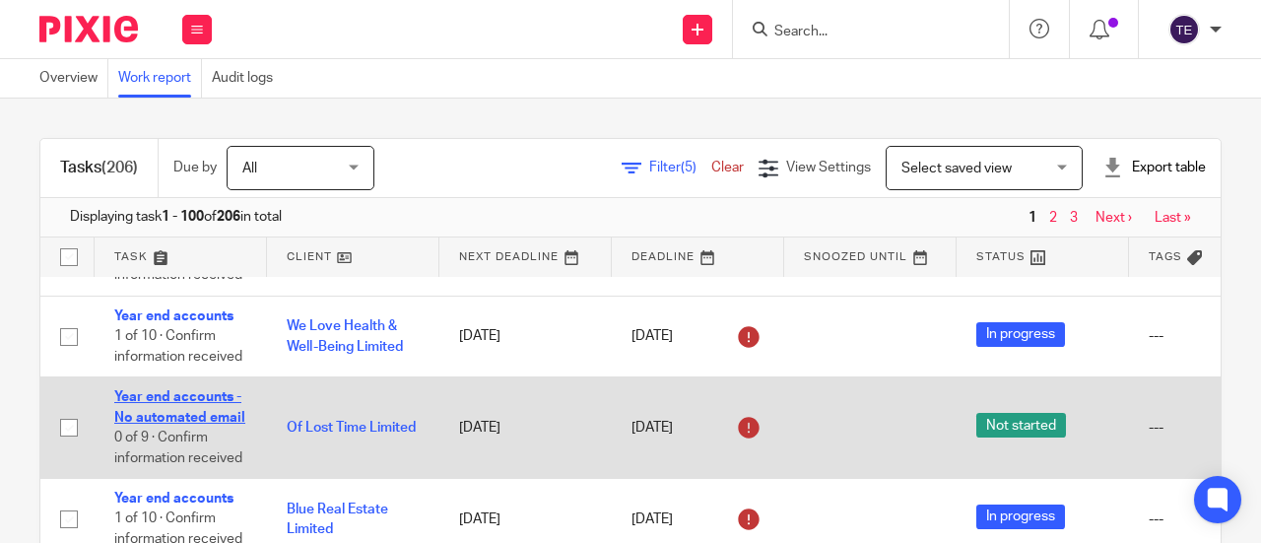
click at [195, 395] on link "Year end accounts - No automated email" at bounding box center [179, 407] width 131 height 34
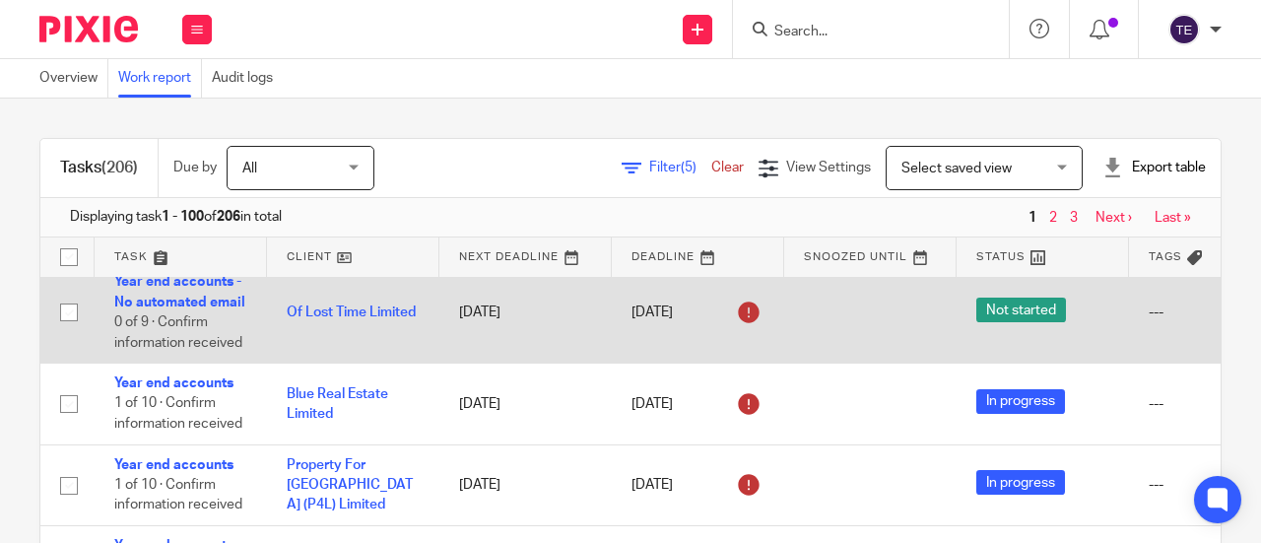
scroll to position [1990, 0]
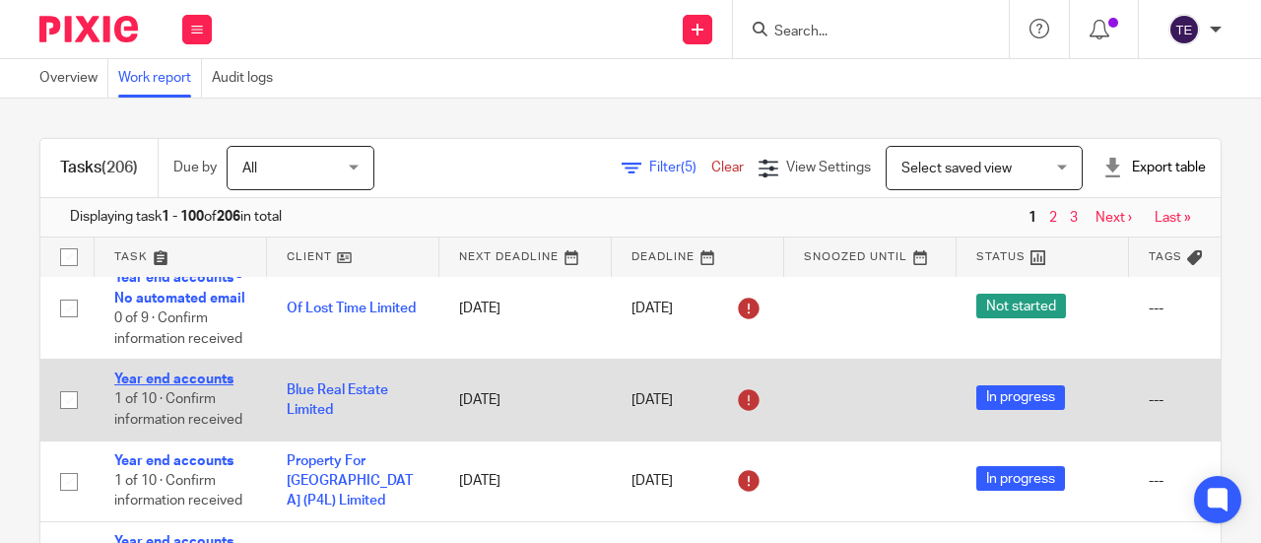
click at [206, 373] on link "Year end accounts" at bounding box center [173, 379] width 119 height 14
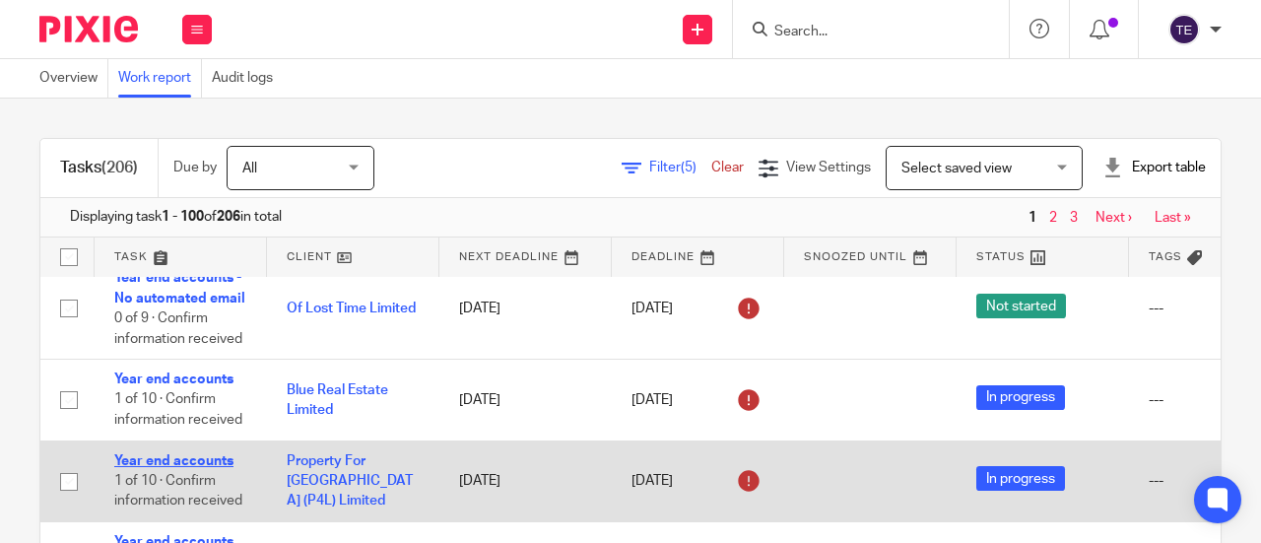
click at [206, 454] on link "Year end accounts" at bounding box center [173, 461] width 119 height 14
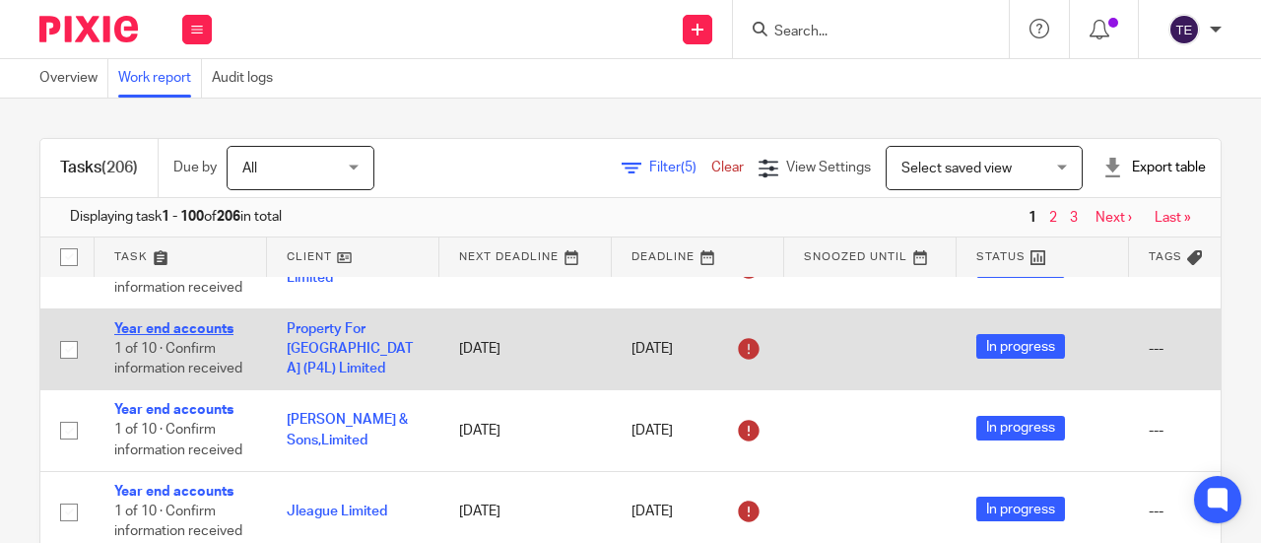
scroll to position [2124, 0]
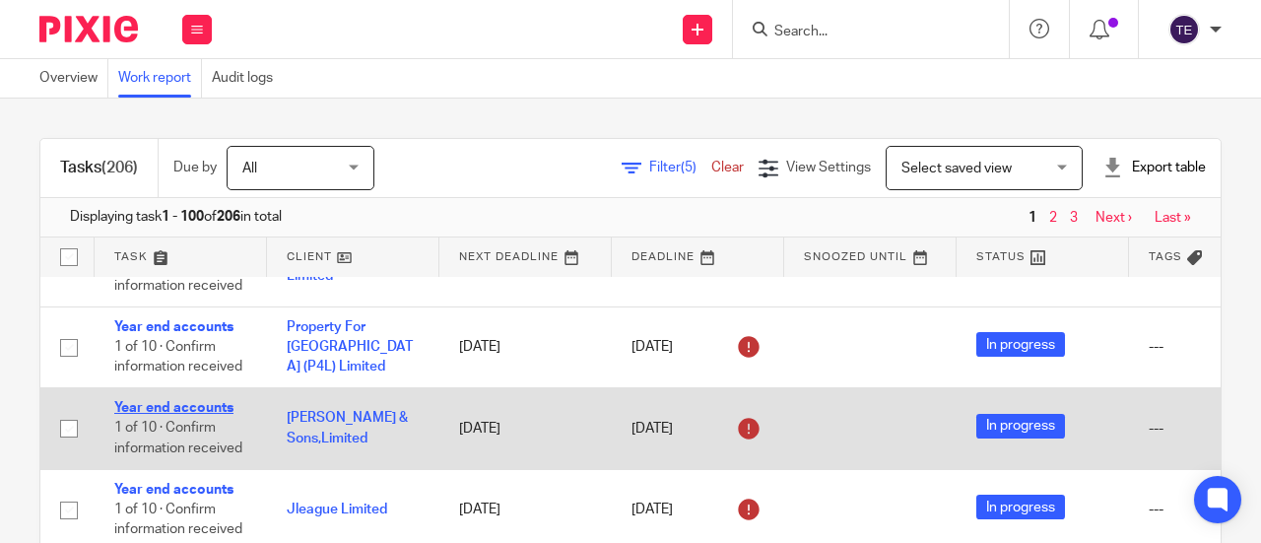
click at [190, 401] on link "Year end accounts" at bounding box center [173, 408] width 119 height 14
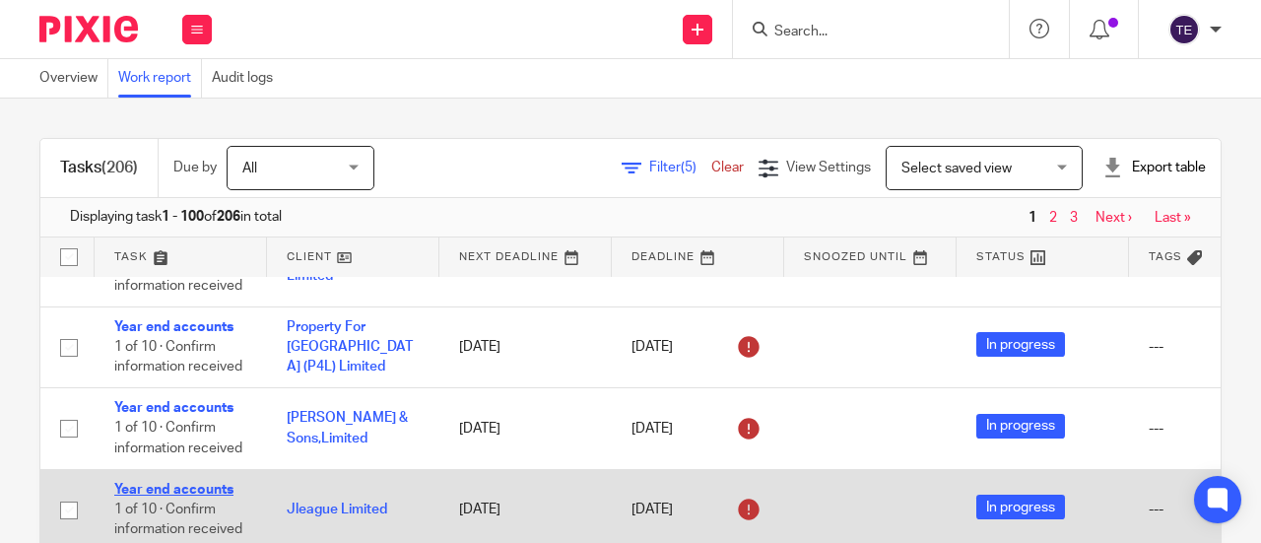
click at [191, 483] on link "Year end accounts" at bounding box center [173, 490] width 119 height 14
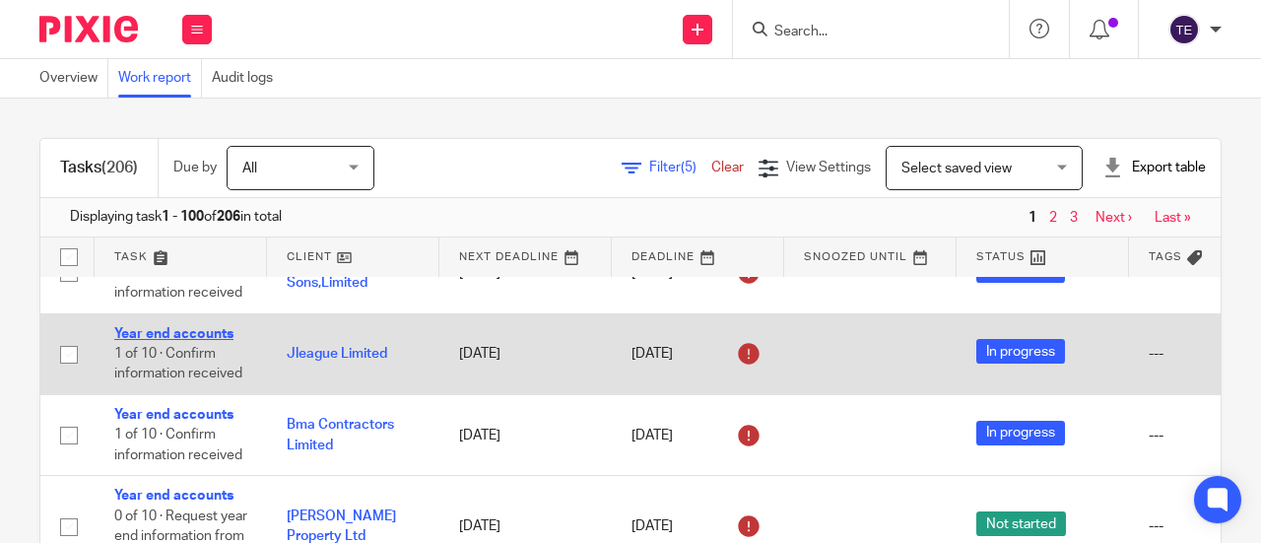
scroll to position [2282, 0]
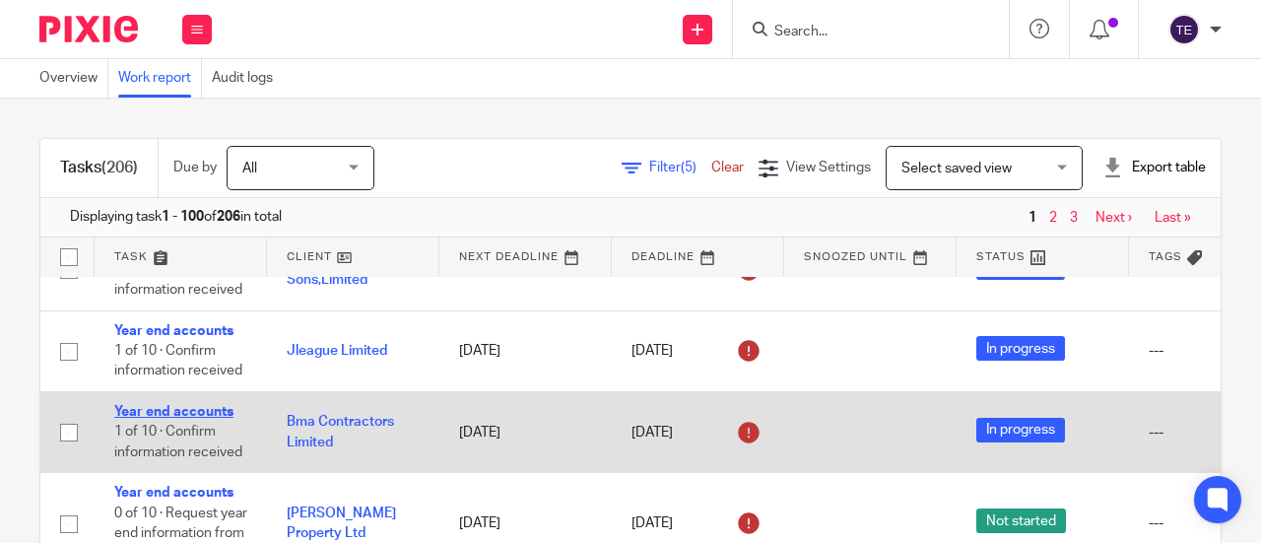
click at [166, 405] on link "Year end accounts" at bounding box center [173, 412] width 119 height 14
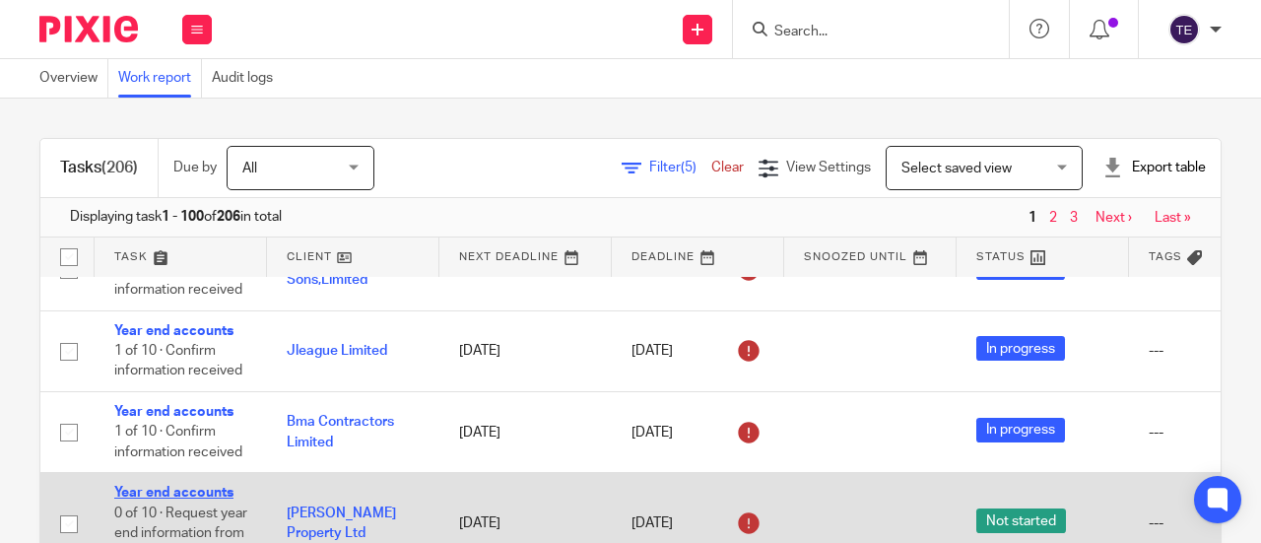
click at [177, 486] on link "Year end accounts" at bounding box center [173, 493] width 119 height 14
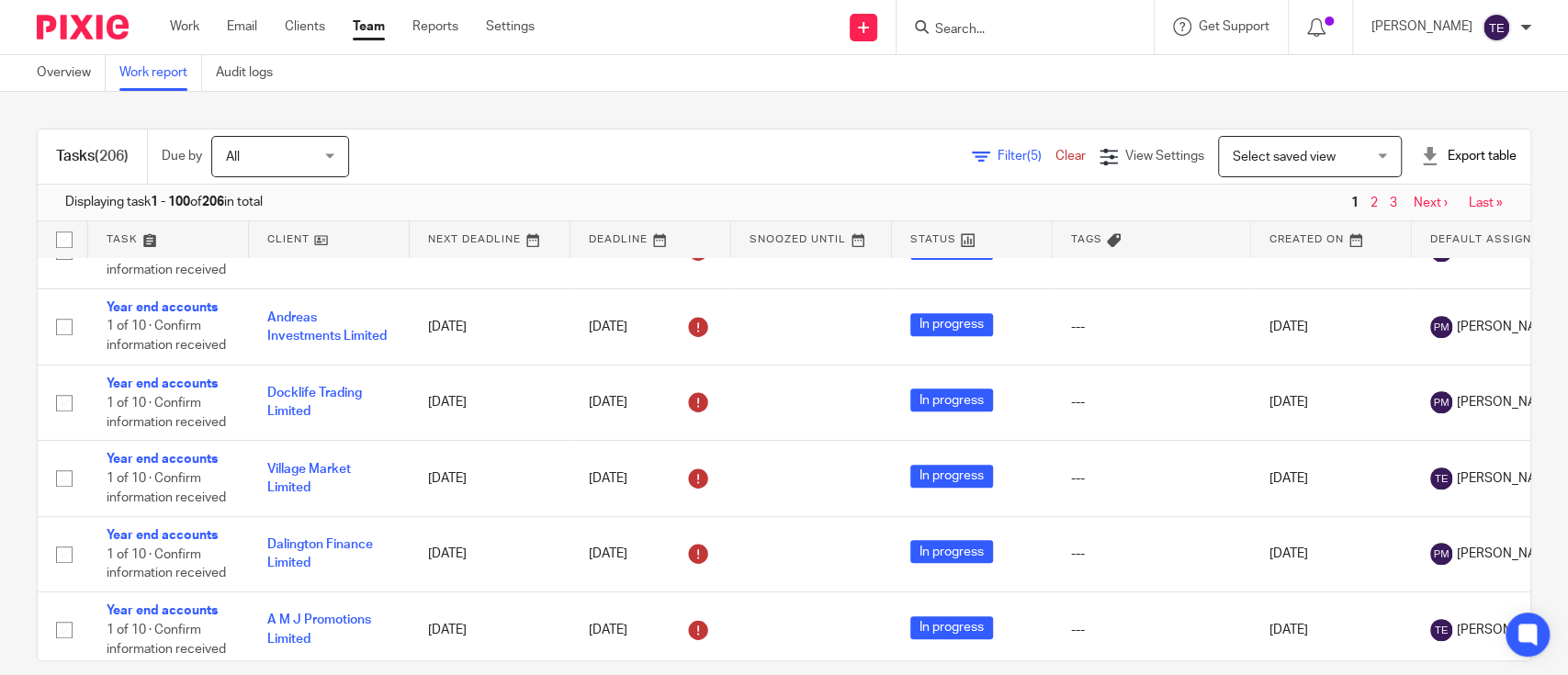
scroll to position [921, 0]
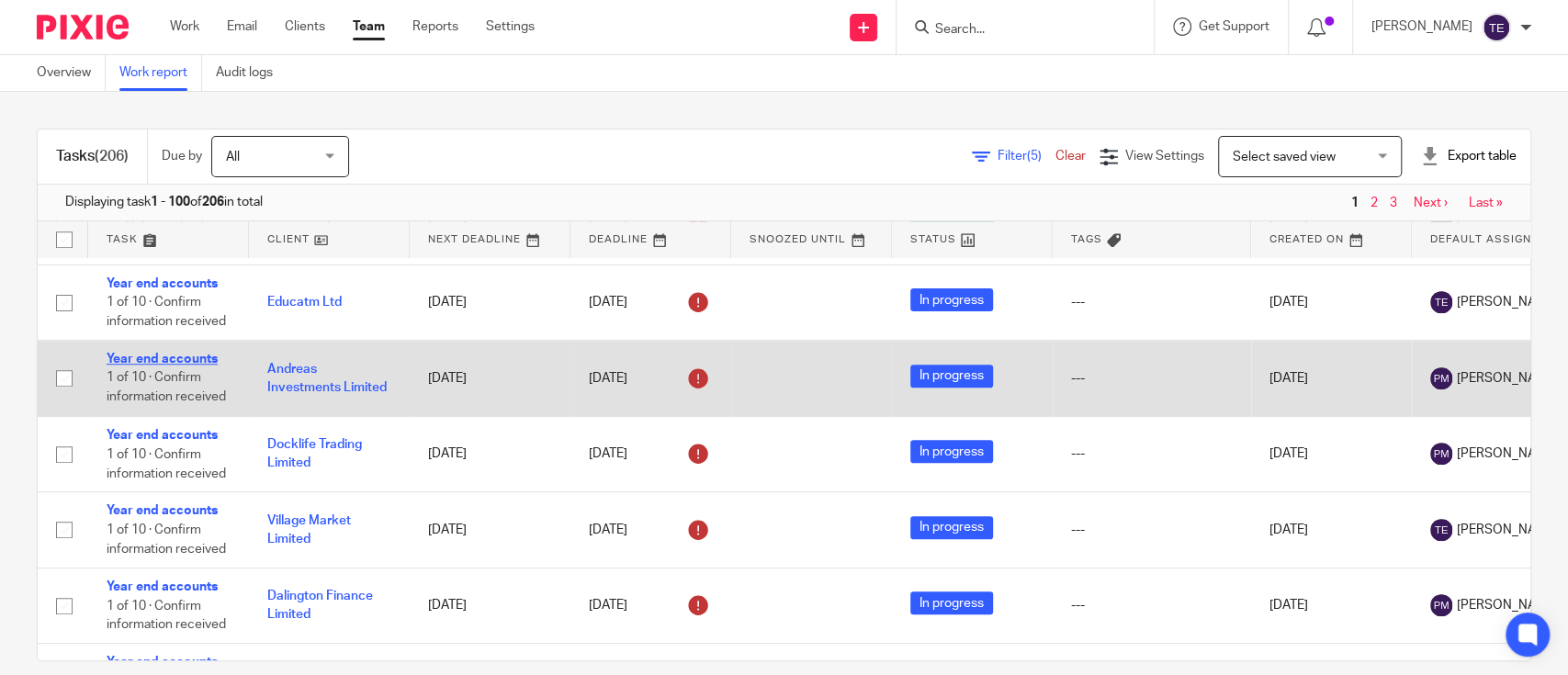
click at [160, 358] on link "Year end accounts" at bounding box center [161, 359] width 111 height 13
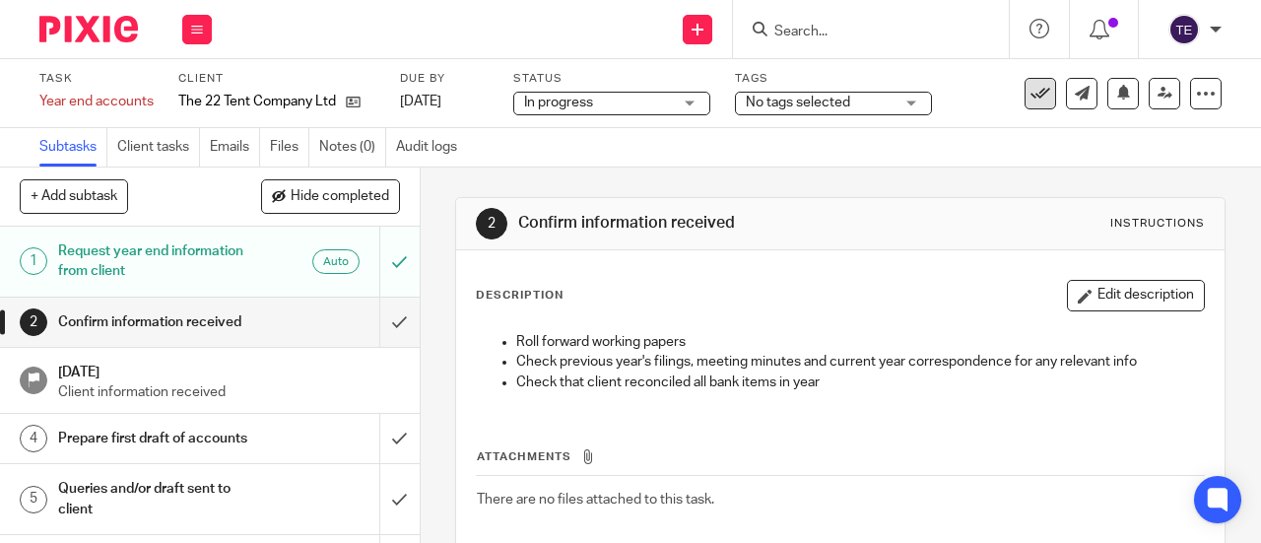
click at [1031, 90] on icon at bounding box center [1041, 94] width 20 height 20
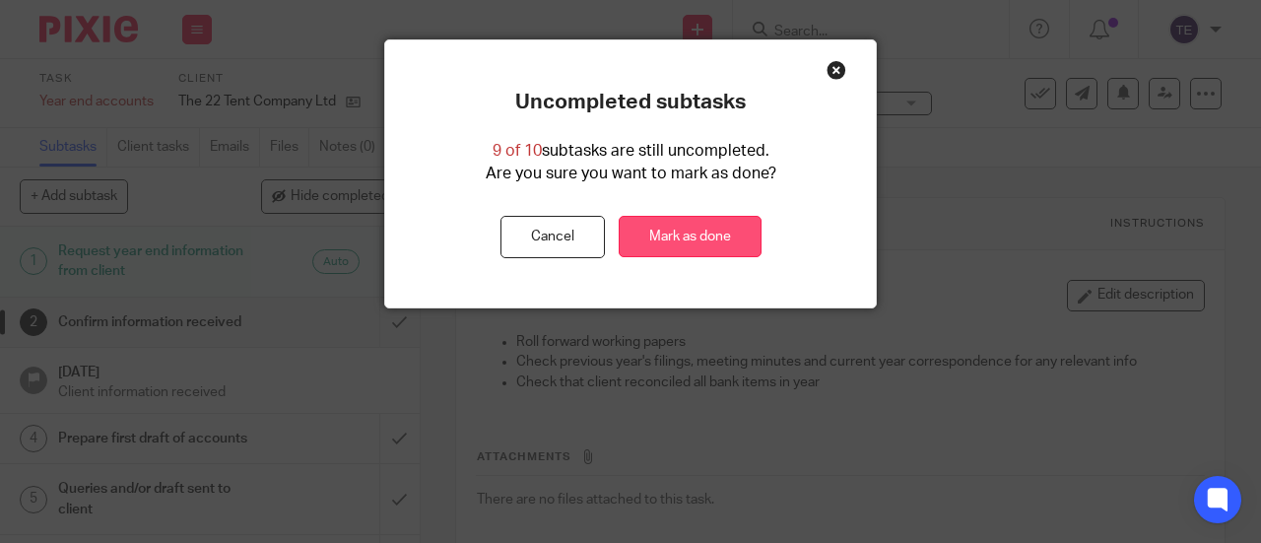
click at [727, 222] on link "Mark as done" at bounding box center [690, 237] width 143 height 42
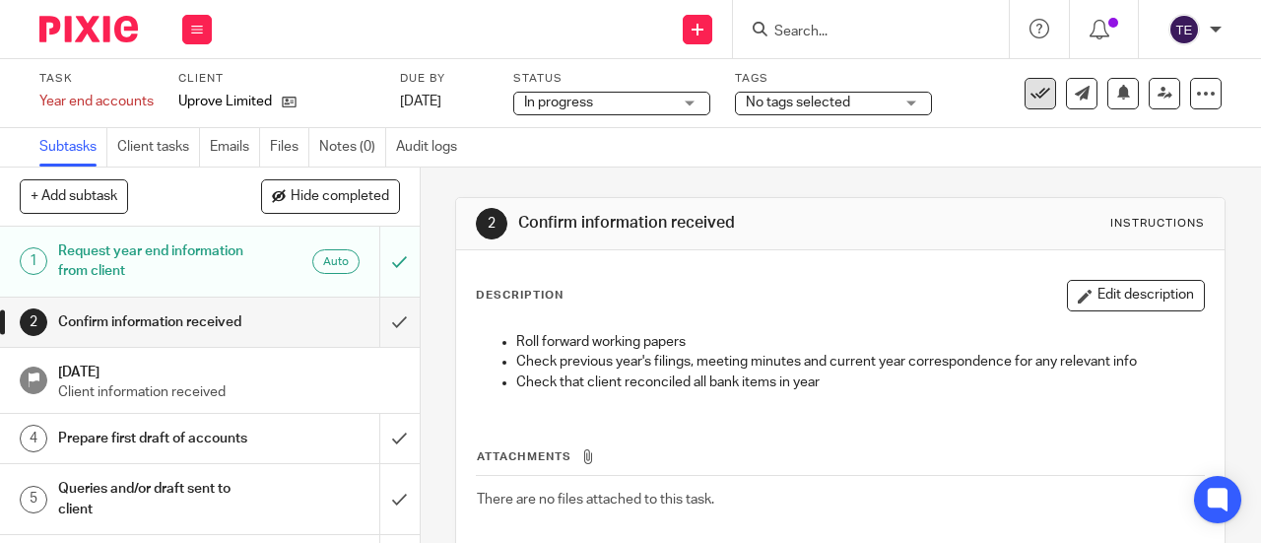
click at [1031, 84] on icon at bounding box center [1041, 94] width 20 height 20
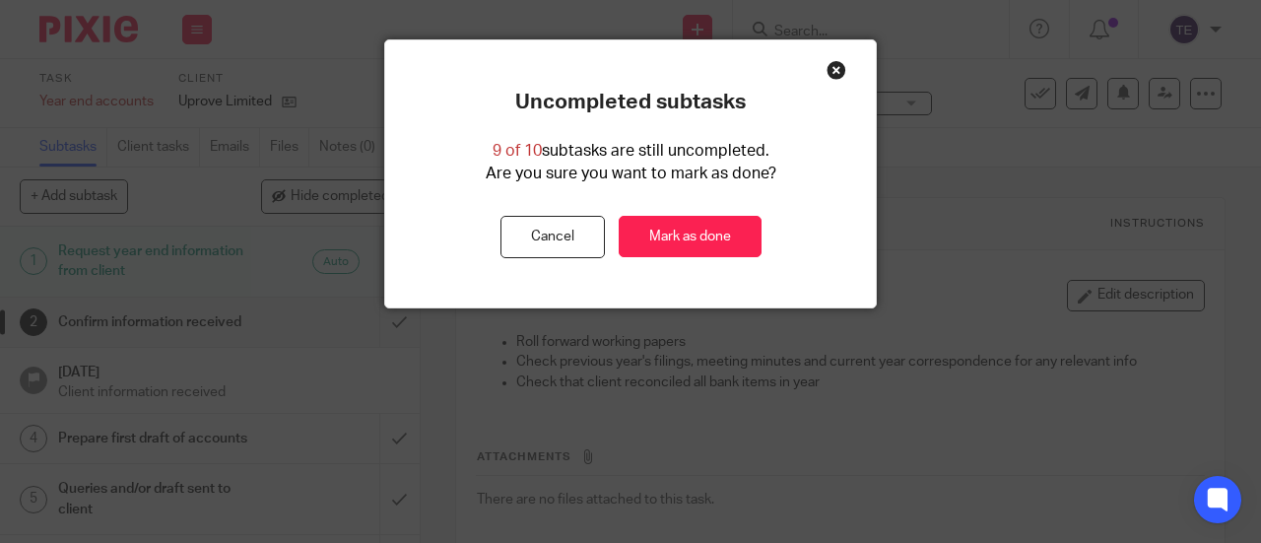
click at [641, 204] on div "Uncompleted subtasks 9 of 10 subtasks are still uncompleted. Are you sure you w…" at bounding box center [630, 174] width 491 height 169
click at [656, 222] on link "Mark as done" at bounding box center [690, 237] width 143 height 42
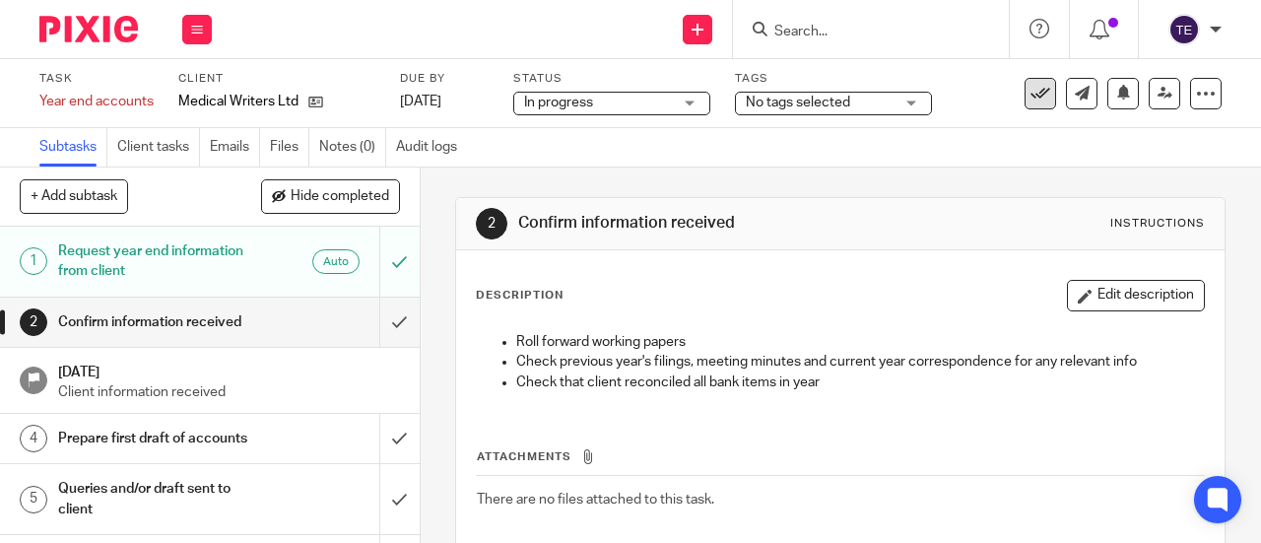
click at [1031, 98] on icon at bounding box center [1041, 94] width 20 height 20
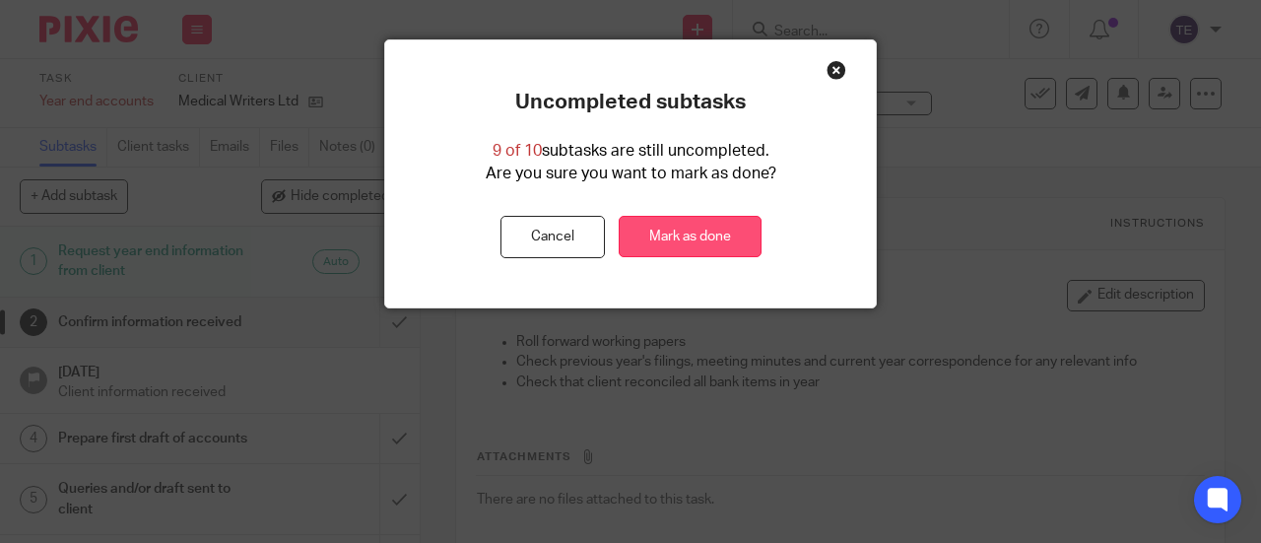
click at [720, 243] on link "Mark as done" at bounding box center [690, 237] width 143 height 42
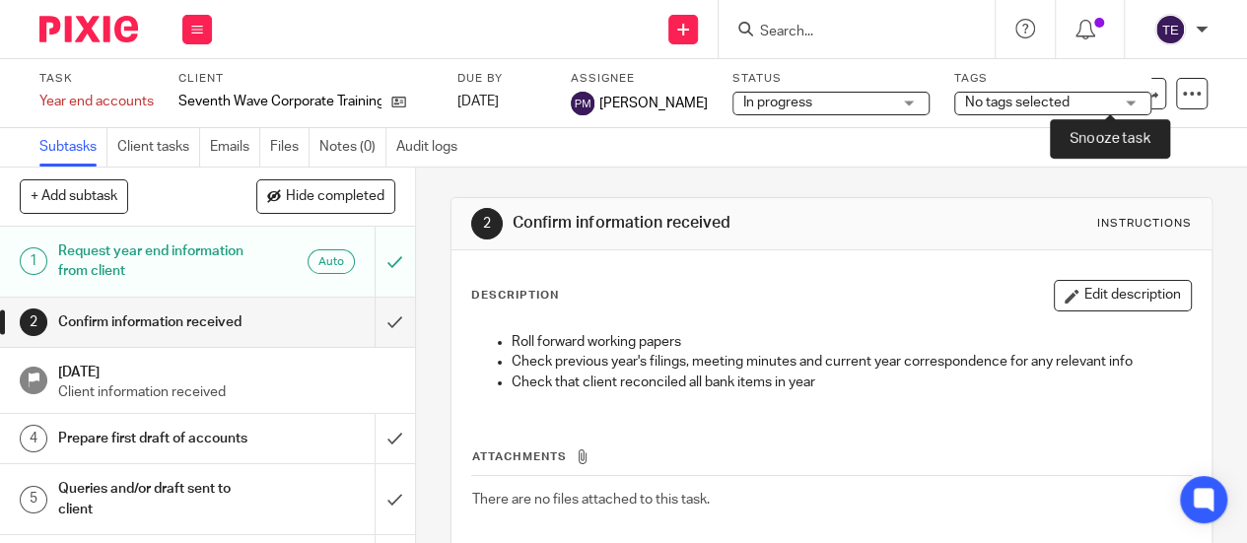
click at [1117, 83] on div "See template in use Advanced task editor Copy task Change schedule [GEOGRAPHIC_…" at bounding box center [1108, 94] width 197 height 32
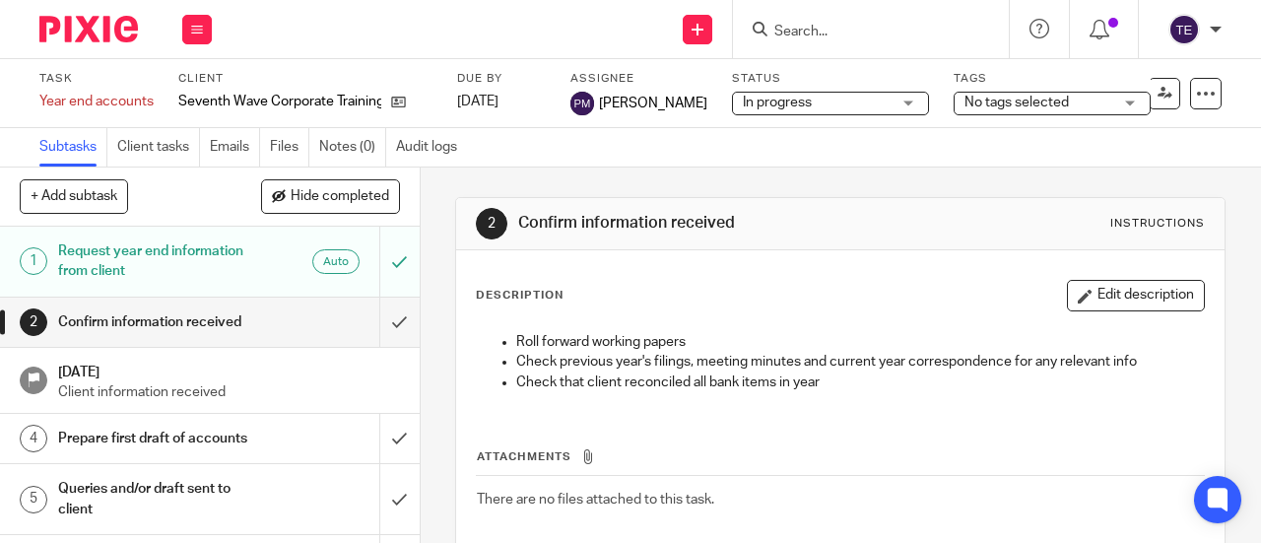
click at [1066, 218] on div "2 Confirm information received Instructions" at bounding box center [840, 224] width 729 height 32
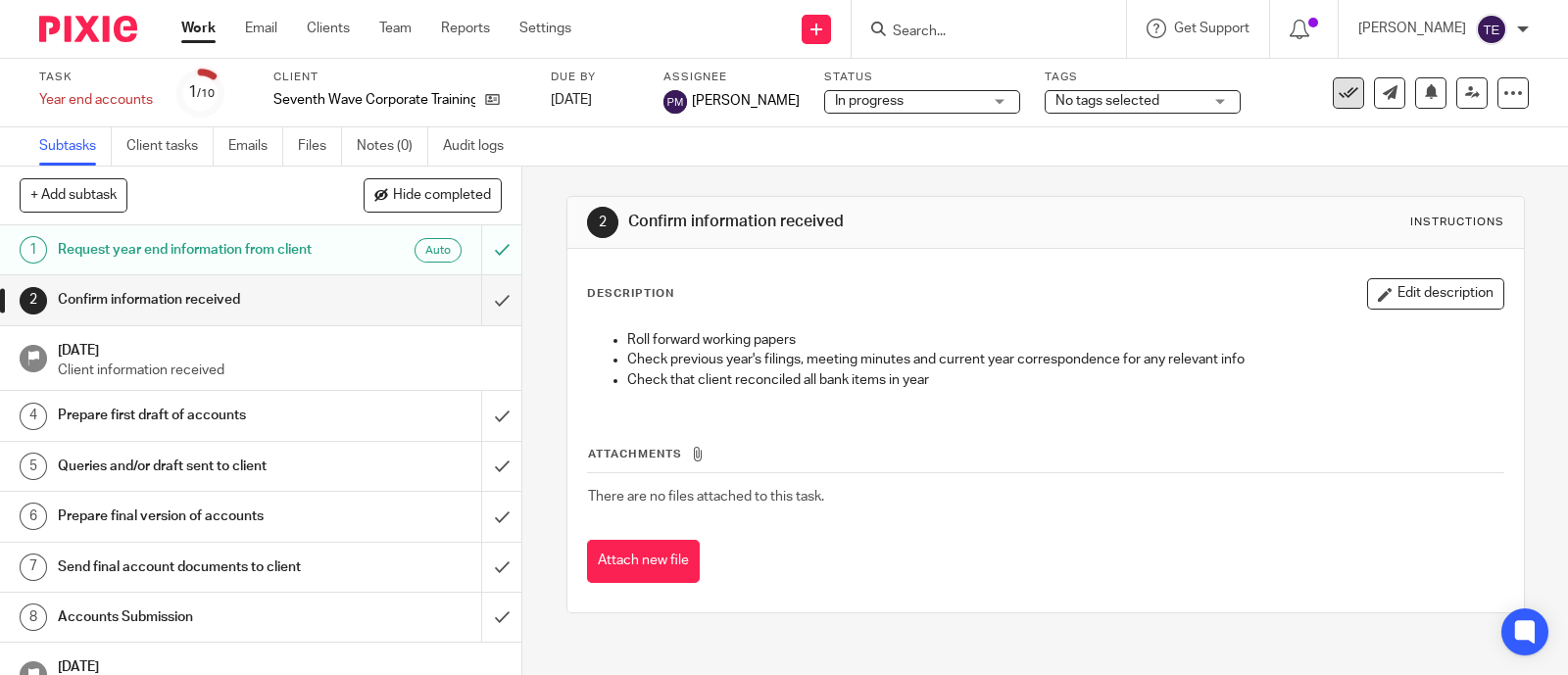
click at [1253, 96] on icon at bounding box center [1348, 93] width 20 height 20
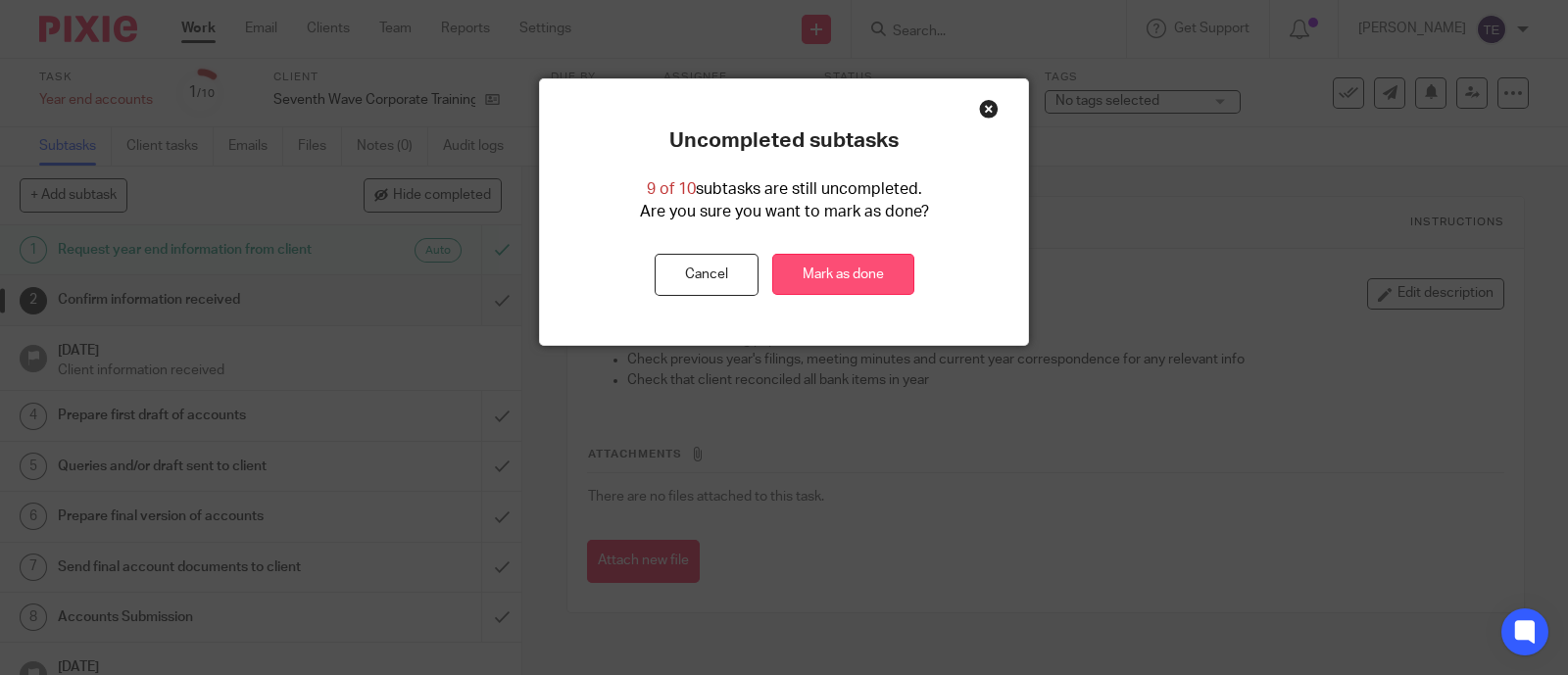
click at [860, 276] on link "Mark as done" at bounding box center [843, 274] width 142 height 42
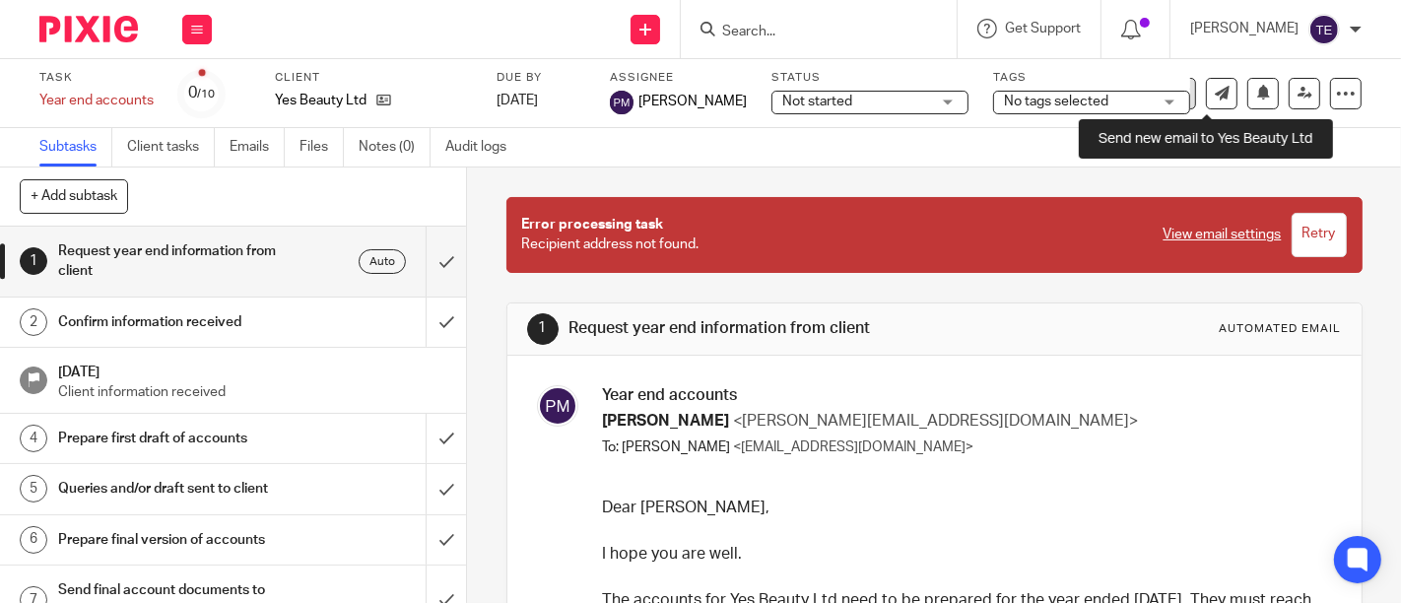
click at [1171, 89] on icon at bounding box center [1181, 94] width 20 height 20
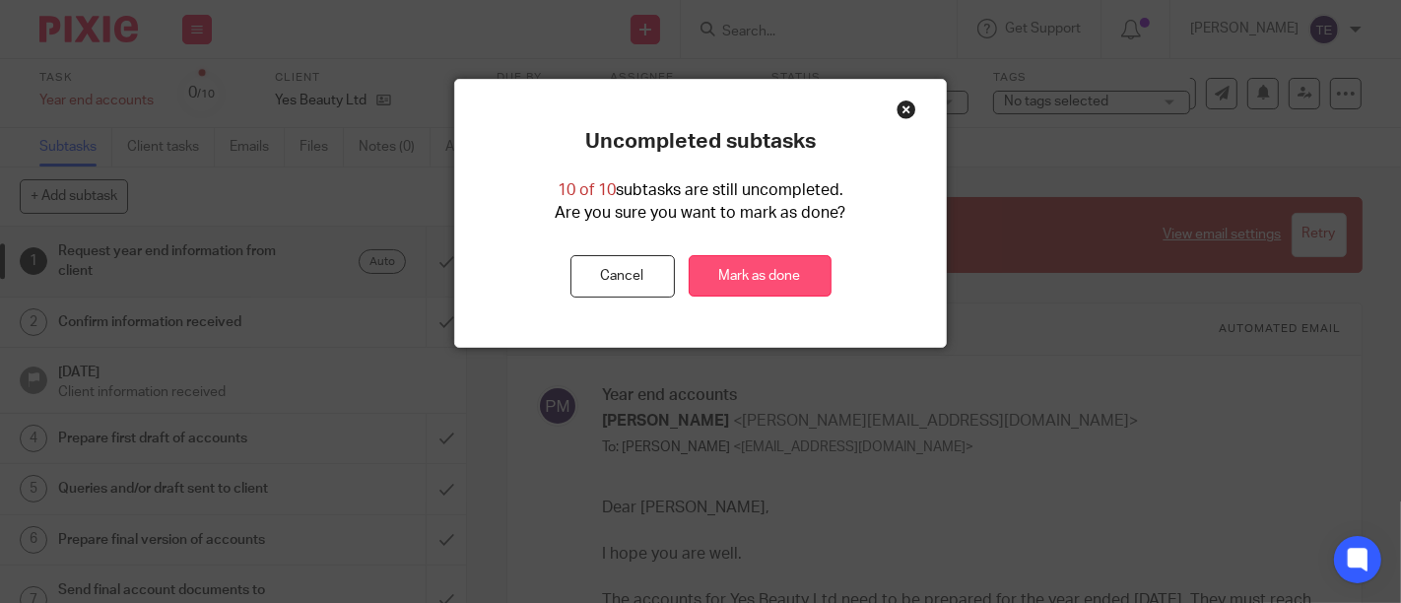
click at [763, 275] on link "Mark as done" at bounding box center [760, 276] width 143 height 42
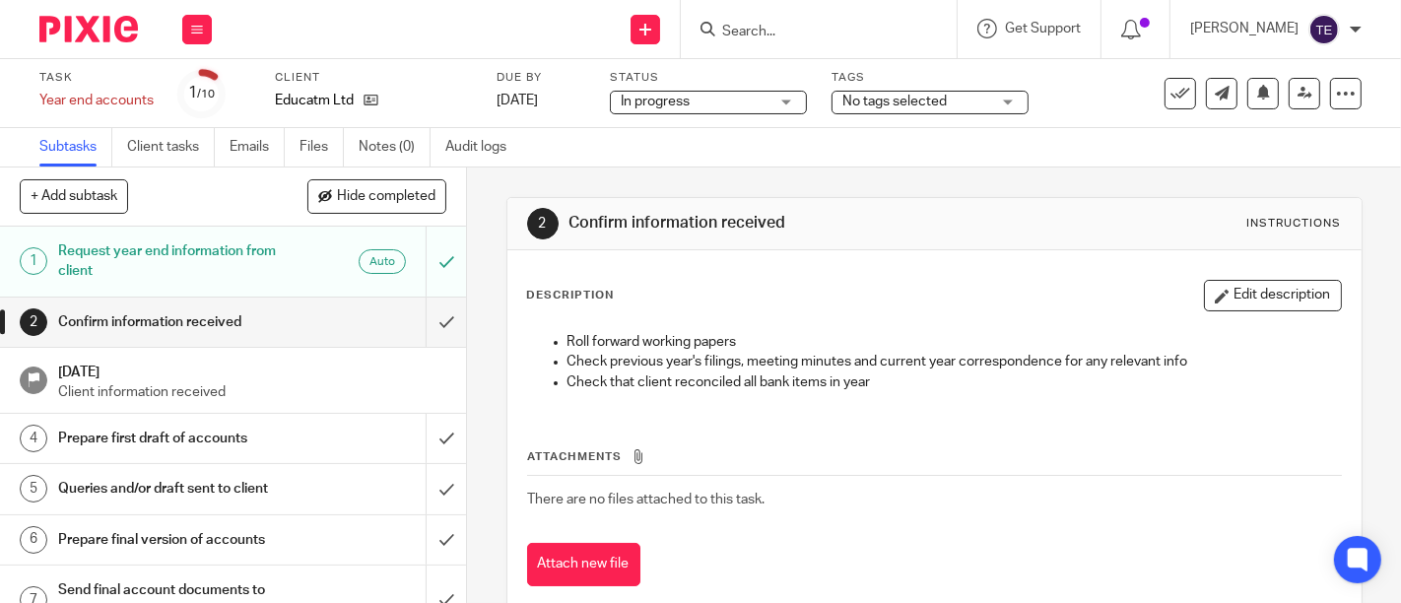
click at [1165, 102] on button at bounding box center [1181, 94] width 32 height 32
click at [0, 0] on div "Uncompleted subtasks 9 of 10 subtasks are still uncompleted. Are you sure you w…" at bounding box center [0, 0] width 0 height 0
drag, startPoint x: 1168, startPoint y: 99, endPoint x: 773, endPoint y: 254, distance: 424.7
click at [1171, 99] on icon at bounding box center [1181, 94] width 20 height 20
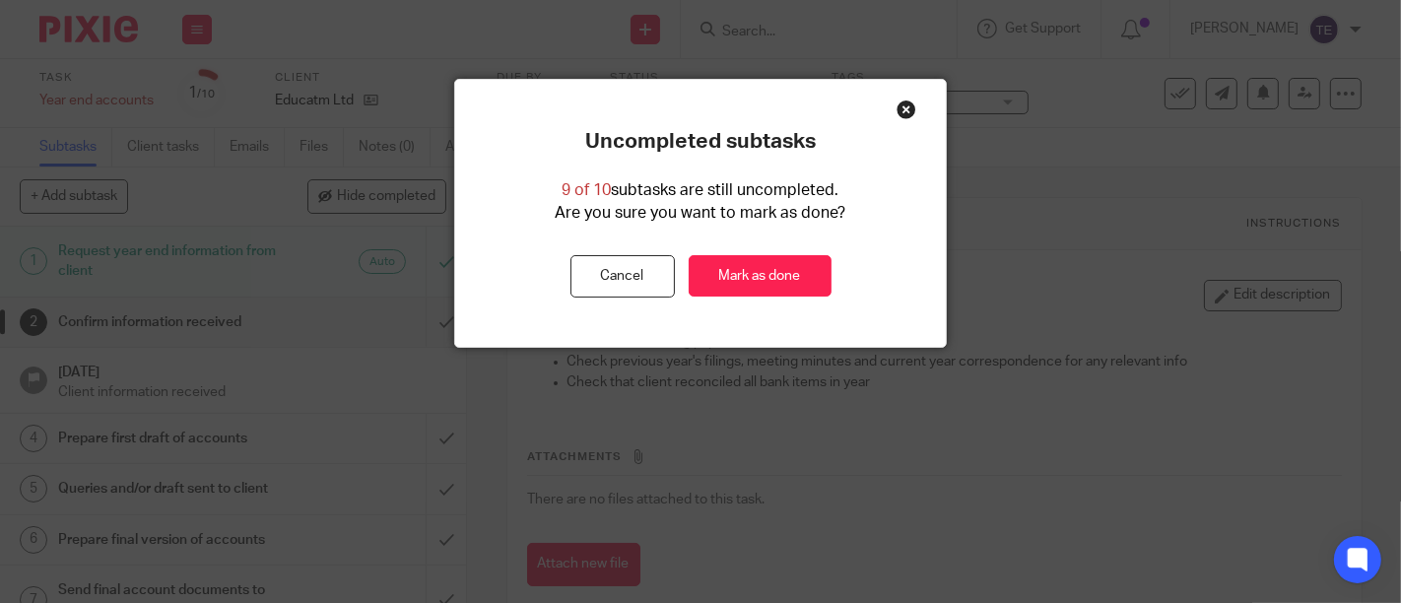
click at [767, 260] on link "Mark as done" at bounding box center [760, 276] width 143 height 42
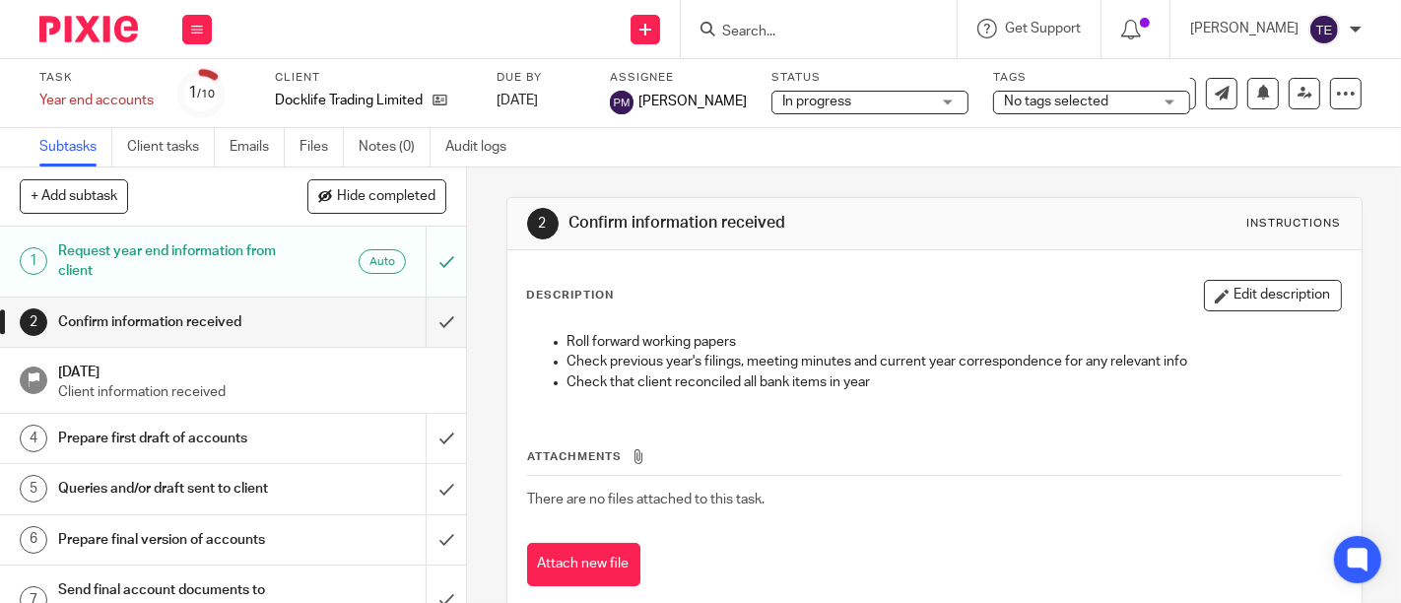
click at [1165, 82] on button at bounding box center [1181, 94] width 32 height 32
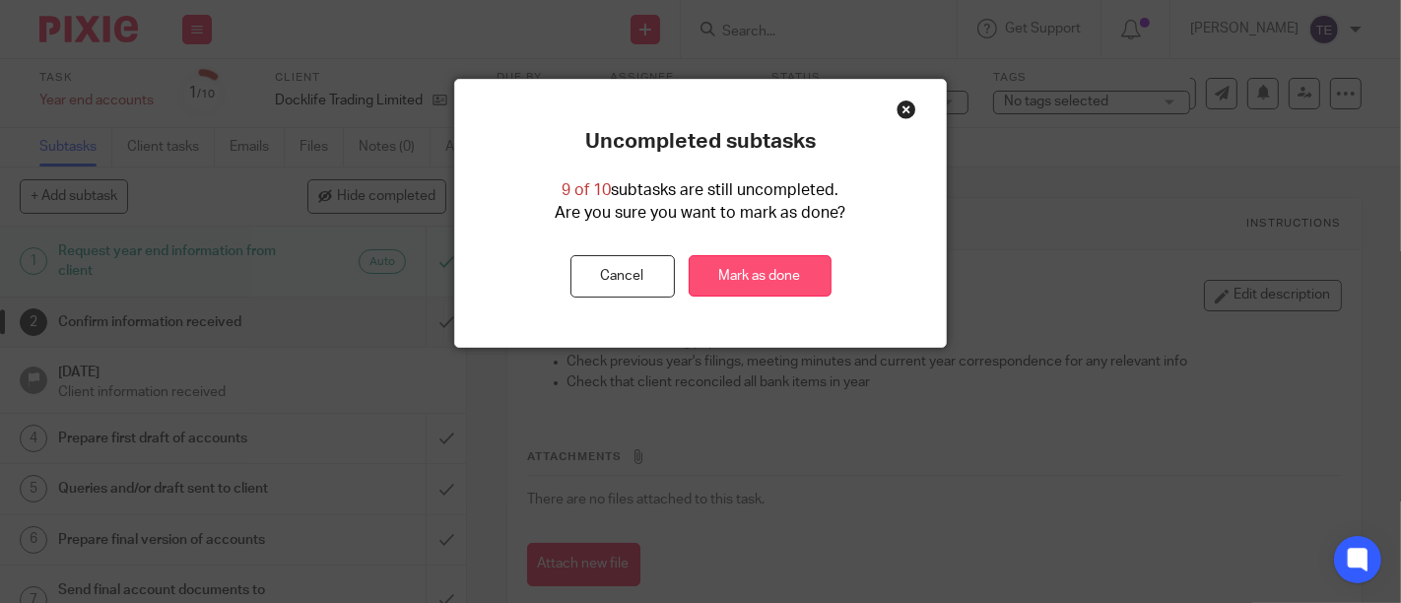
click at [786, 260] on link "Mark as done" at bounding box center [760, 276] width 143 height 42
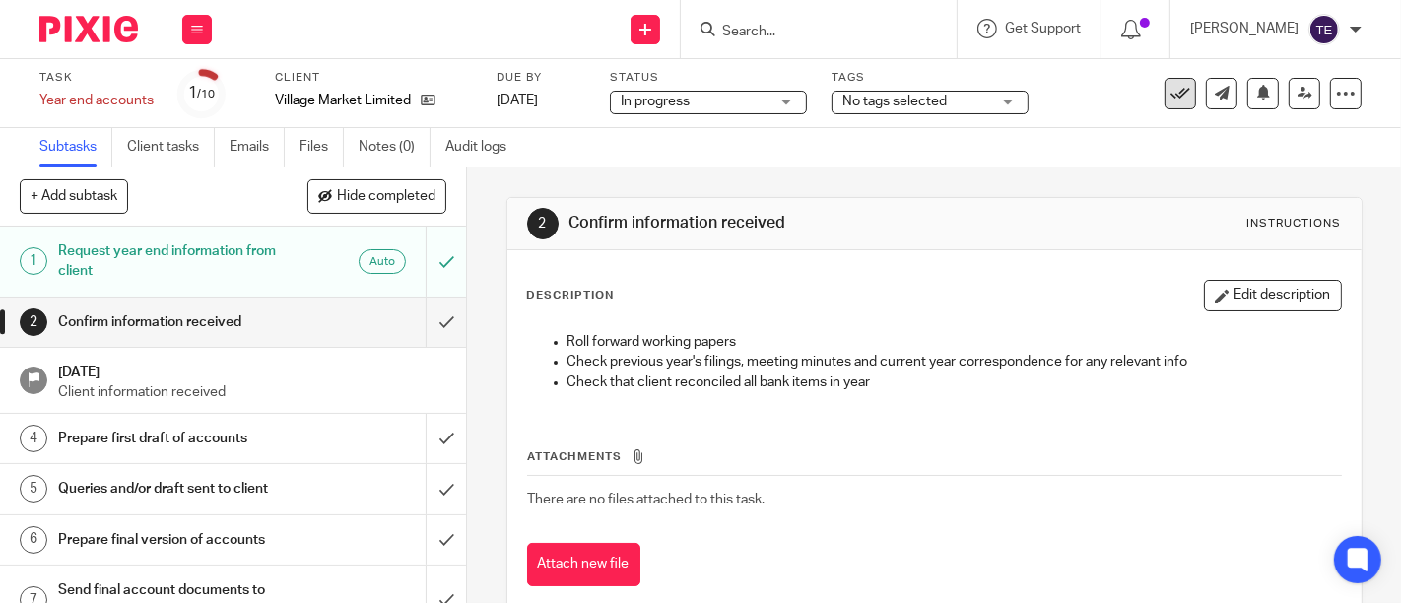
click at [1171, 97] on icon at bounding box center [1181, 94] width 20 height 20
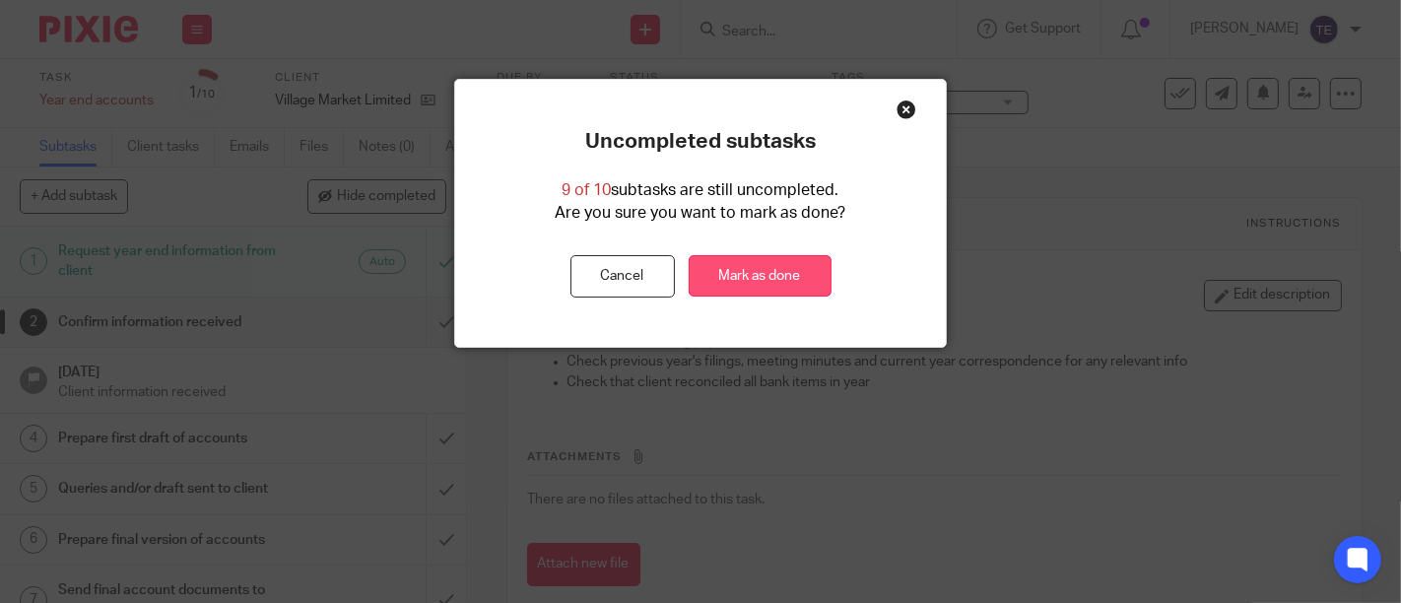
click at [763, 297] on div "Uncompleted subtasks 9 of 10 subtasks are still uncompleted. Are you sure you w…" at bounding box center [700, 213] width 491 height 267
click at [734, 271] on link "Mark as done" at bounding box center [760, 276] width 143 height 42
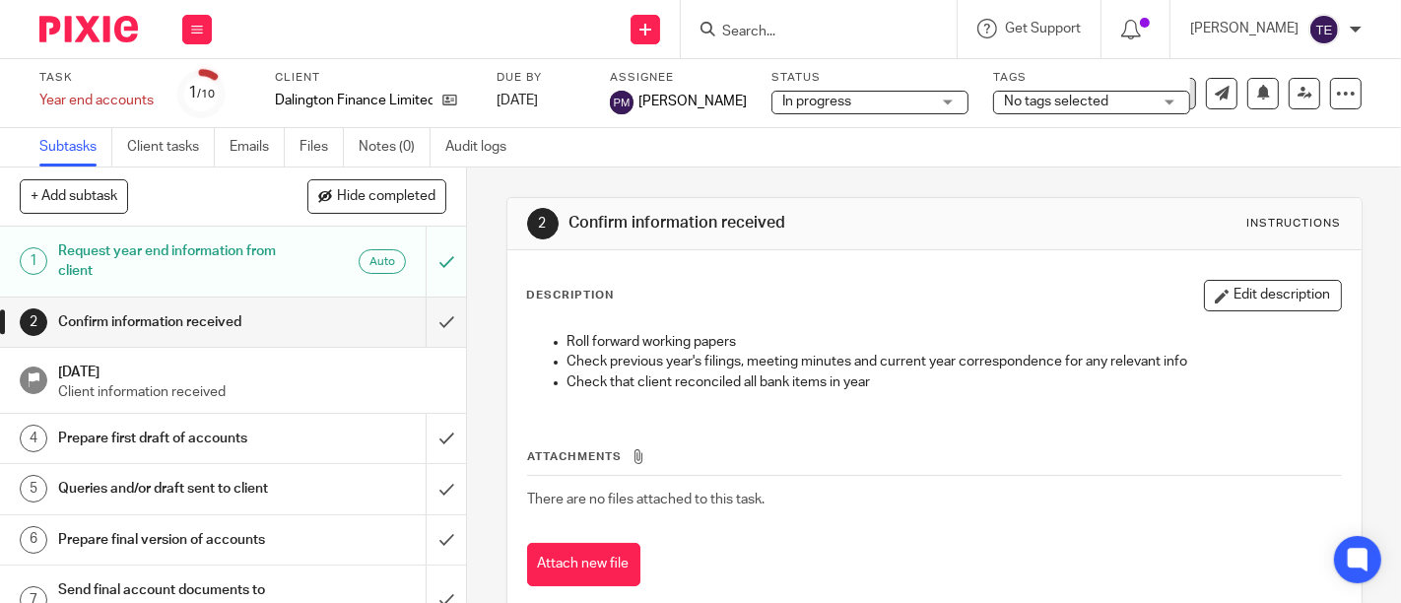
click at [1171, 93] on icon at bounding box center [1181, 94] width 20 height 20
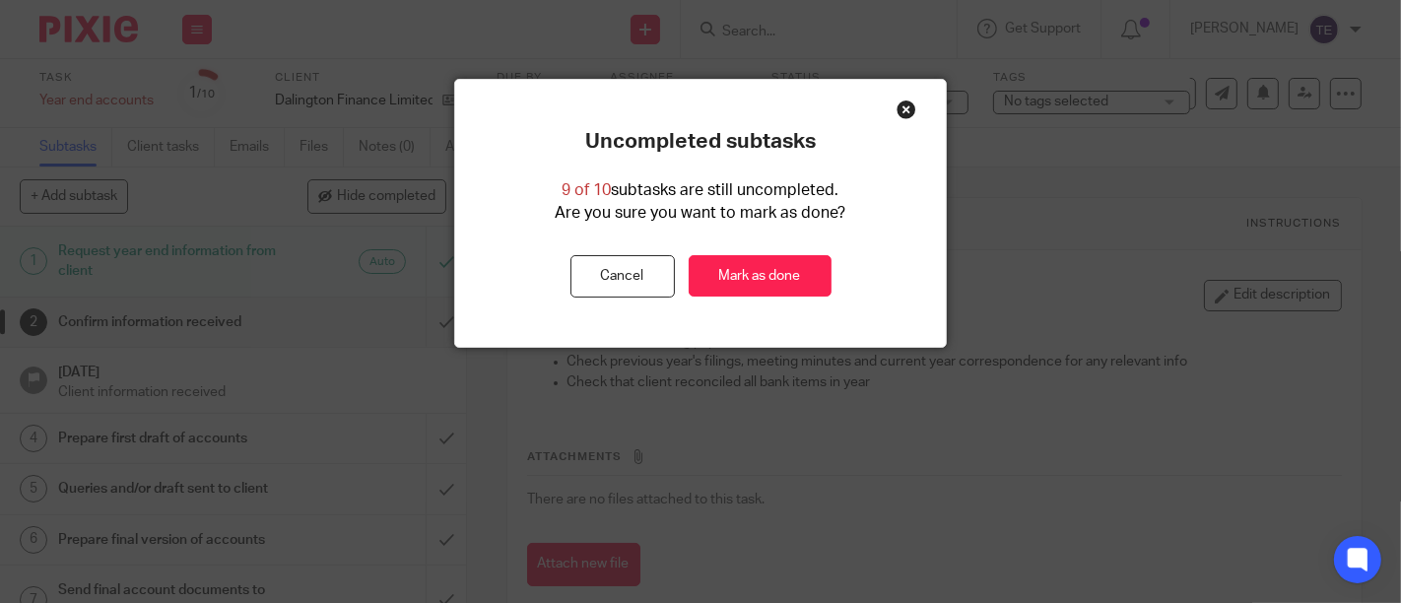
click at [733, 263] on link "Mark as done" at bounding box center [760, 276] width 143 height 42
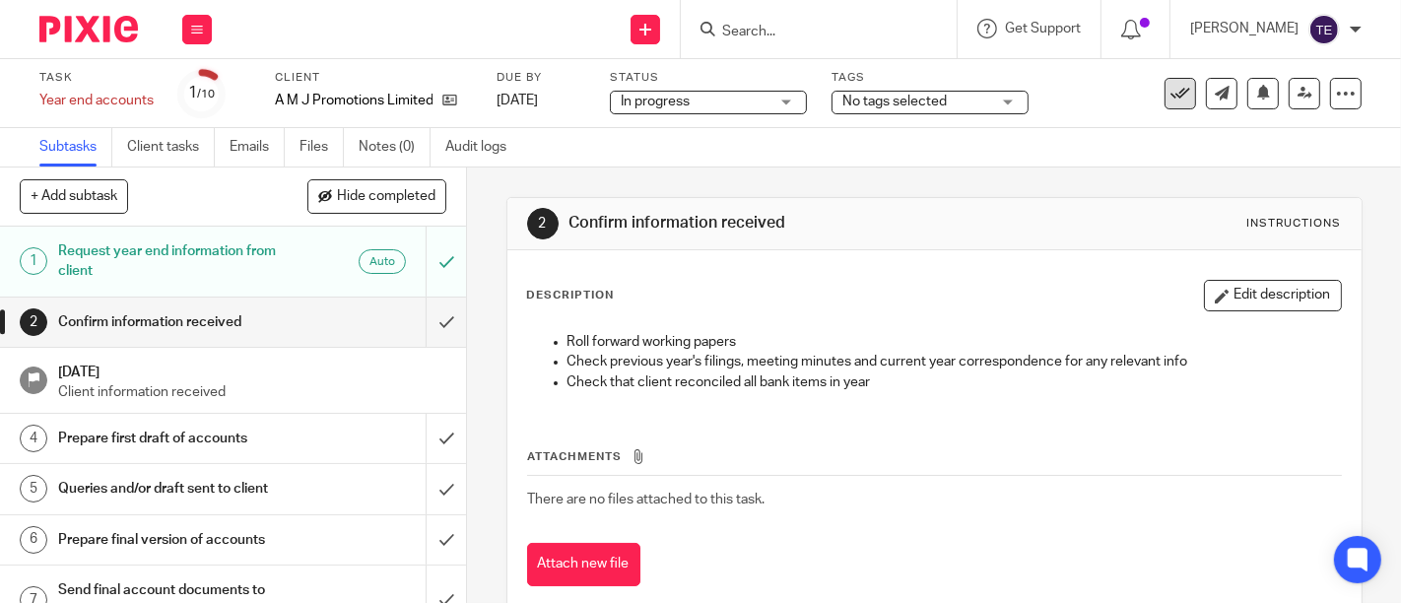
click at [1171, 84] on icon at bounding box center [1181, 94] width 20 height 20
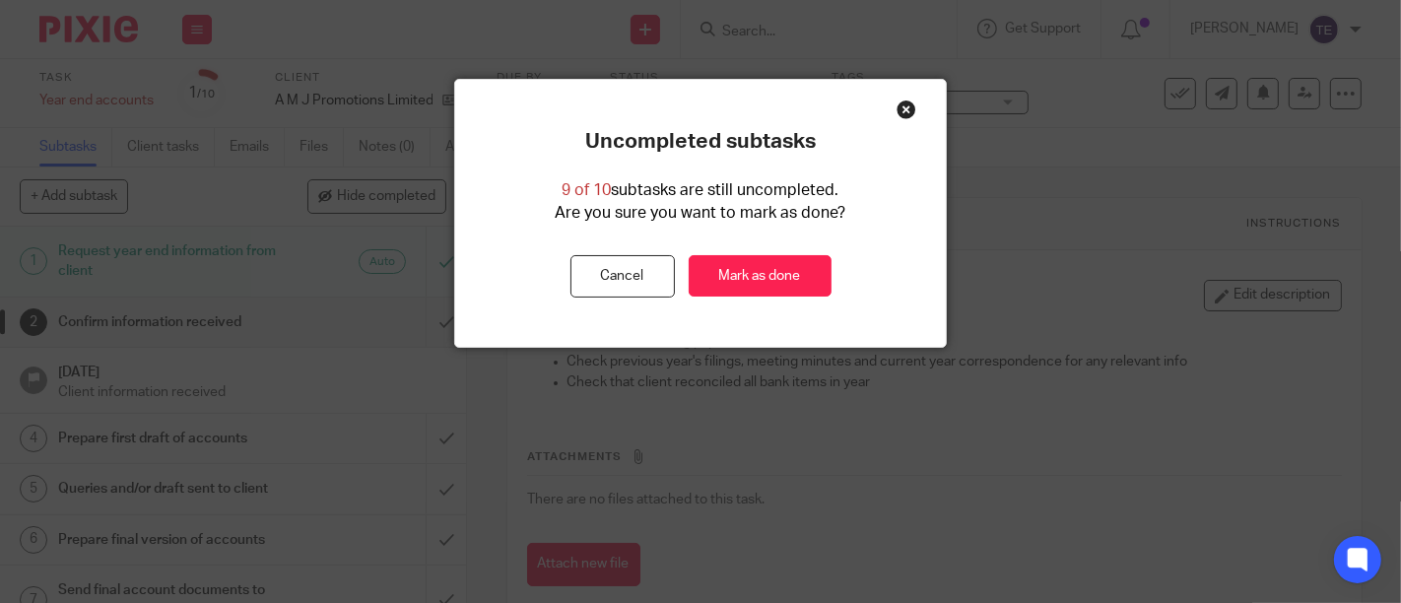
click at [737, 276] on link "Mark as done" at bounding box center [760, 276] width 143 height 42
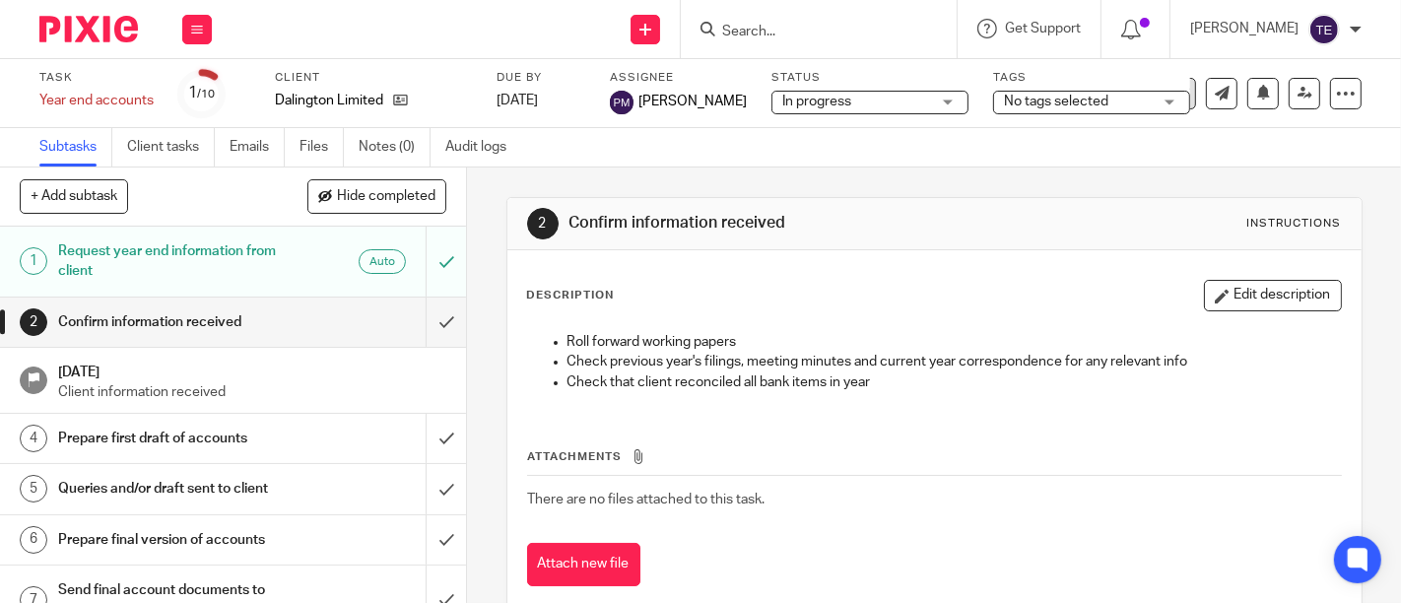
click at [1171, 84] on icon at bounding box center [1181, 94] width 20 height 20
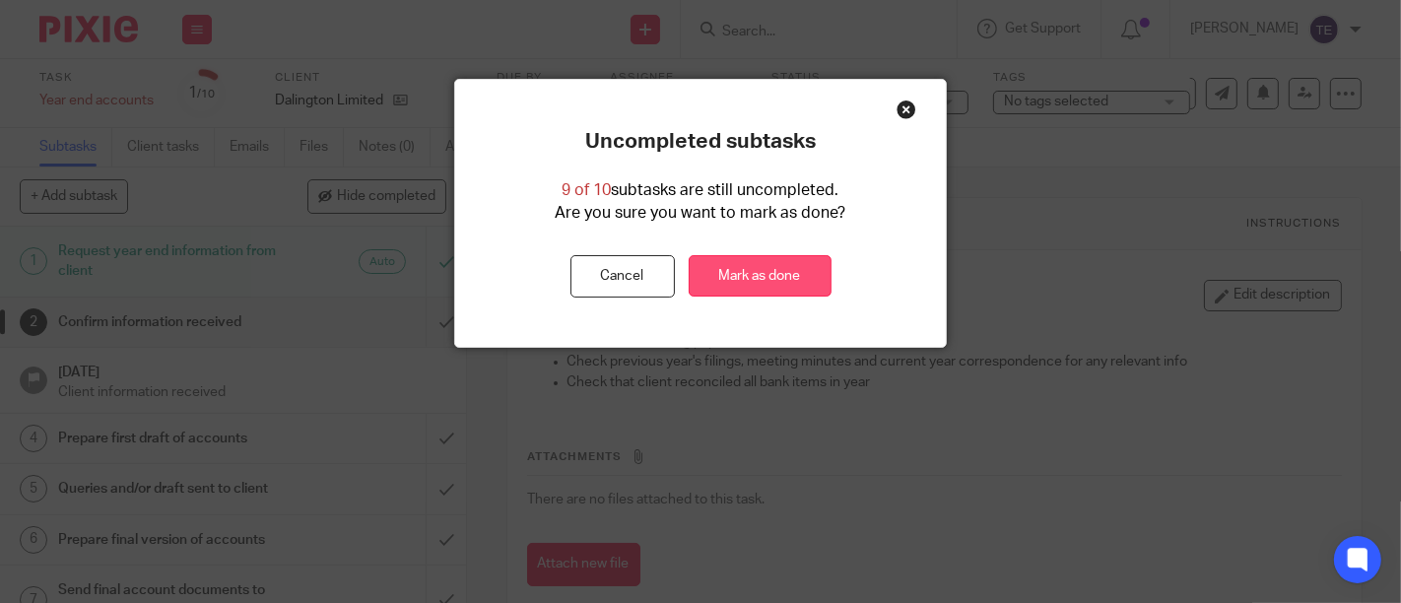
click at [711, 269] on link "Mark as done" at bounding box center [760, 276] width 143 height 42
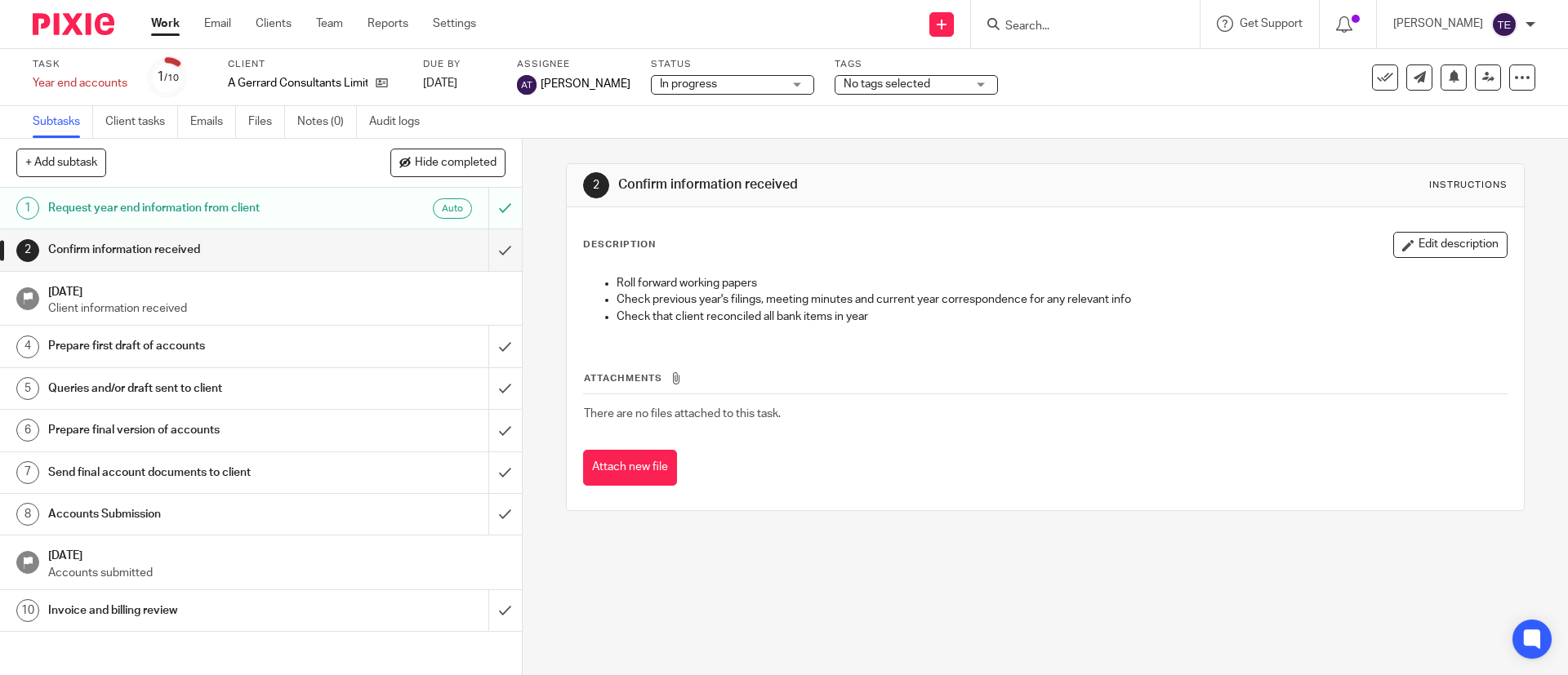
click at [1044, 95] on div "Task Year end accounts Save Year end accounts 1 /10 Client A Gerrard Consultant…" at bounding box center [783, 77] width 1503 height 39
click at [1044, 77] on icon at bounding box center [1385, 78] width 17 height 17
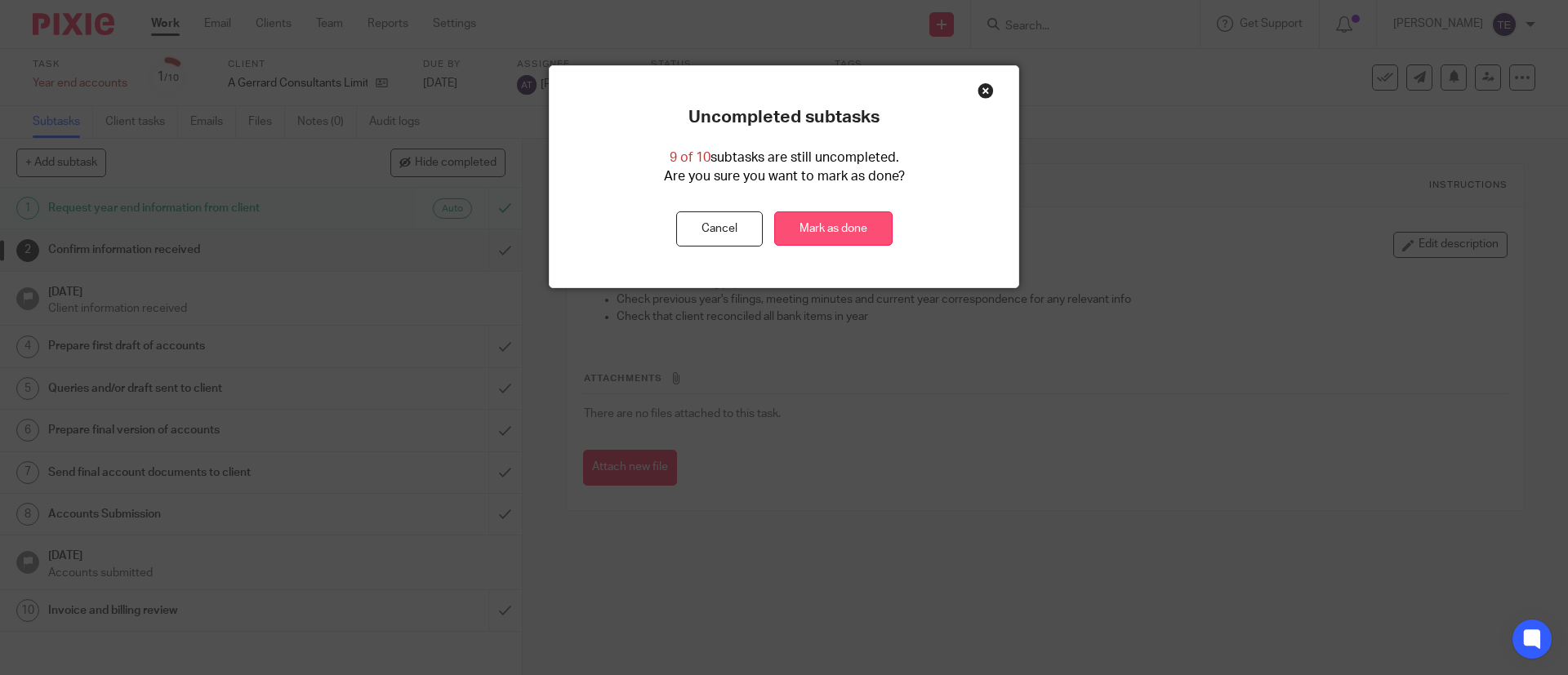
click at [814, 239] on link "Mark as done" at bounding box center [833, 229] width 119 height 35
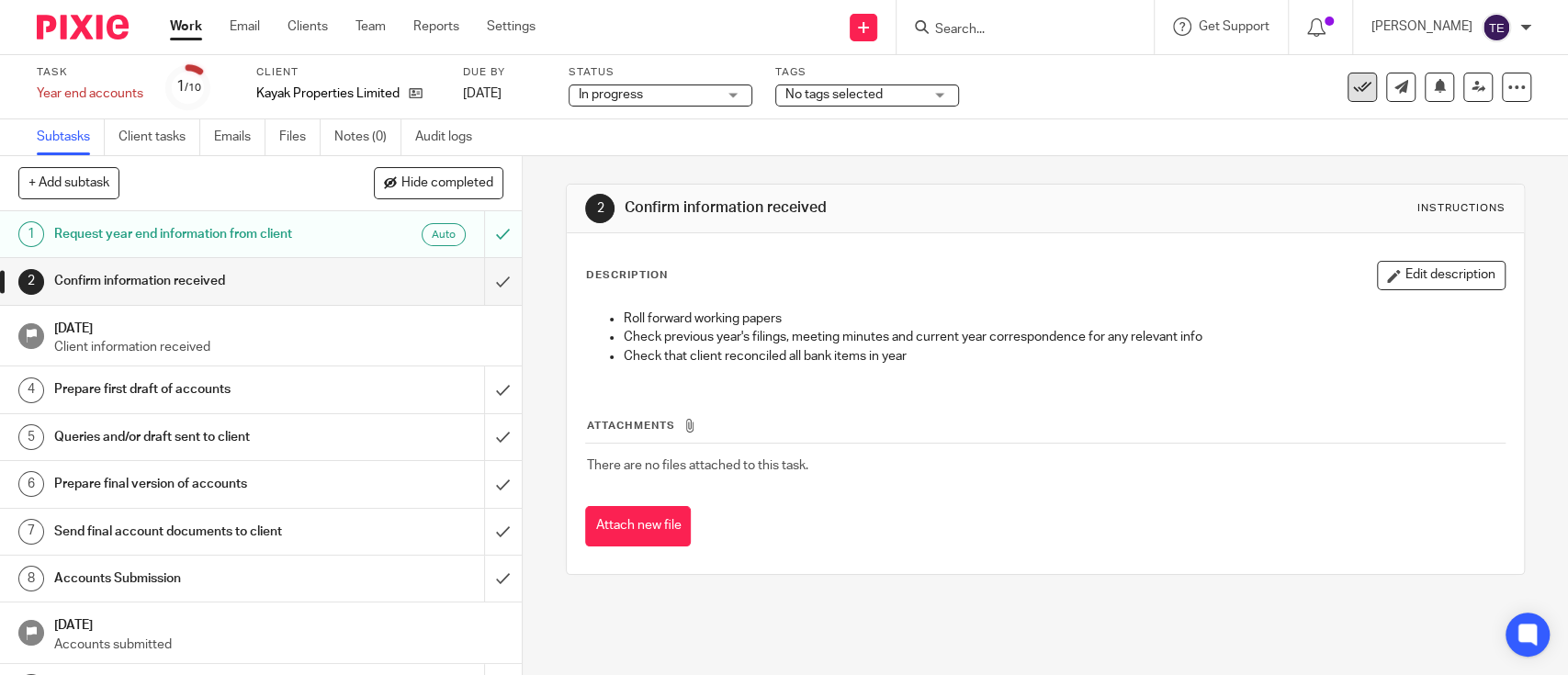
click at [1175, 87] on icon at bounding box center [1363, 88] width 19 height 19
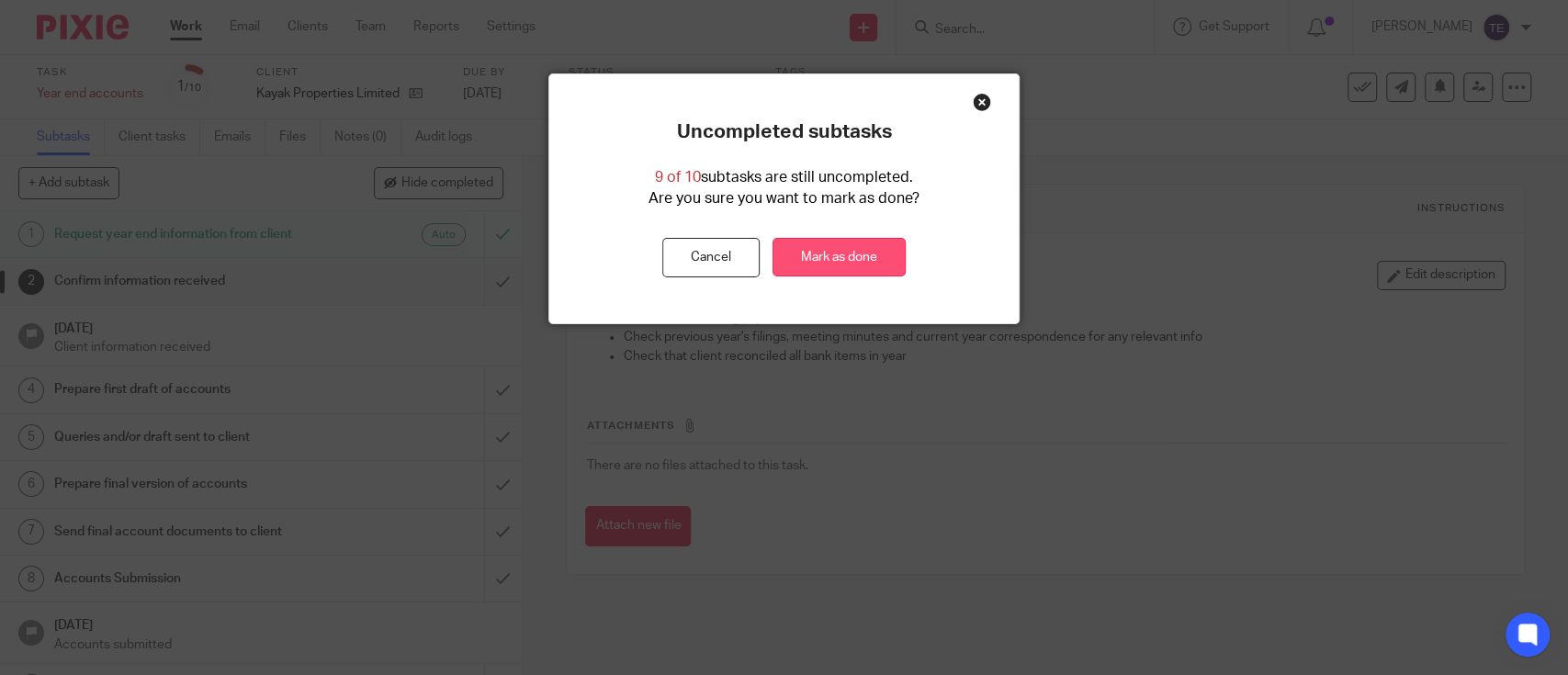
click at [853, 261] on link "Mark as done" at bounding box center [839, 257] width 133 height 39
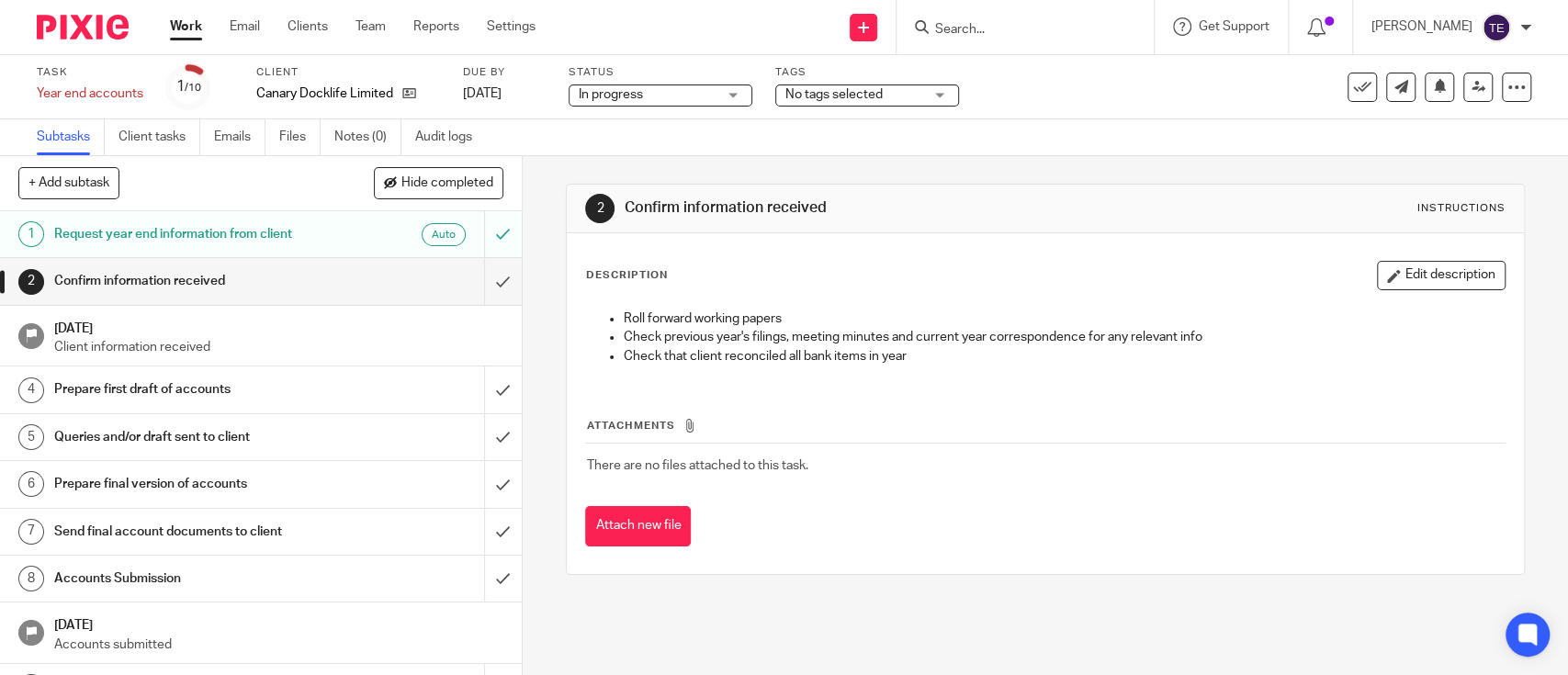
click at [1175, 78] on div "See template in use Advanced task editor Copy task Change schedule [GEOGRAPHIC_…" at bounding box center [1407, 88] width 249 height 30
click at [1175, 86] on icon at bounding box center [1363, 88] width 19 height 19
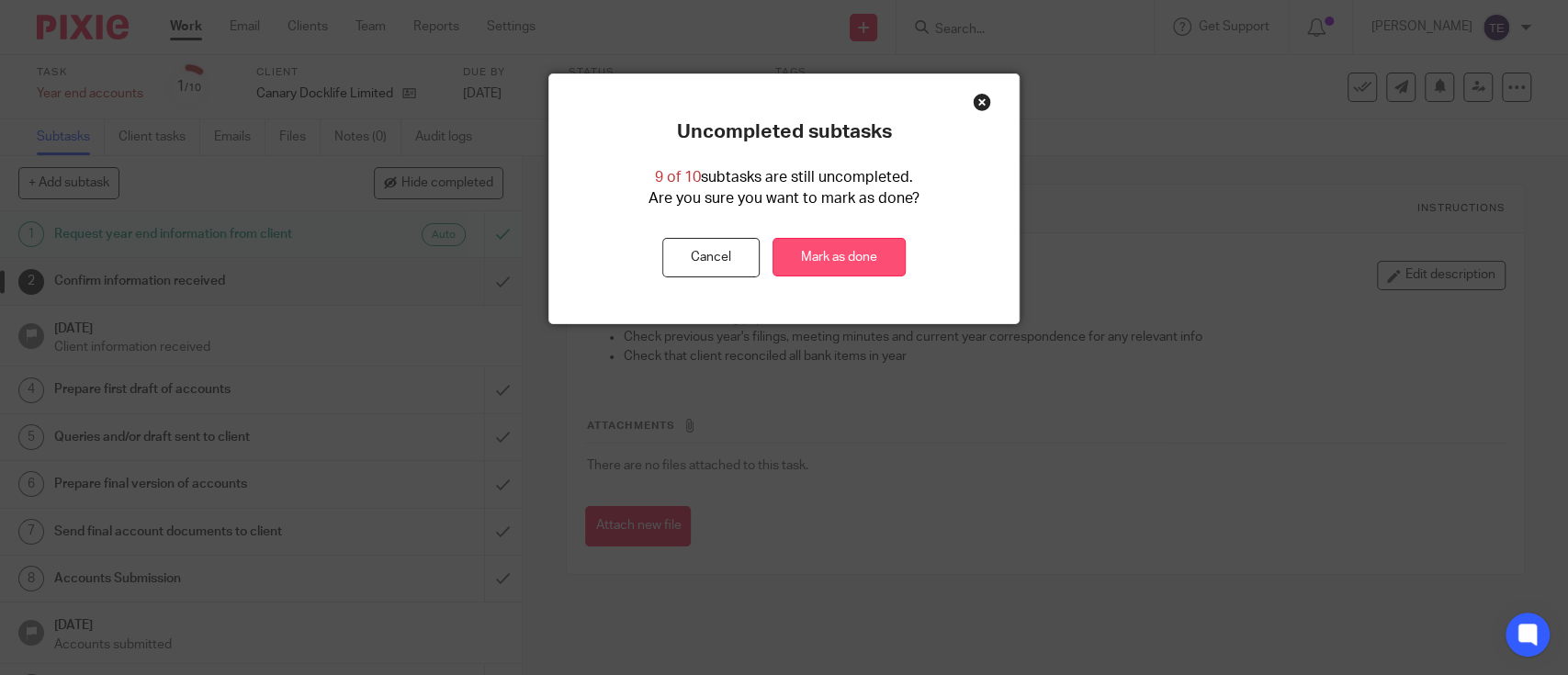
click at [838, 255] on link "Mark as done" at bounding box center [839, 257] width 133 height 39
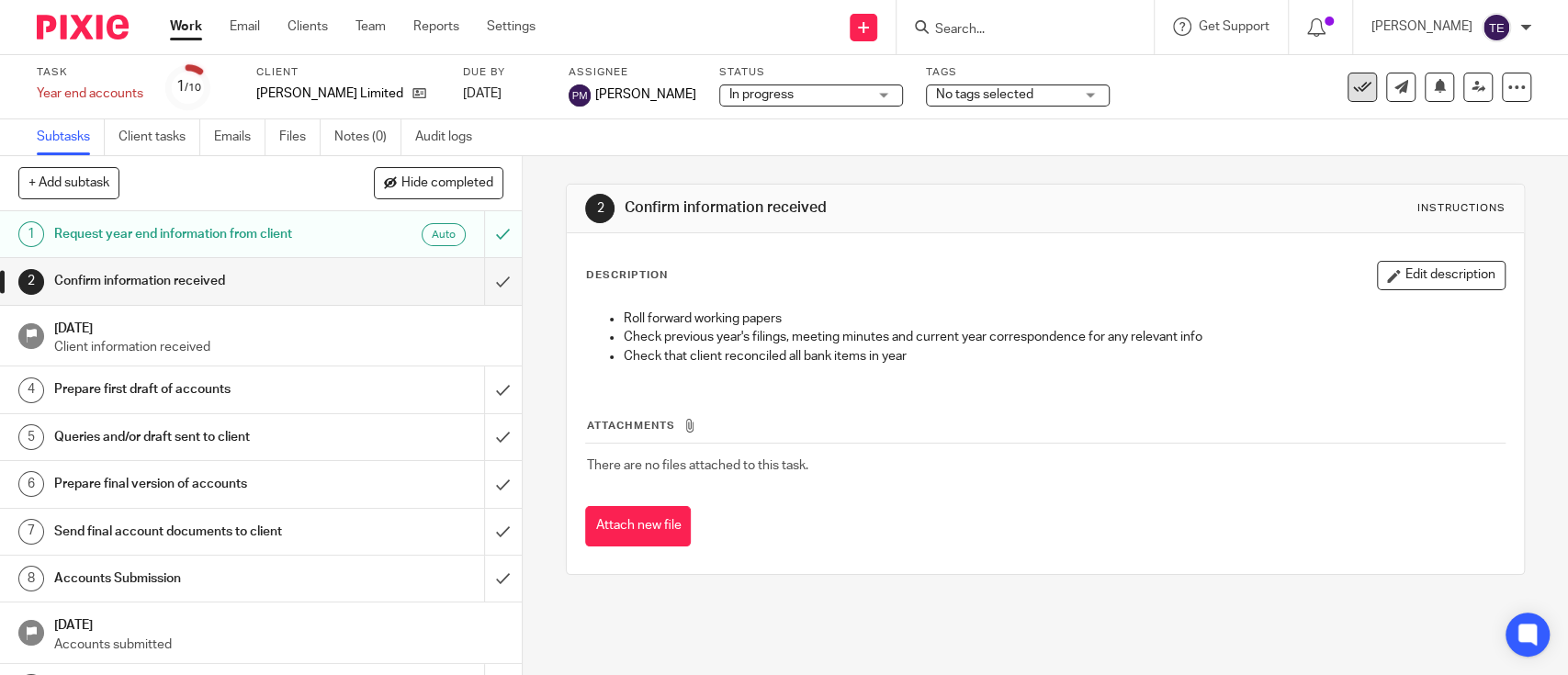
click at [1175, 85] on icon at bounding box center [1363, 88] width 19 height 19
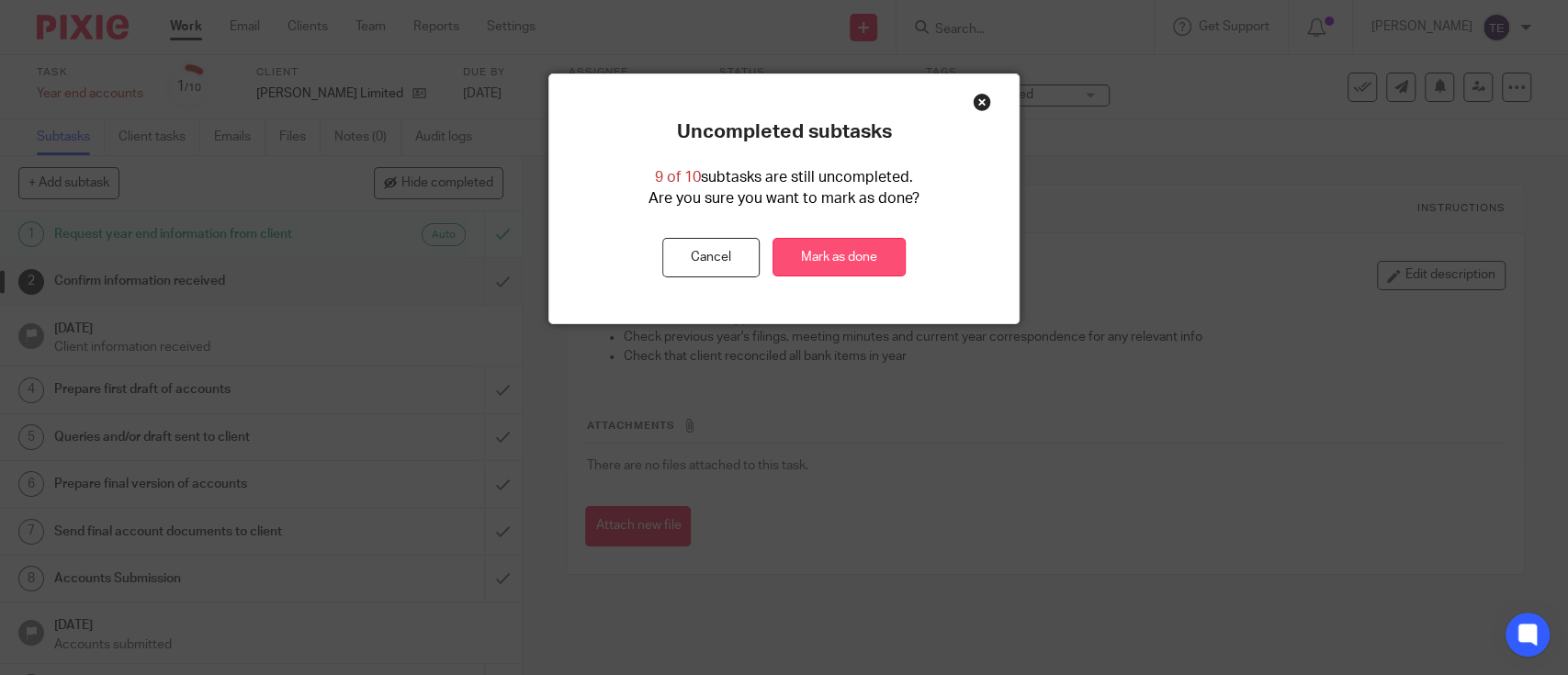
click at [838, 246] on link "Mark as done" at bounding box center [839, 257] width 133 height 39
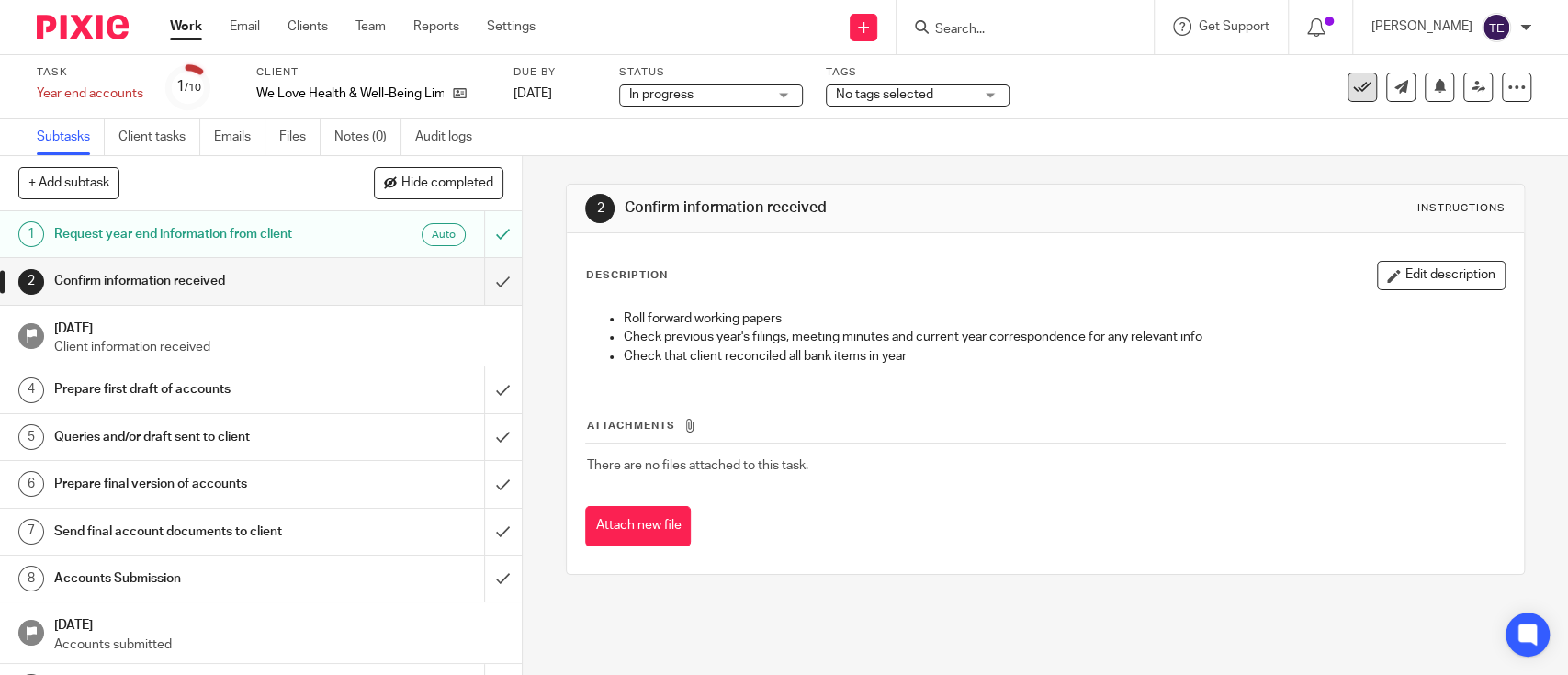
click at [1175, 99] on button at bounding box center [1363, 88] width 30 height 30
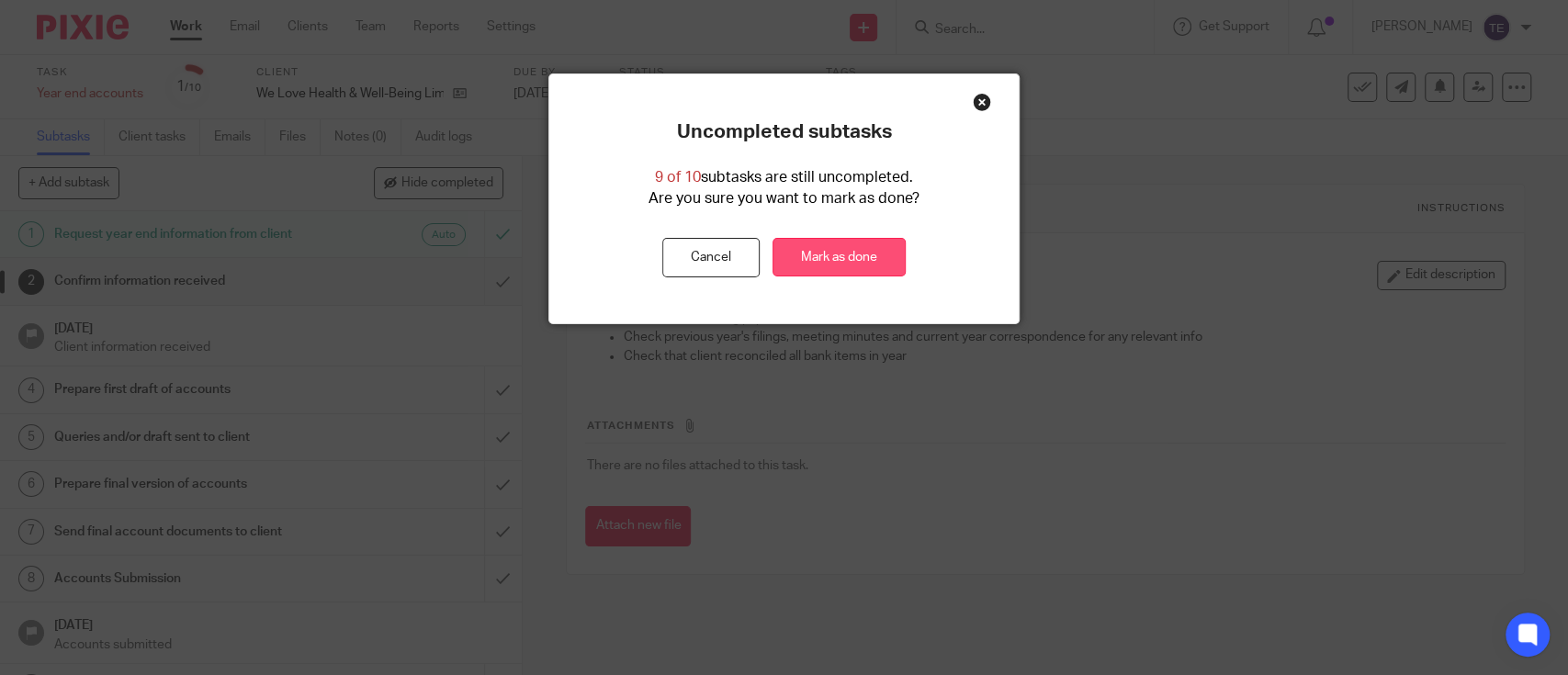
click at [874, 247] on link "Mark as done" at bounding box center [839, 257] width 133 height 39
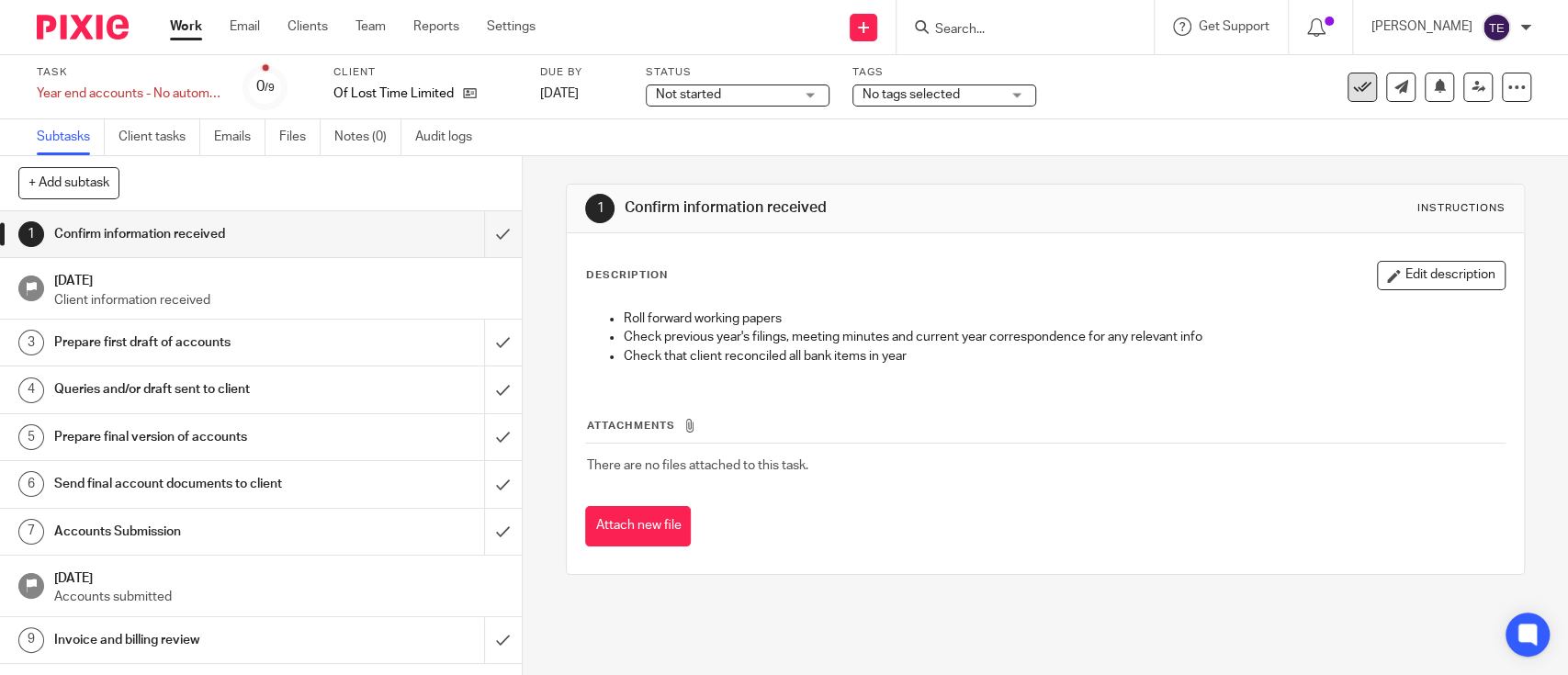
click at [1175, 93] on icon at bounding box center [1363, 88] width 19 height 19
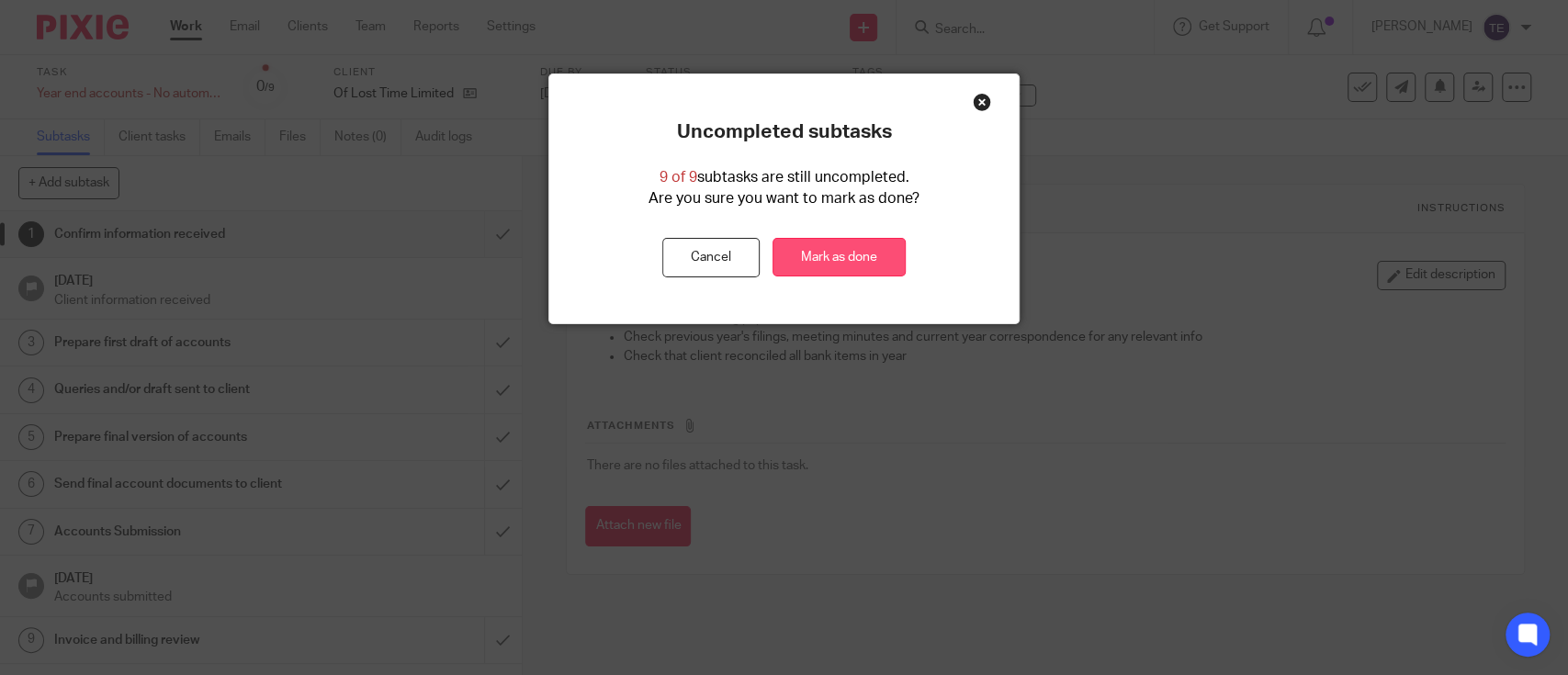
click at [782, 252] on link "Mark as done" at bounding box center [839, 257] width 133 height 39
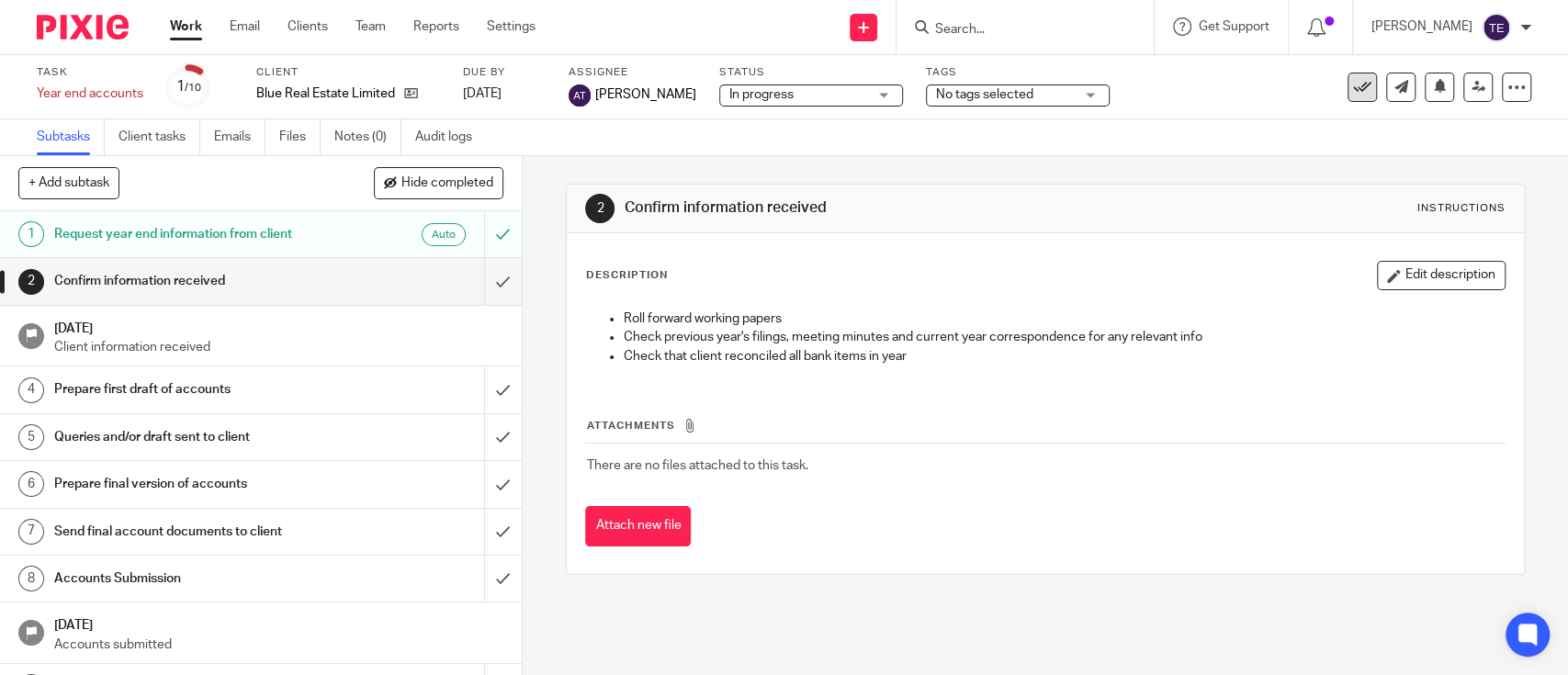
click at [1175, 89] on icon at bounding box center [1363, 88] width 19 height 19
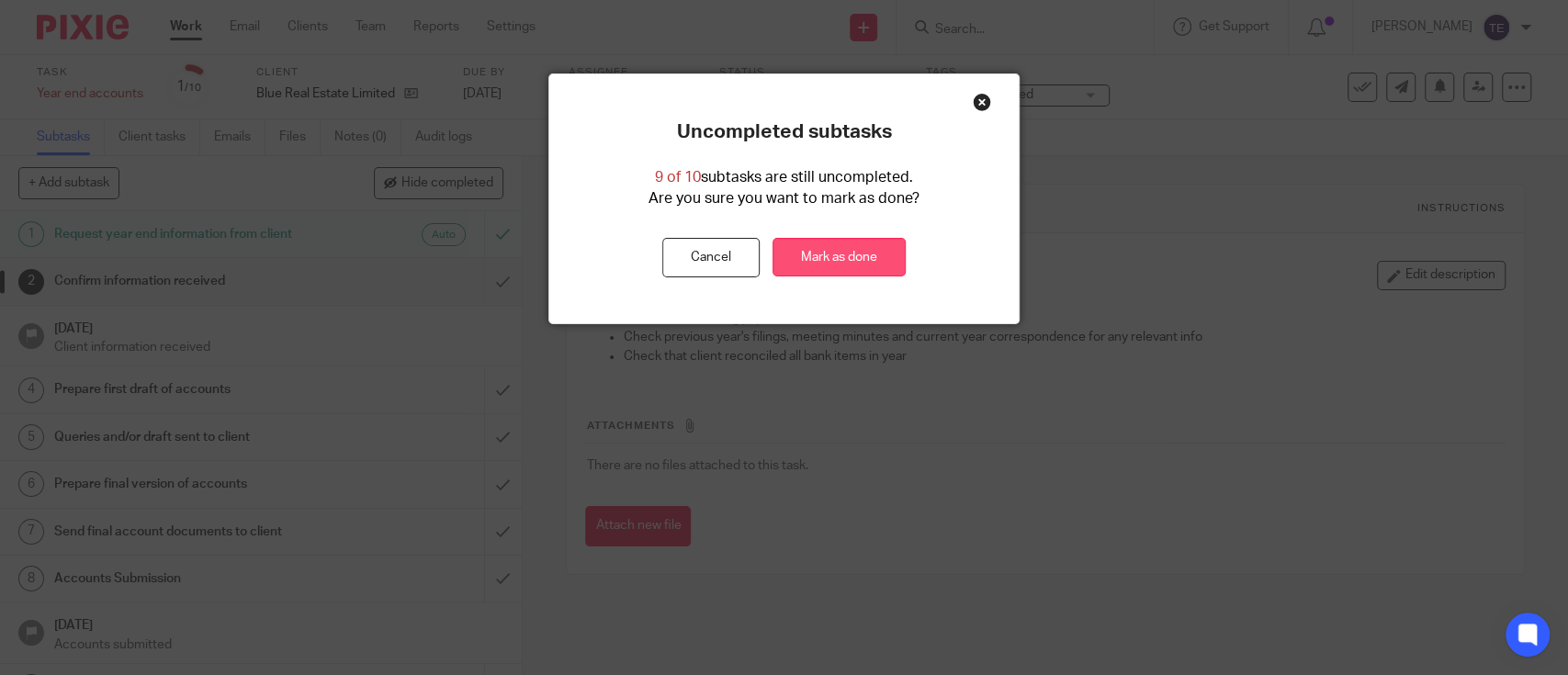
click at [807, 254] on link "Mark as done" at bounding box center [839, 257] width 133 height 39
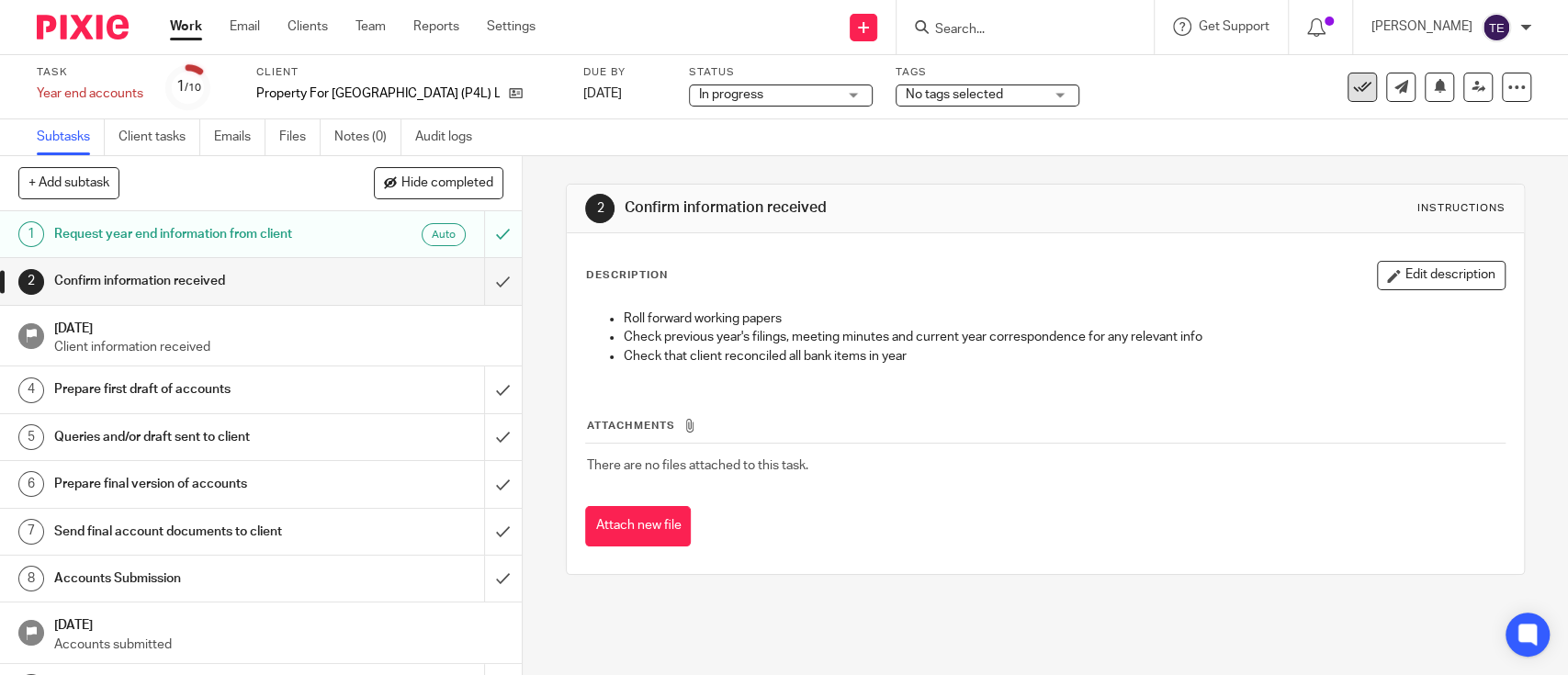
click at [1175, 84] on icon at bounding box center [1363, 88] width 19 height 19
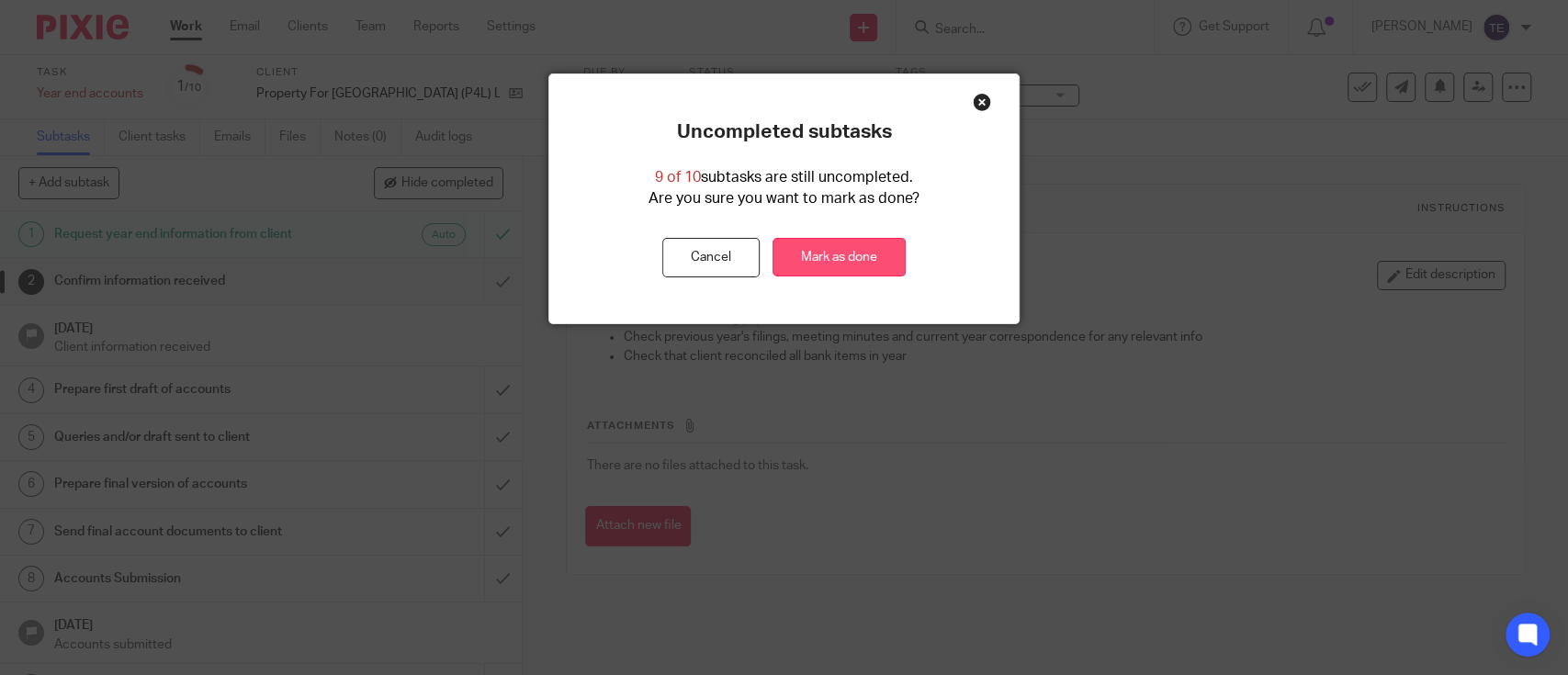
click at [840, 238] on link "Mark as done" at bounding box center [839, 257] width 133 height 39
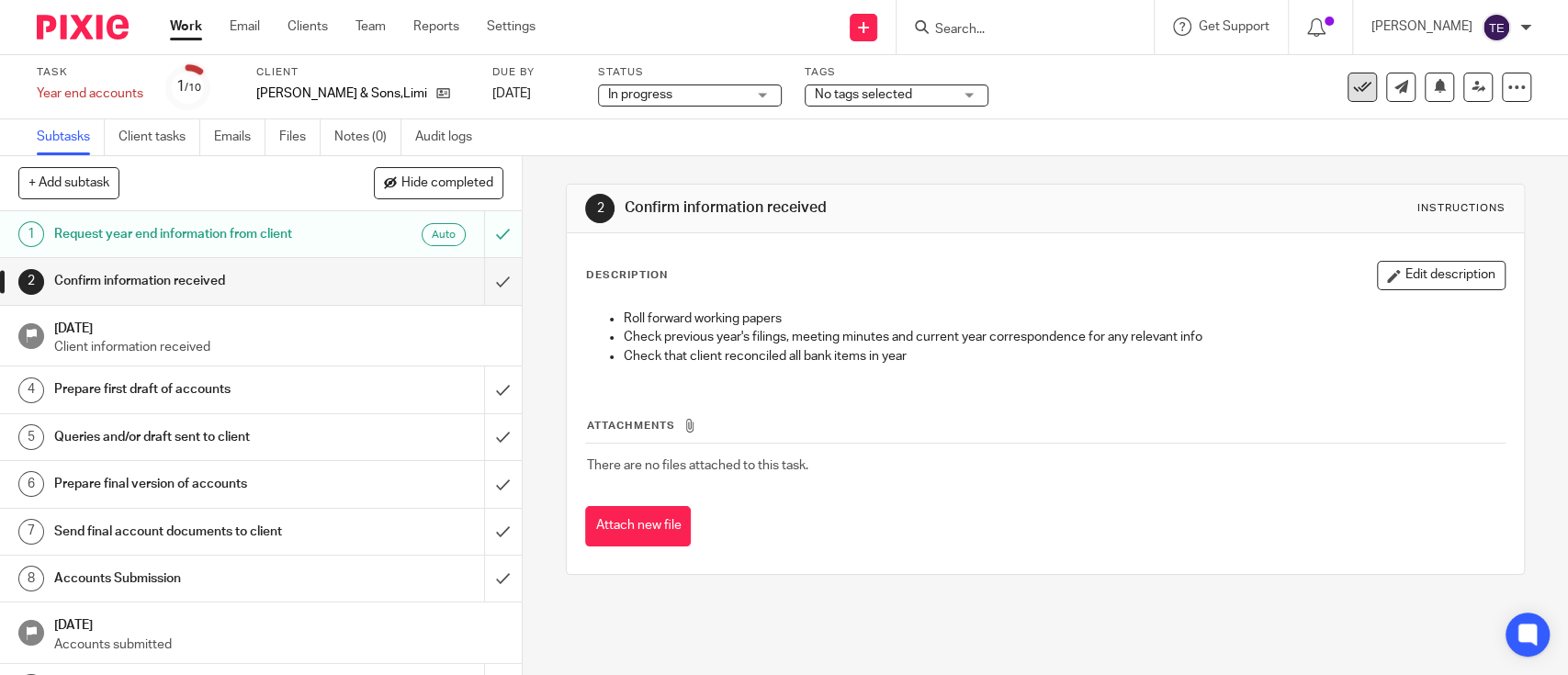
click at [1175, 85] on button at bounding box center [1363, 88] width 30 height 30
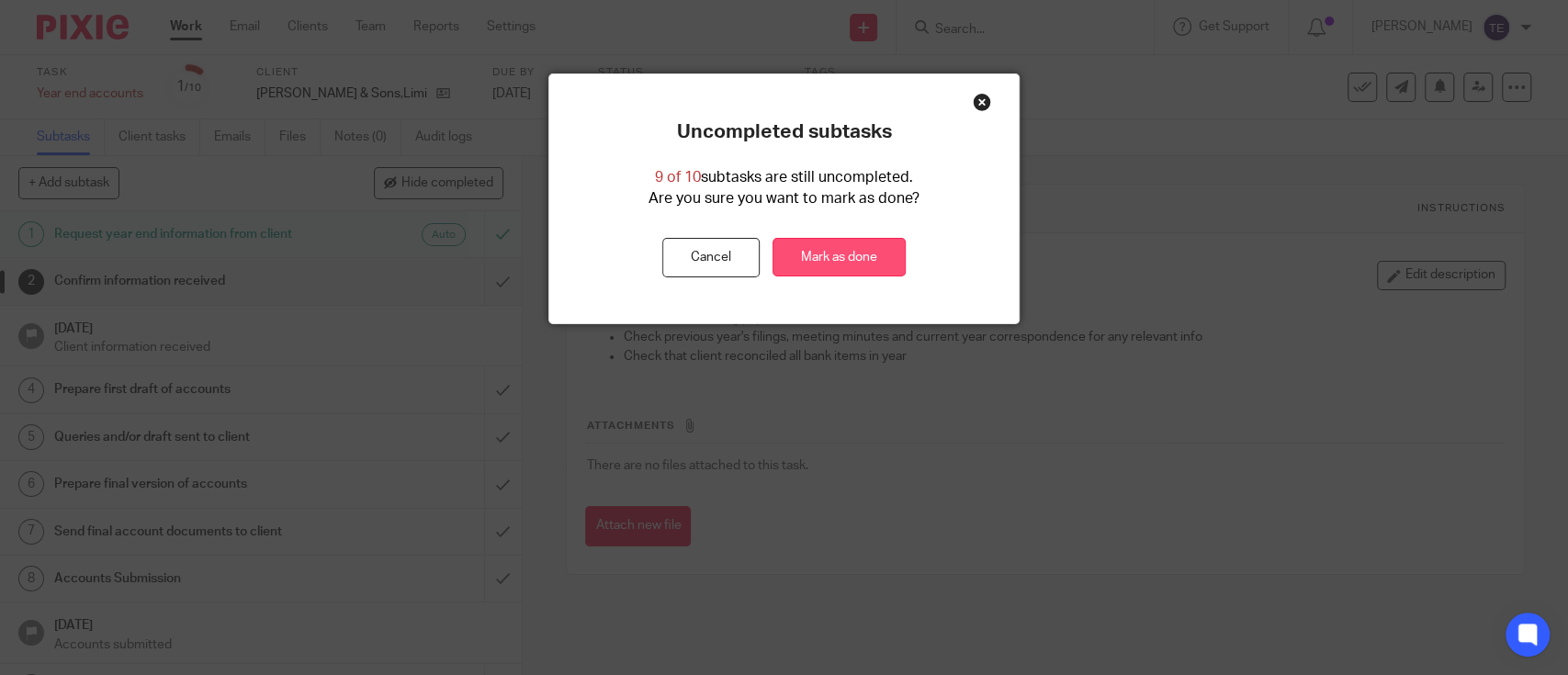
click at [825, 240] on link "Mark as done" at bounding box center [839, 257] width 133 height 39
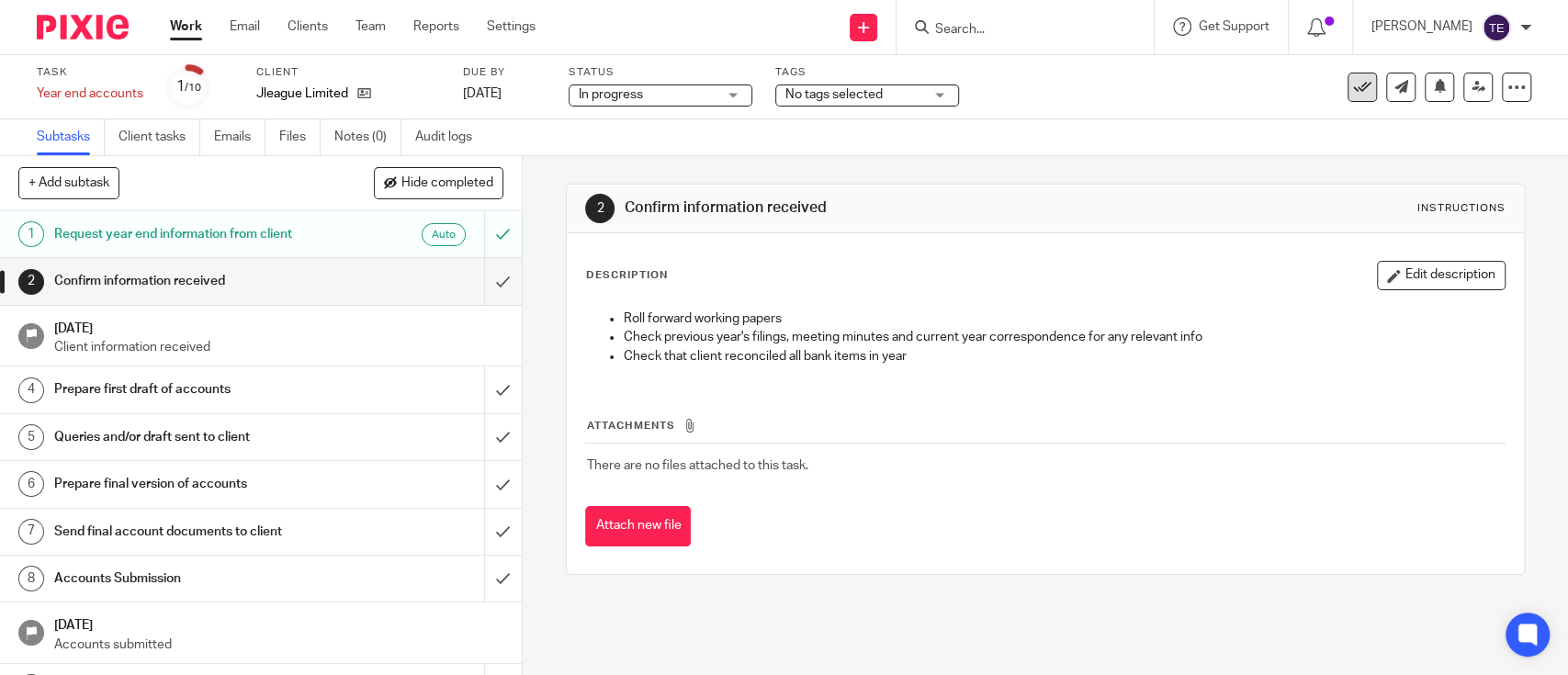
click at [1175, 74] on button at bounding box center [1363, 88] width 30 height 30
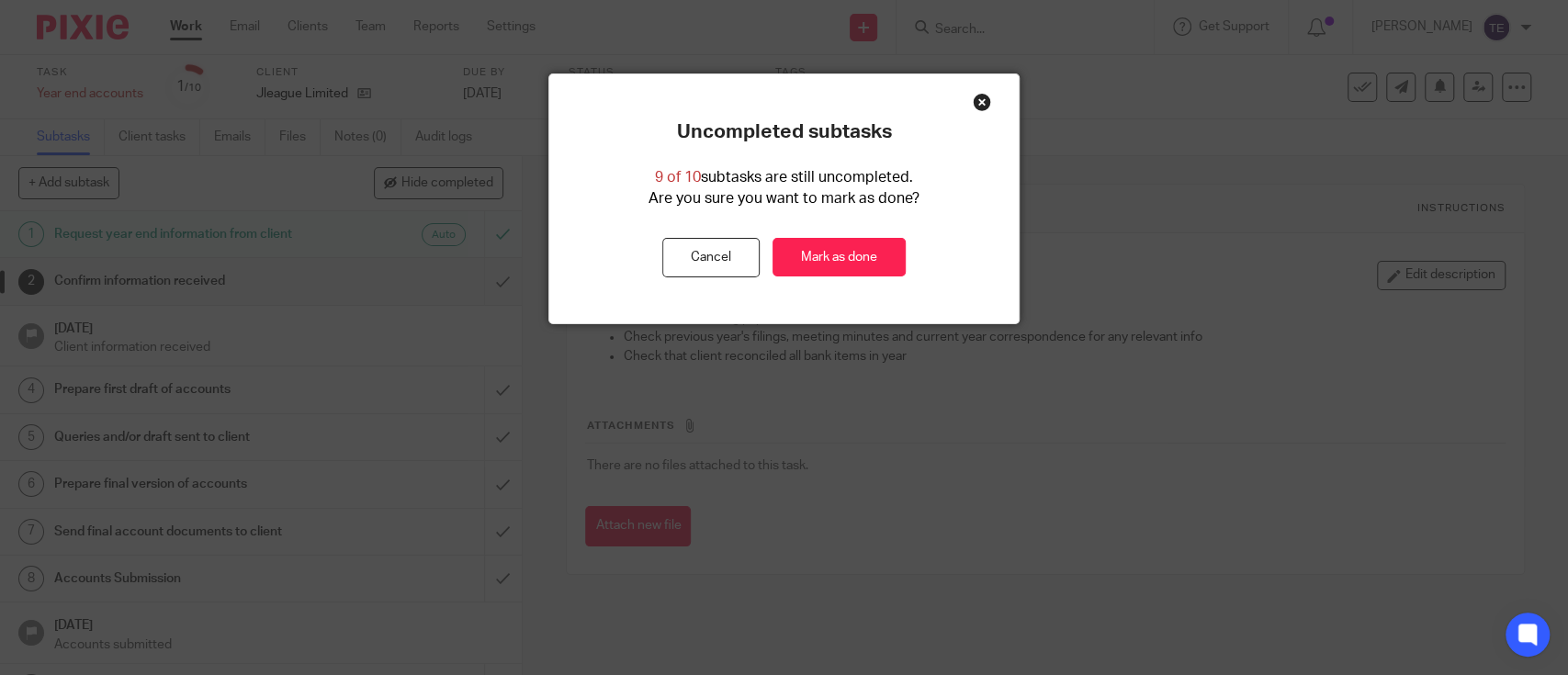
click at [830, 234] on div "Uncompleted subtasks 9 of 10 subtasks are still uncompleted. Are you sure you w…" at bounding box center [783, 199] width 469 height 158
click at [829, 240] on link "Mark as done" at bounding box center [839, 257] width 133 height 39
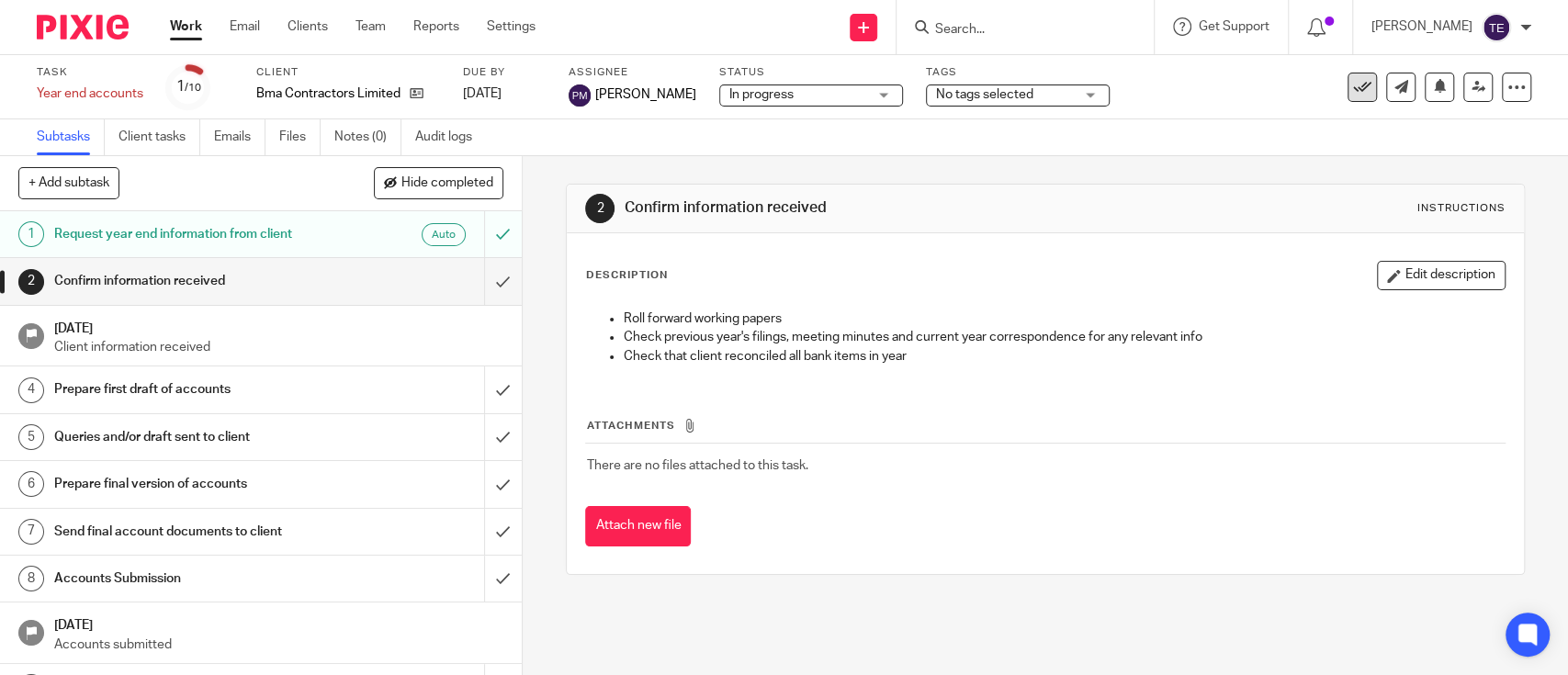
click at [1175, 90] on icon at bounding box center [1363, 88] width 19 height 19
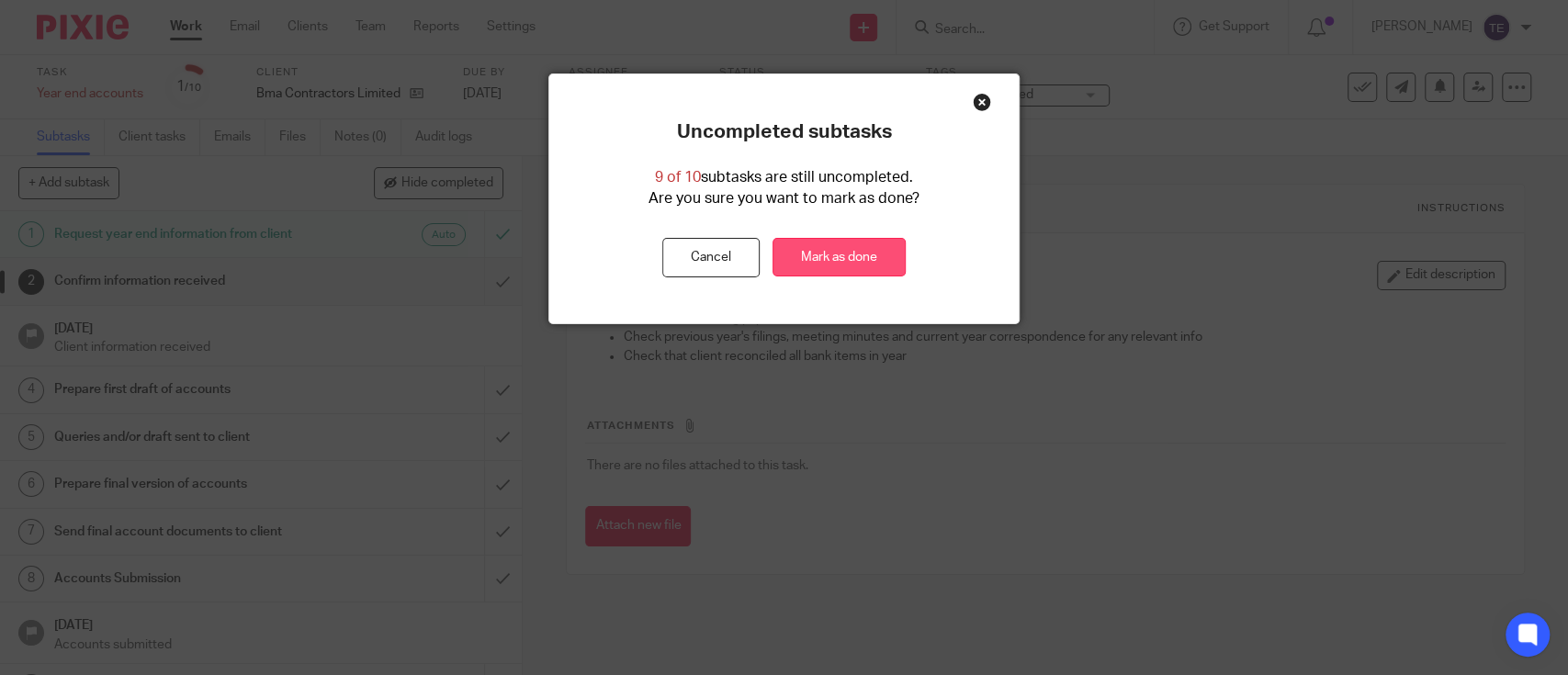
click at [803, 270] on link "Mark as done" at bounding box center [839, 257] width 133 height 39
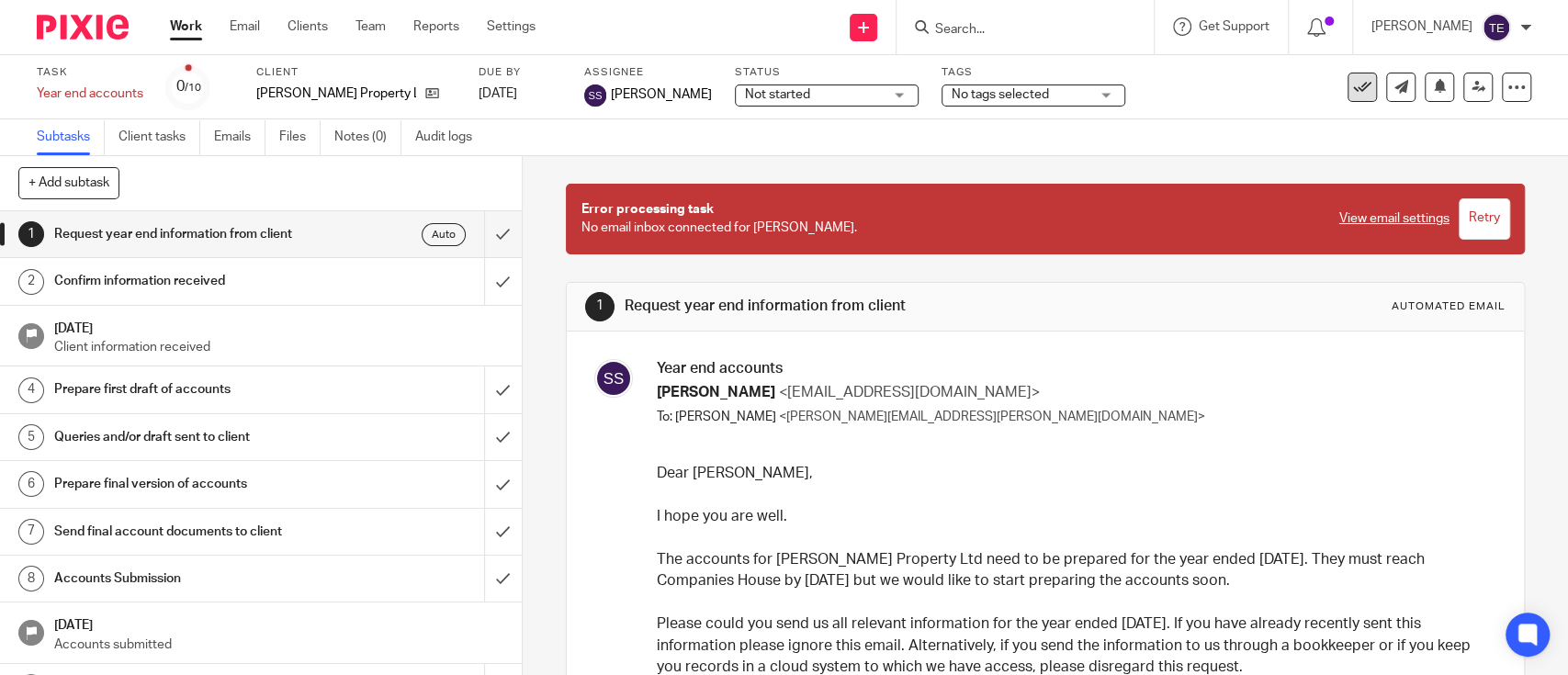
click at [1175, 85] on icon at bounding box center [1363, 88] width 19 height 19
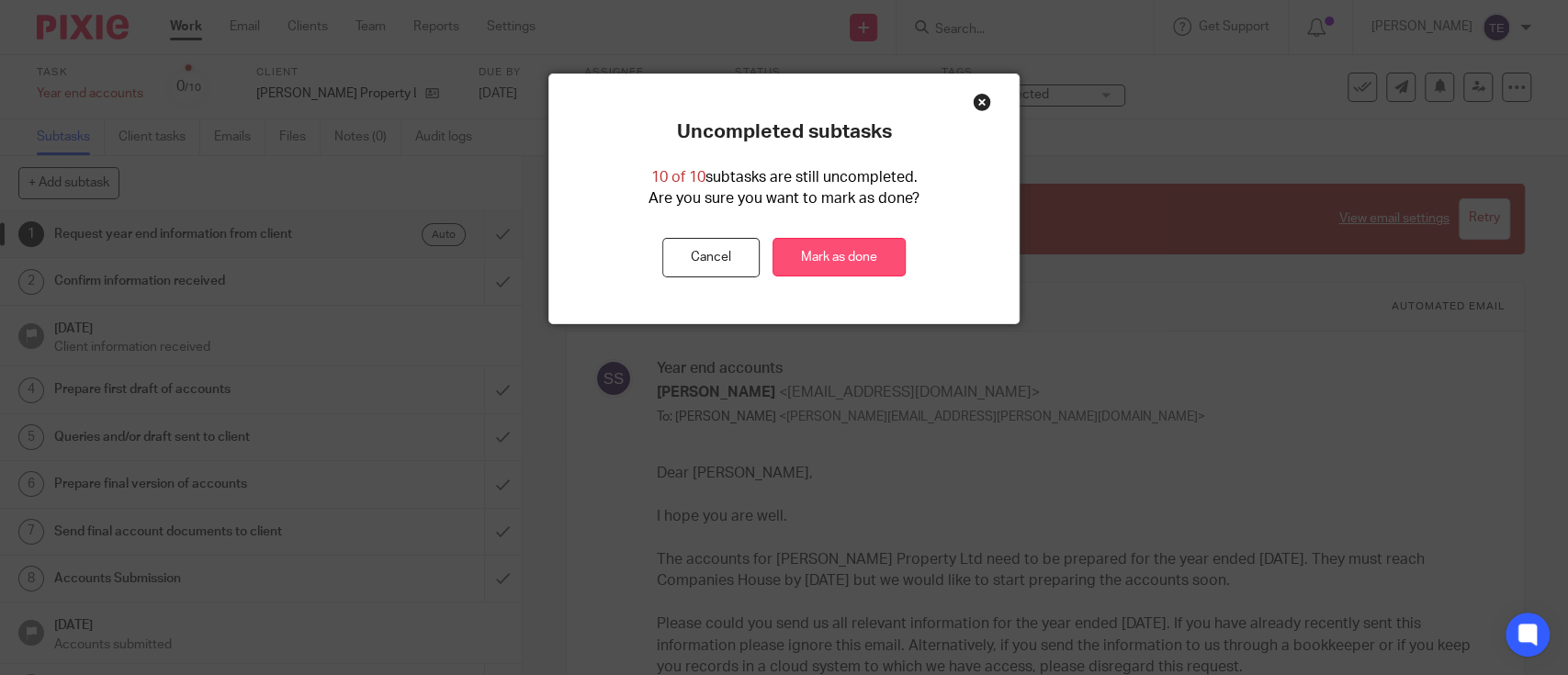
click at [854, 238] on link "Mark as done" at bounding box center [839, 257] width 133 height 39
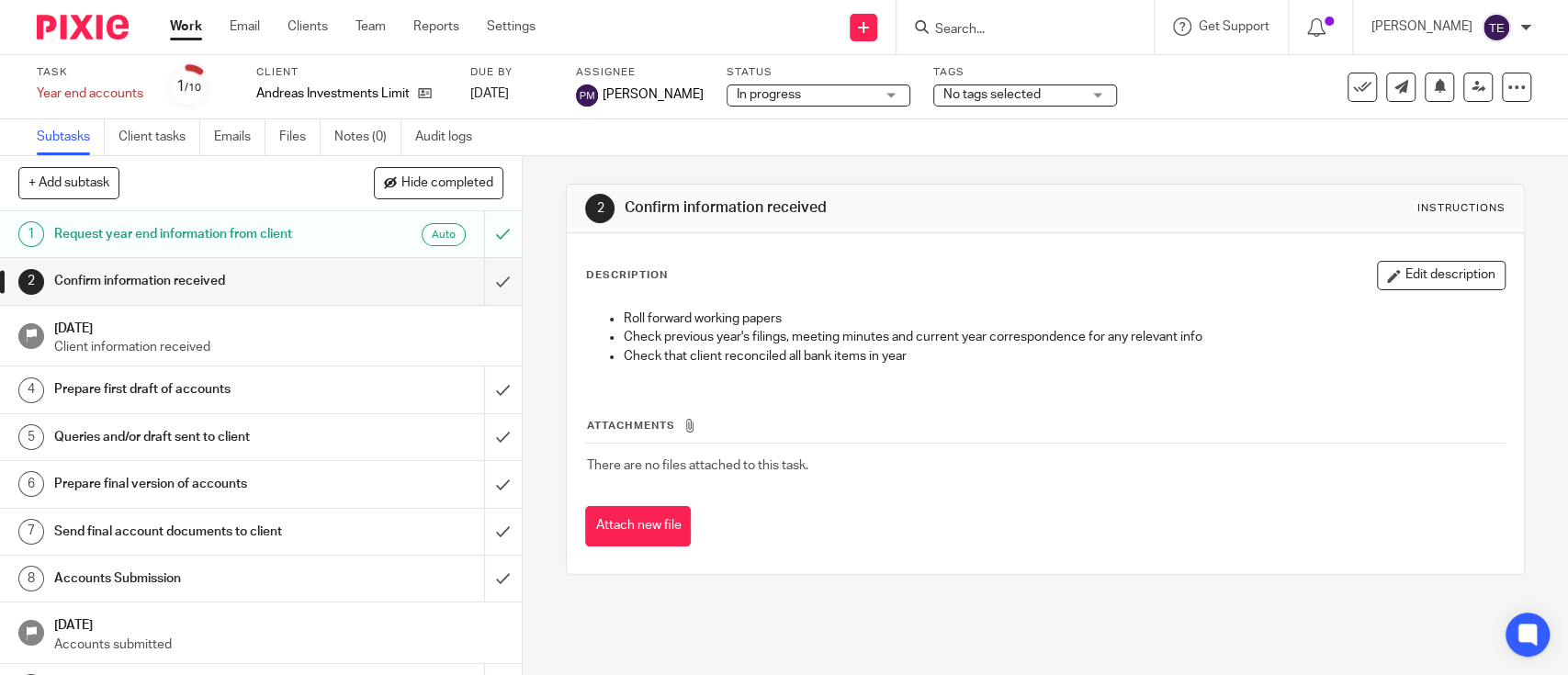
click at [943, 95] on span "No tags selected" at bounding box center [992, 95] width 97 height 13
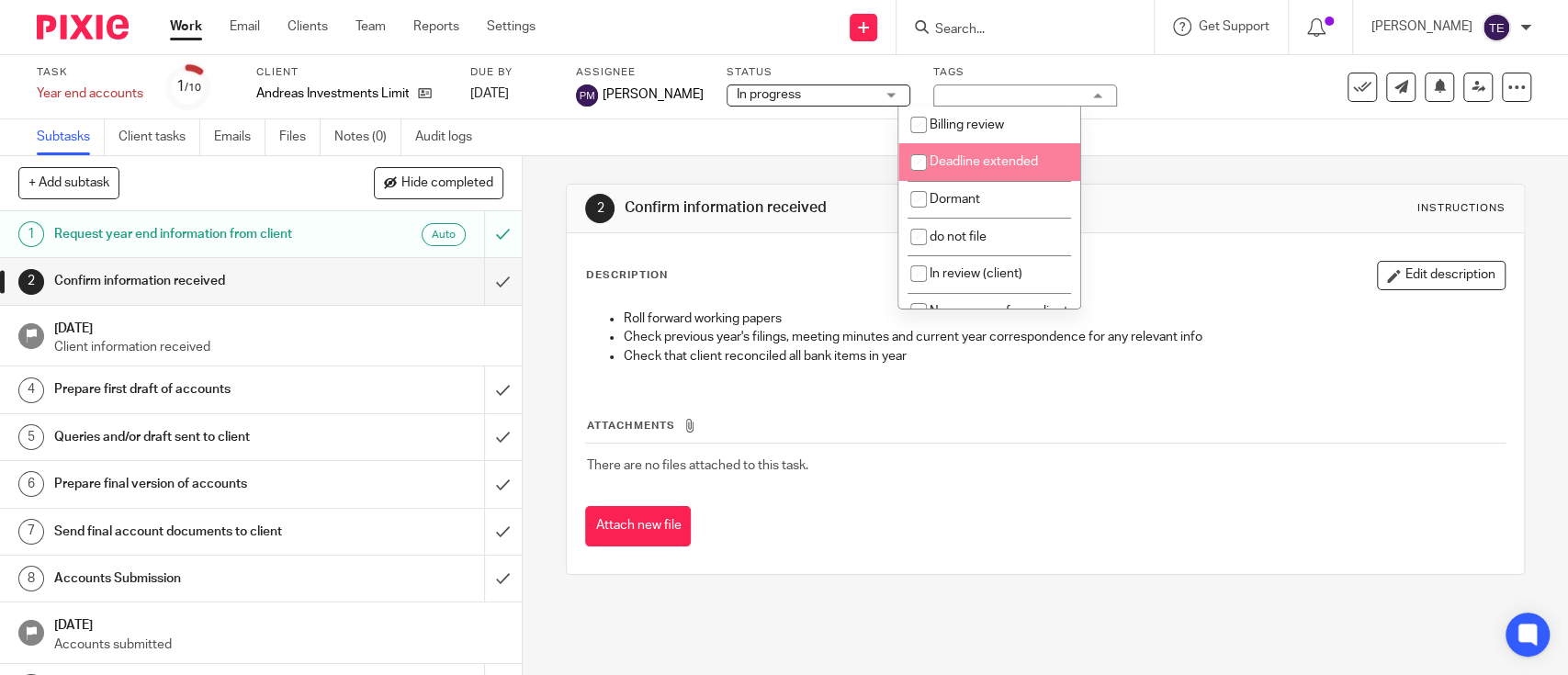
click at [949, 157] on span "Deadline extended" at bounding box center [983, 162] width 108 height 13
checkbox input "true"
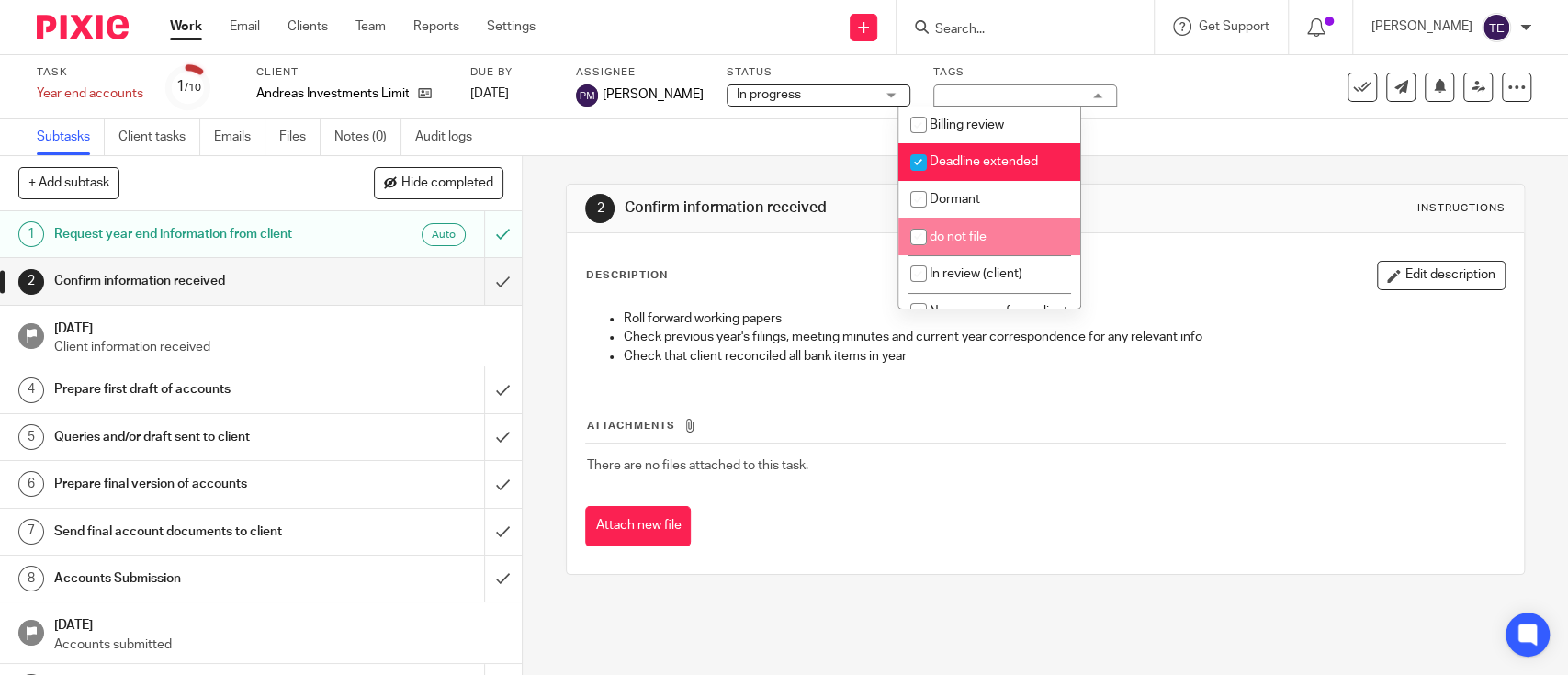
click at [681, 384] on div "Attachments There are no files attached to this task. Attach new file" at bounding box center [1045, 463] width 919 height 167
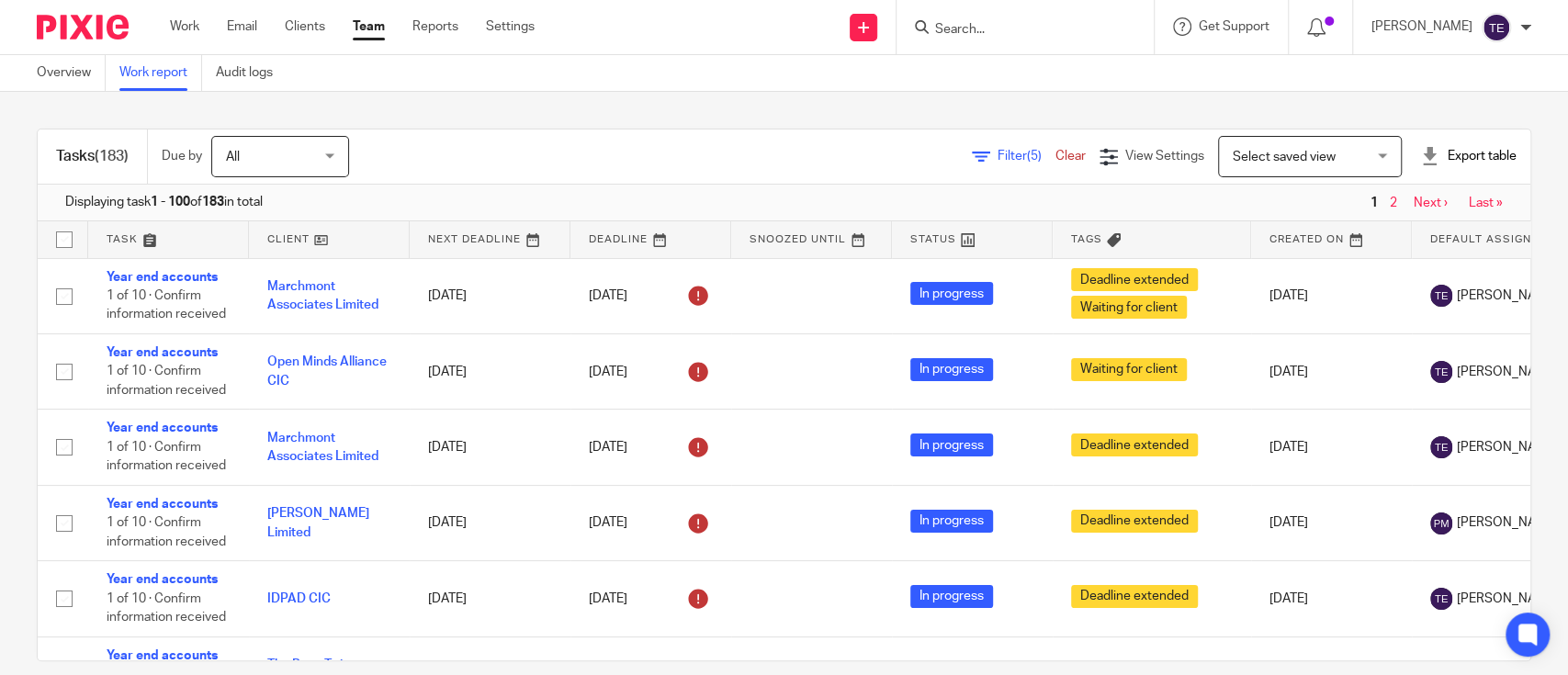
click at [1455, 158] on div "Export table" at bounding box center [1467, 157] width 96 height 19
click at [1389, 225] on link "Excel spreadsheet" at bounding box center [1409, 225] width 106 height 13
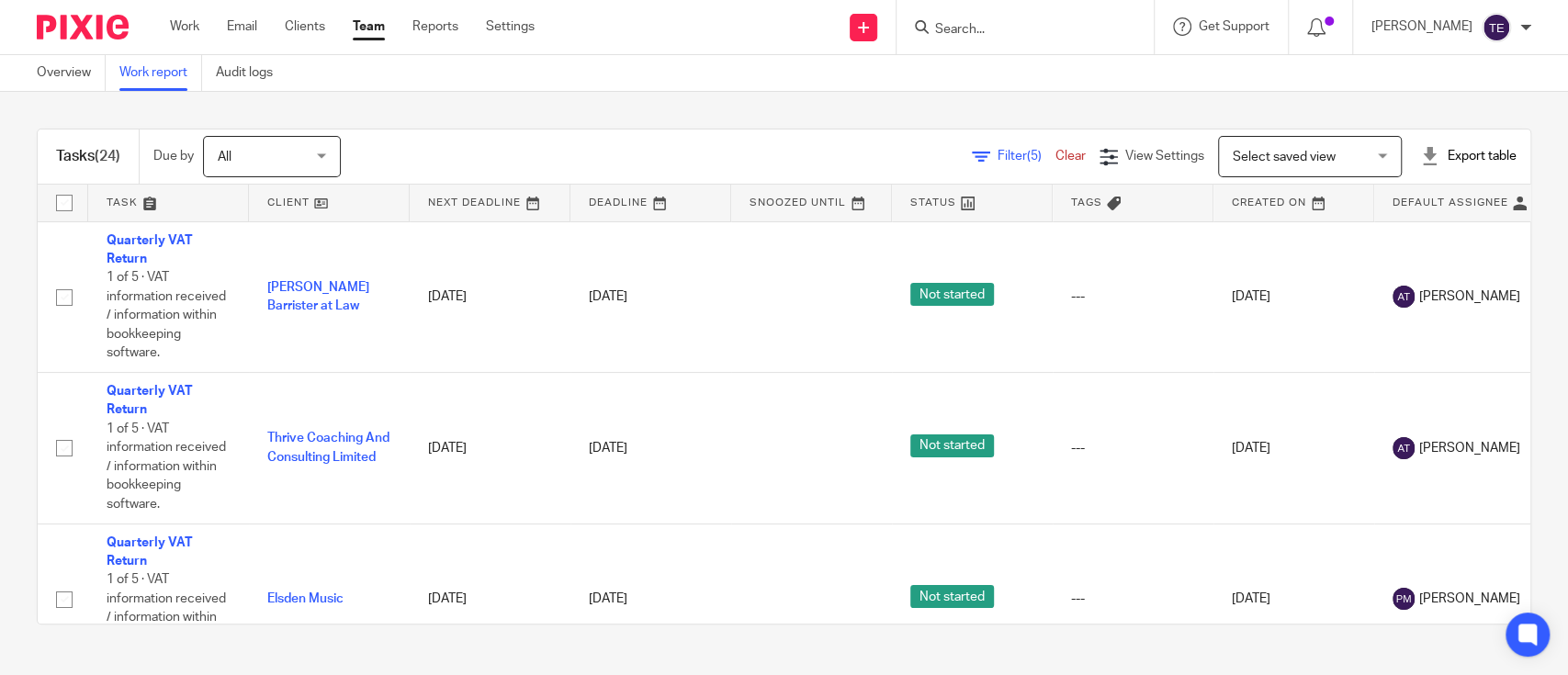
click at [1425, 163] on div "Export table" at bounding box center [1467, 157] width 96 height 19
click at [1401, 224] on link "Excel spreadsheet" at bounding box center [1409, 225] width 106 height 13
